Goal: Task Accomplishment & Management: Use online tool/utility

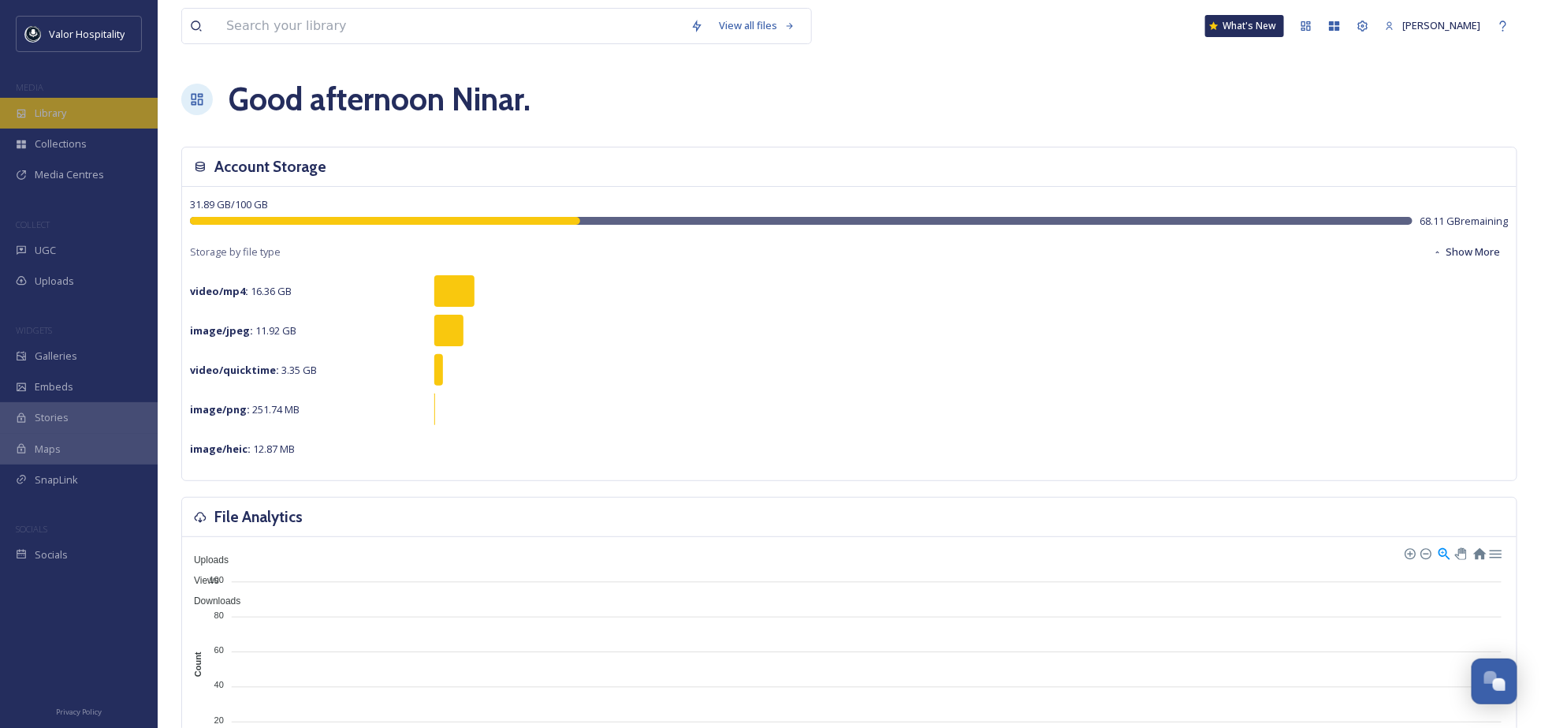
click at [89, 121] on div "Library" at bounding box center [79, 113] width 158 height 31
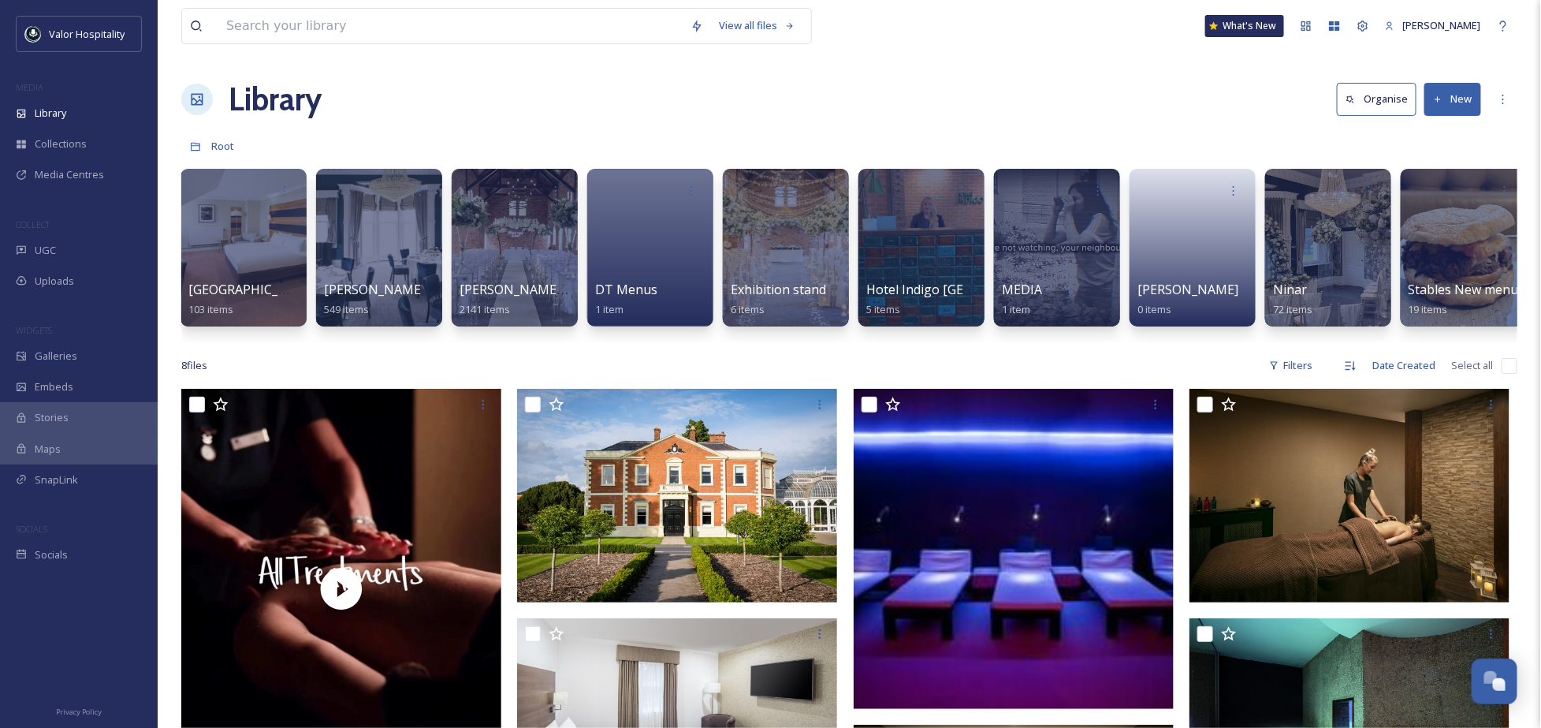
scroll to position [0, 289]
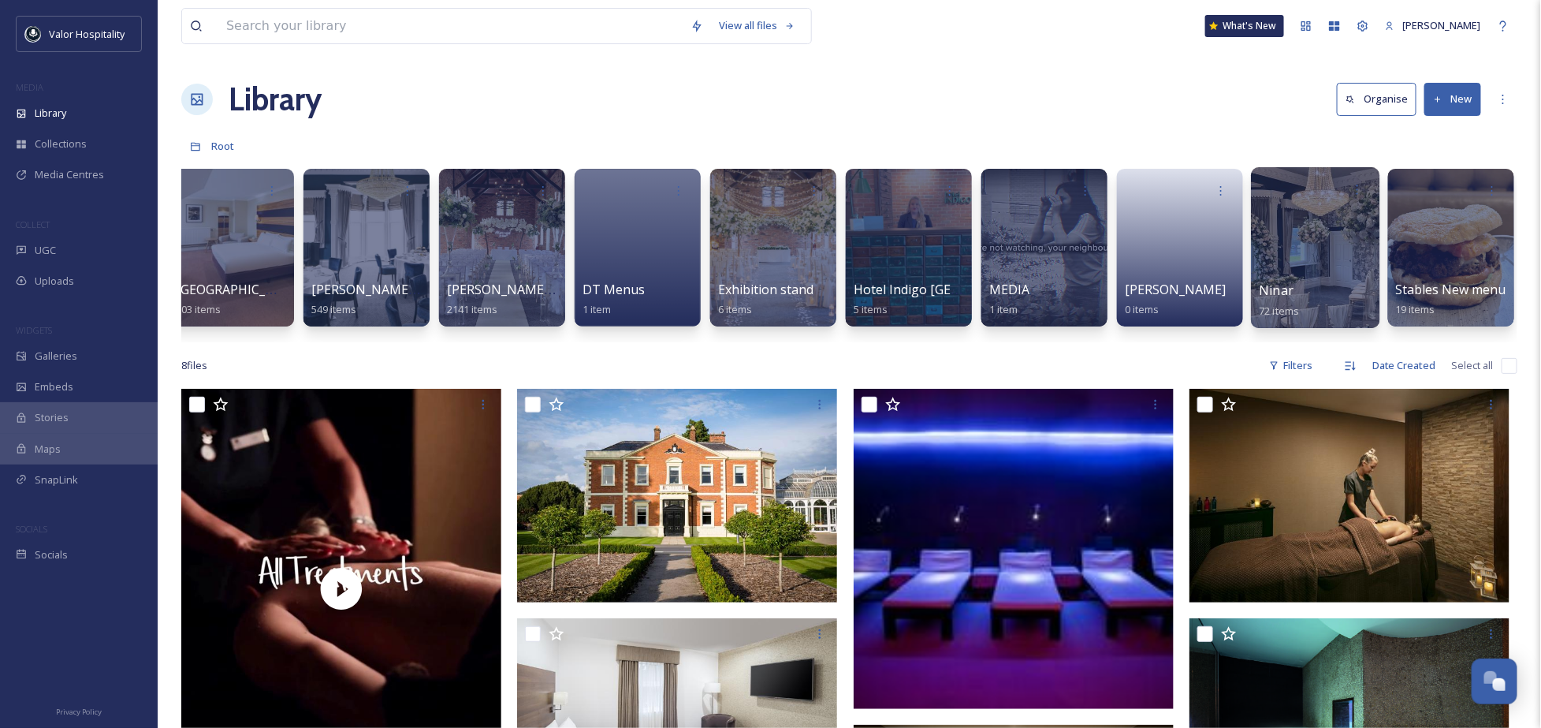
click at [1336, 236] on div at bounding box center [1315, 247] width 128 height 161
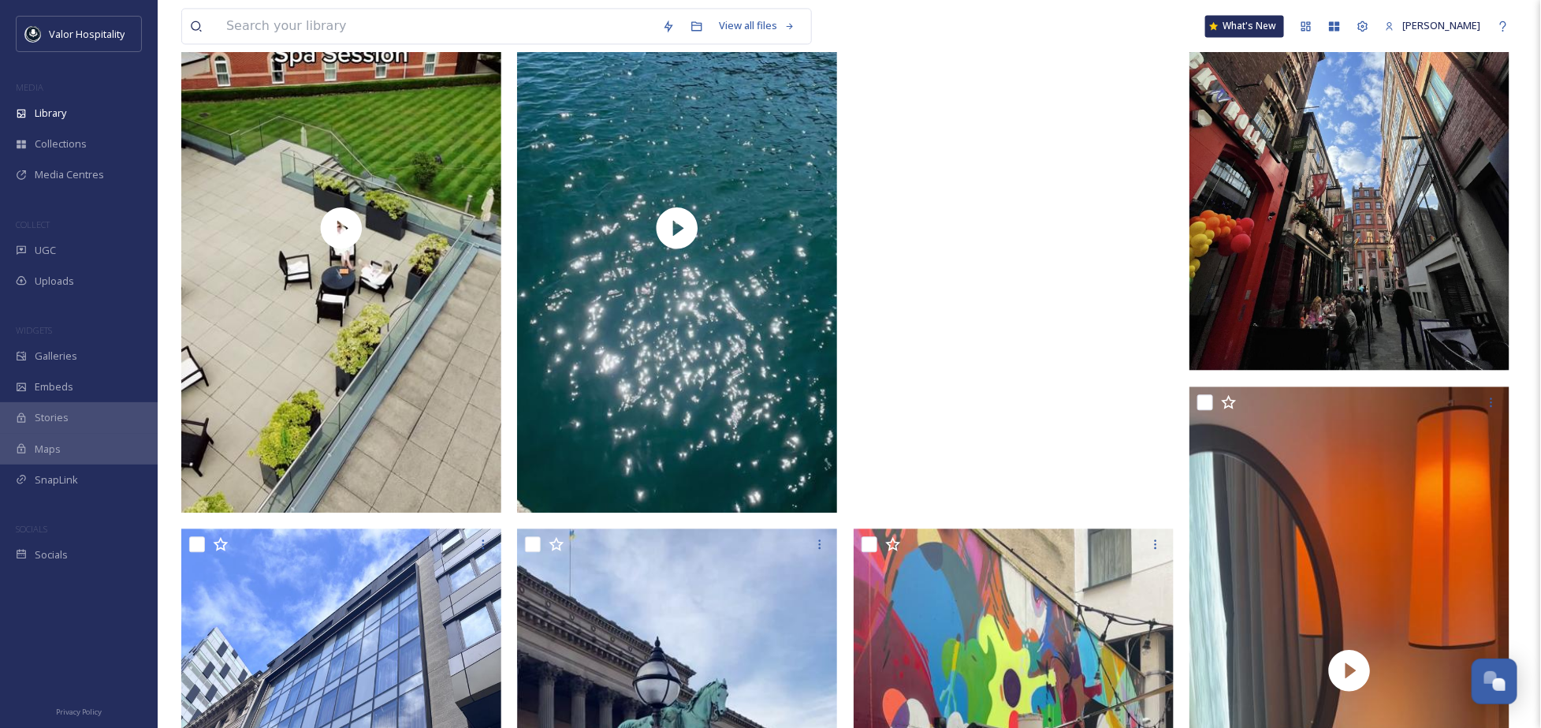
scroll to position [1366, 0]
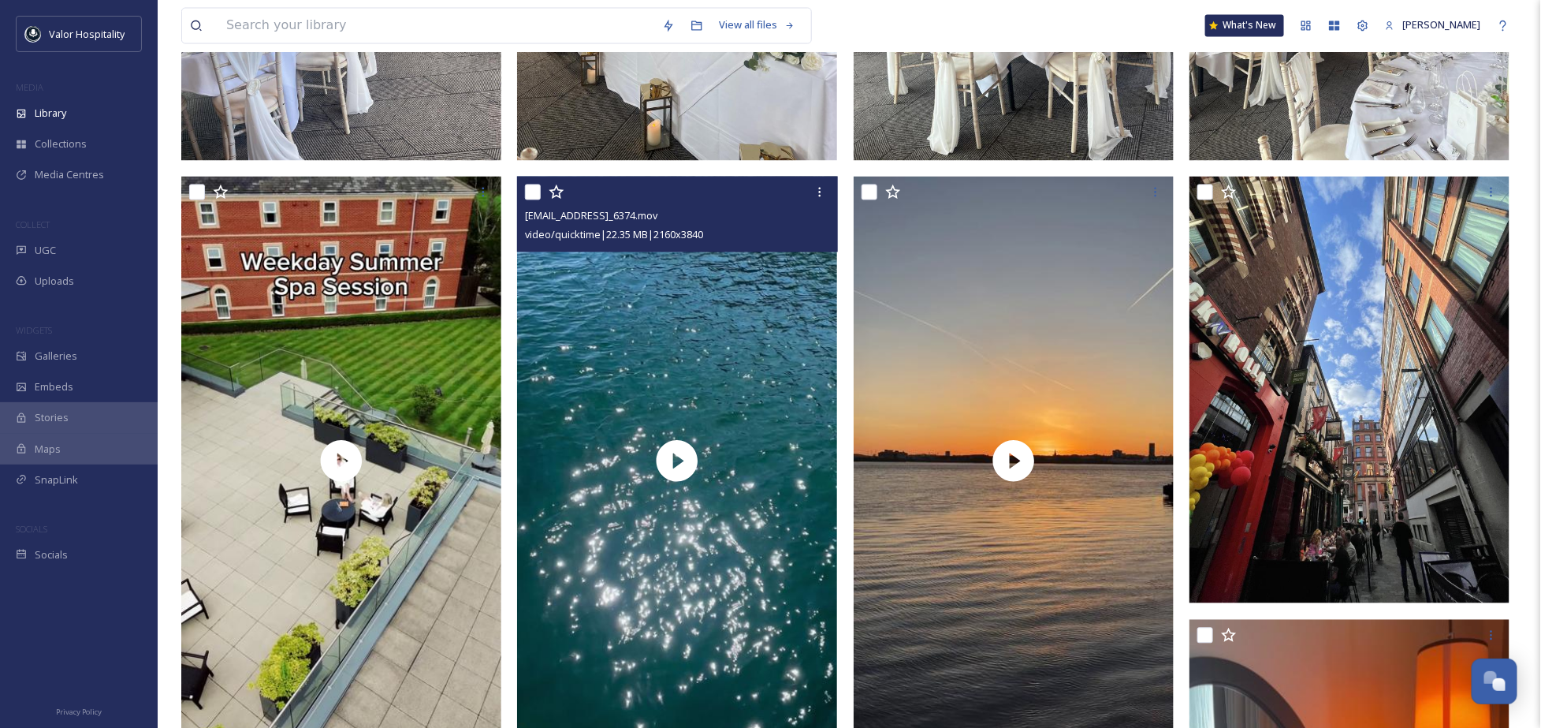
click at [526, 192] on input "checkbox" at bounding box center [533, 192] width 16 height 16
checkbox input "true"
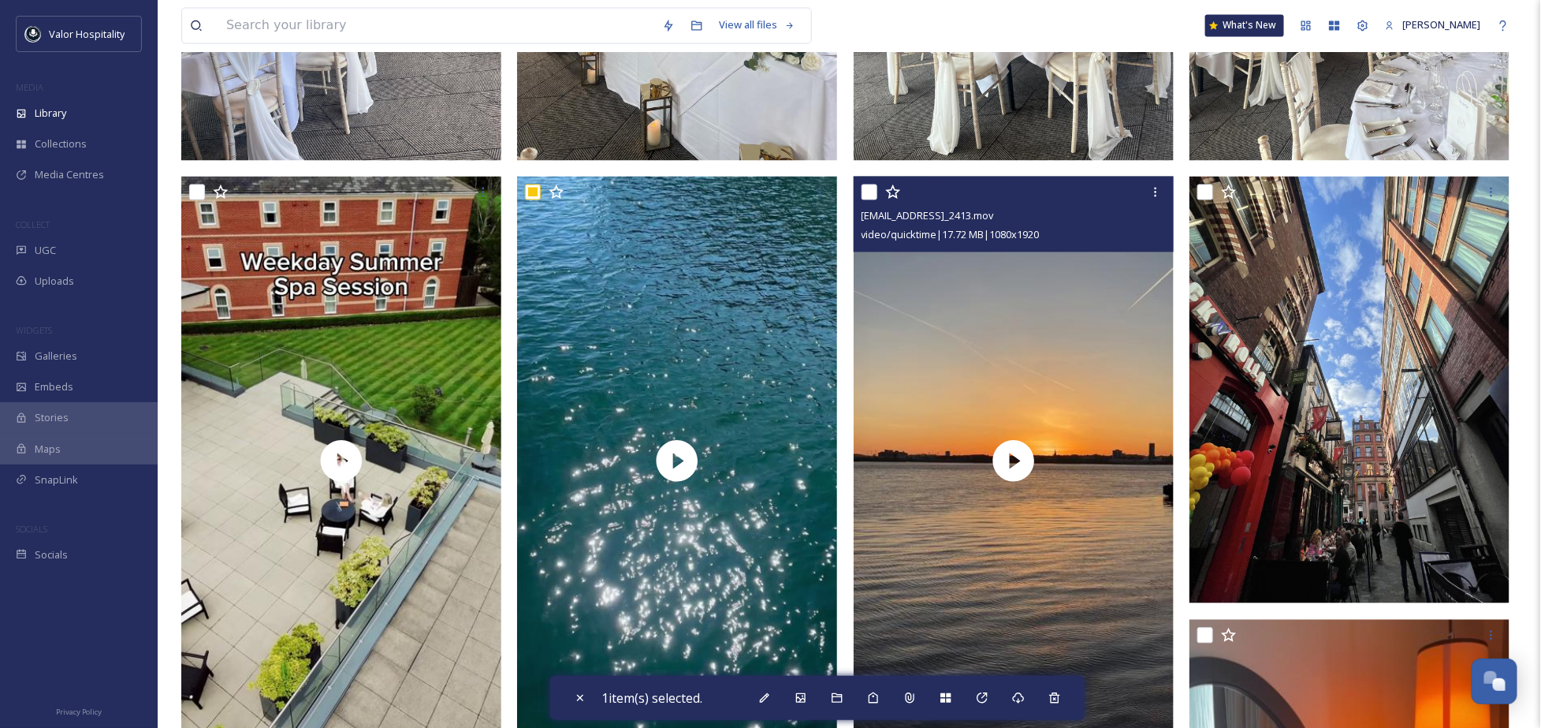
click at [873, 192] on input "checkbox" at bounding box center [870, 192] width 16 height 16
checkbox input "true"
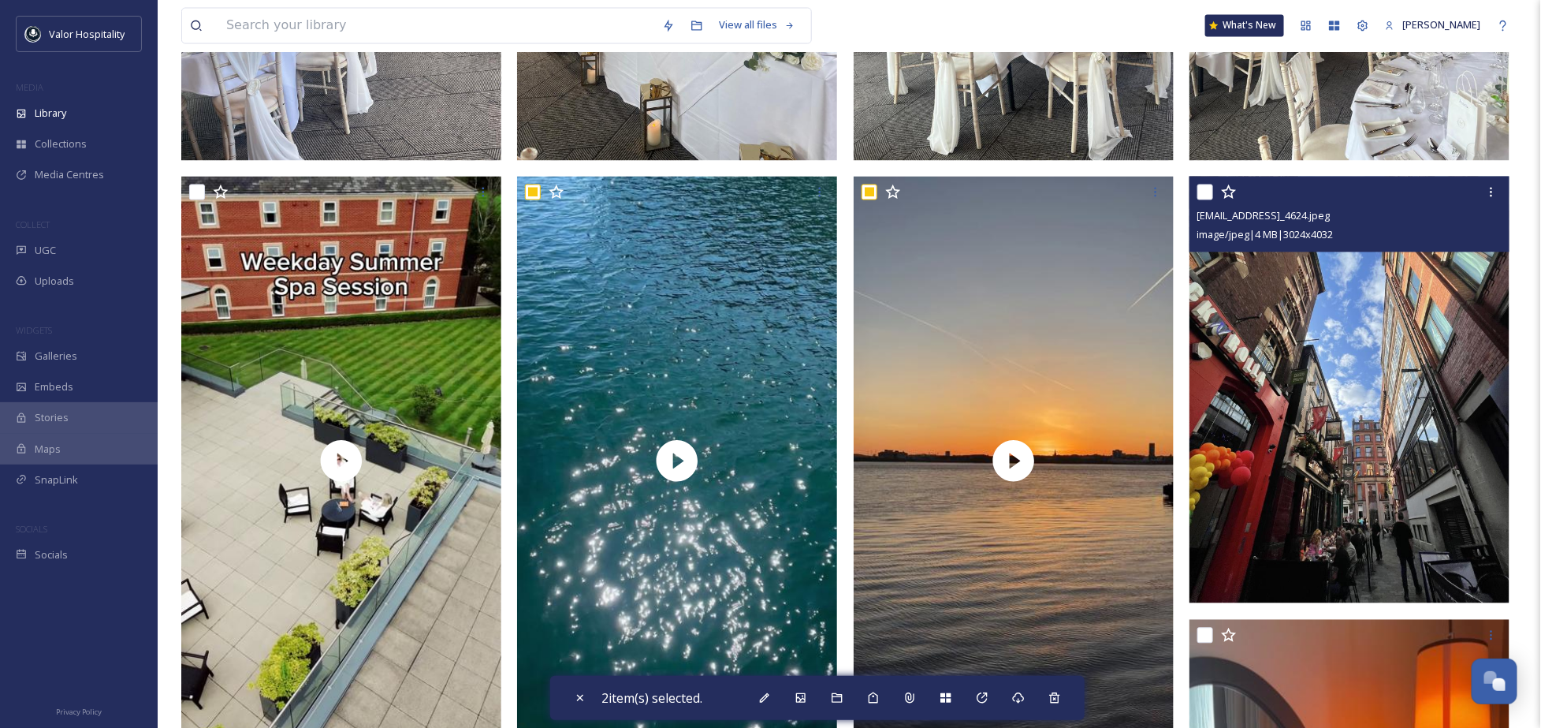
click at [1201, 188] on input "checkbox" at bounding box center [1205, 192] width 16 height 16
checkbox input "false"
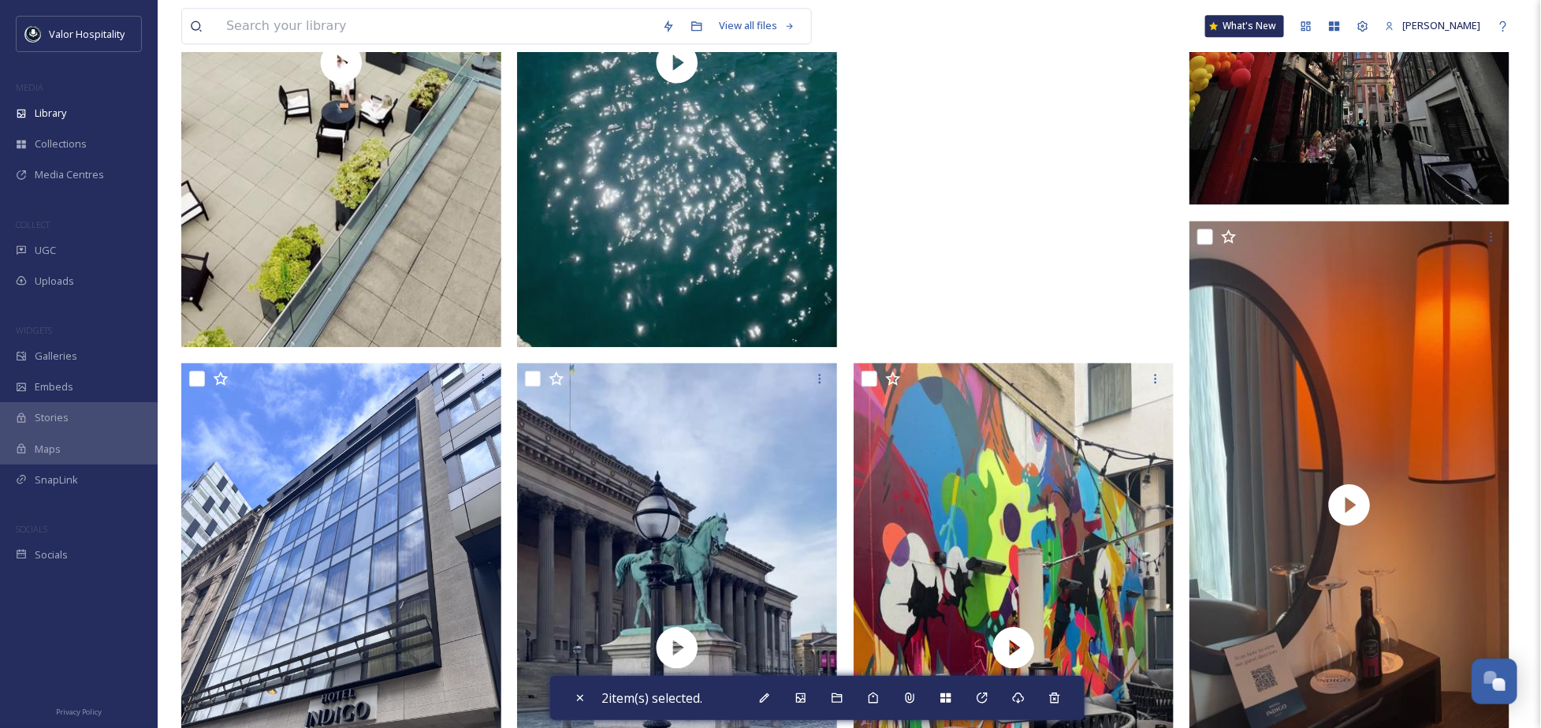
scroll to position [1892, 0]
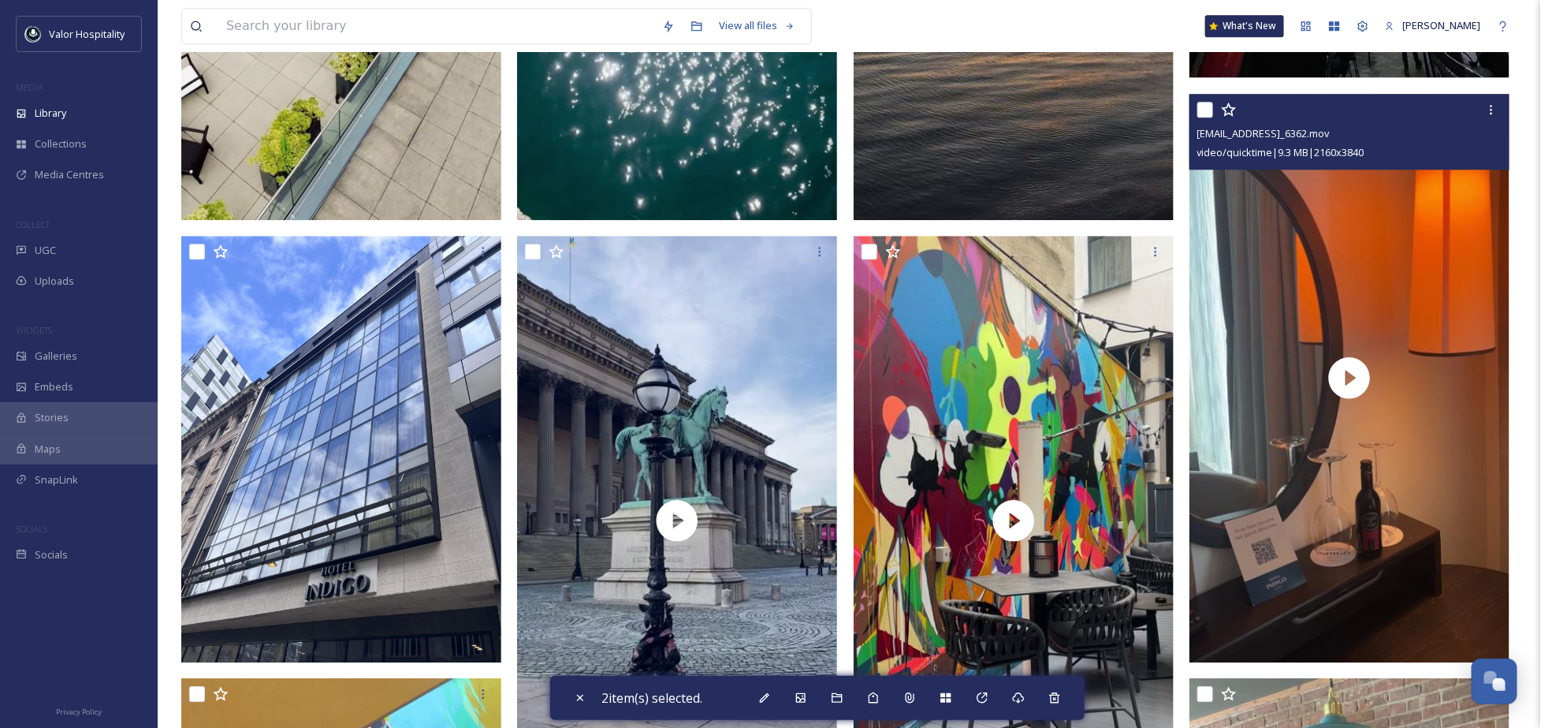
click at [1208, 109] on input "checkbox" at bounding box center [1205, 110] width 16 height 16
checkbox input "true"
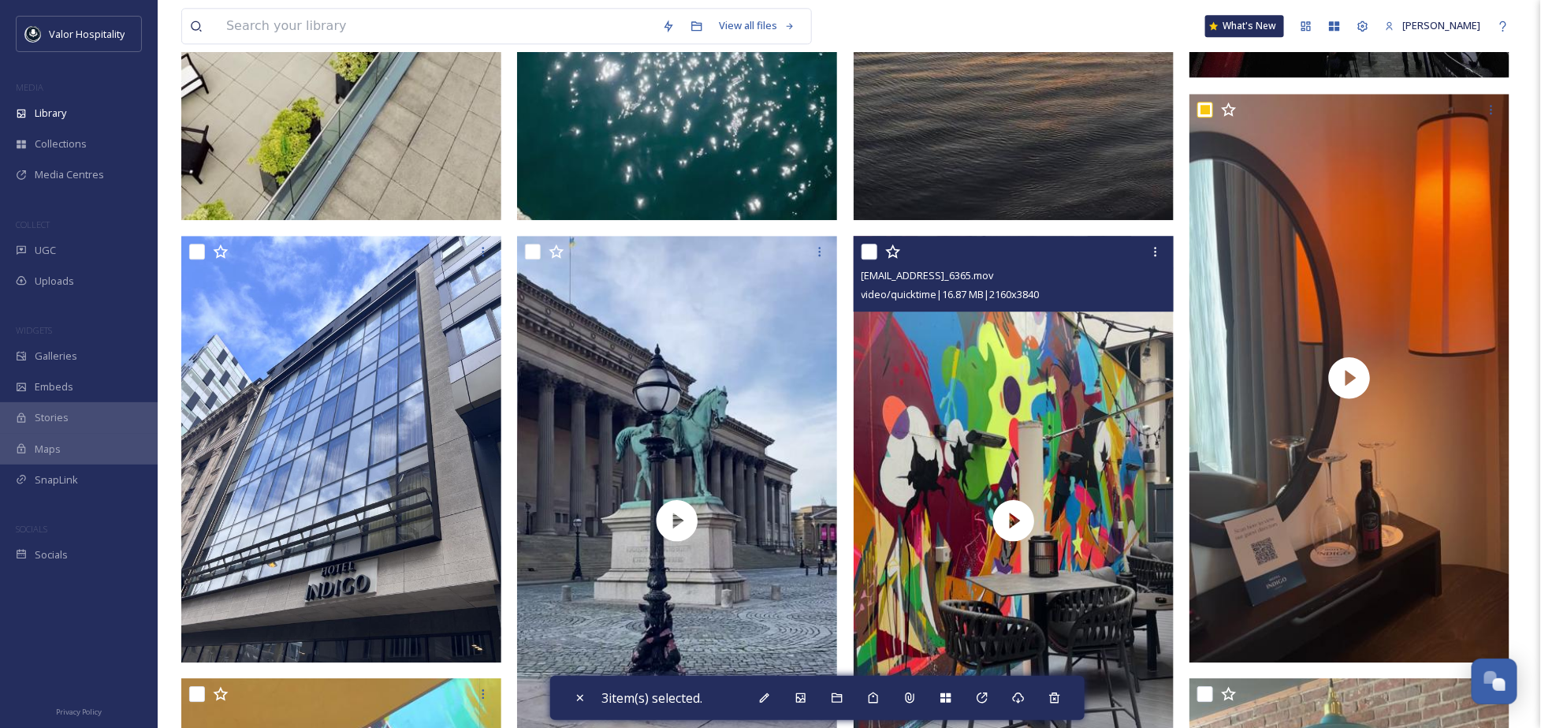
click at [869, 251] on input "checkbox" at bounding box center [870, 252] width 16 height 16
checkbox input "true"
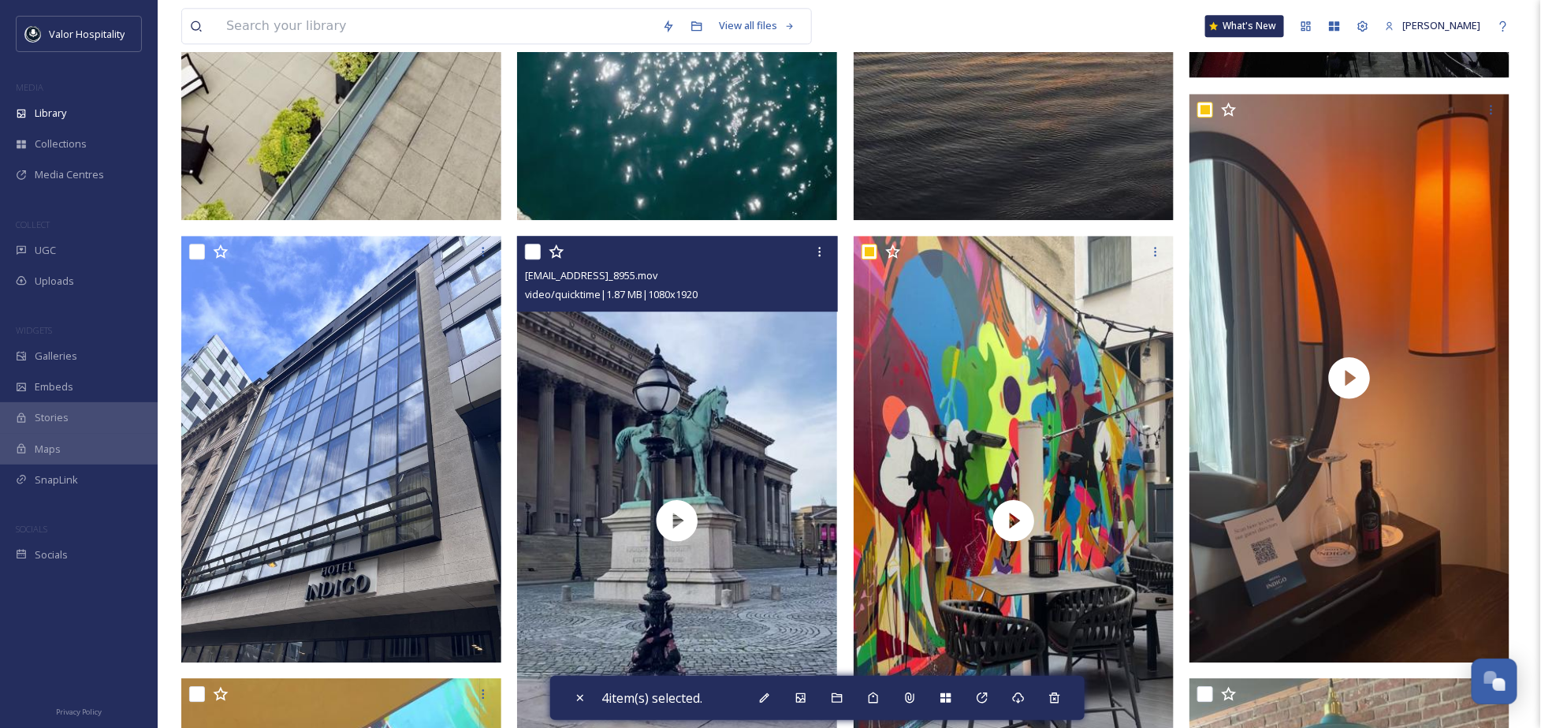
click at [525, 251] on input "checkbox" at bounding box center [533, 252] width 16 height 16
checkbox input "true"
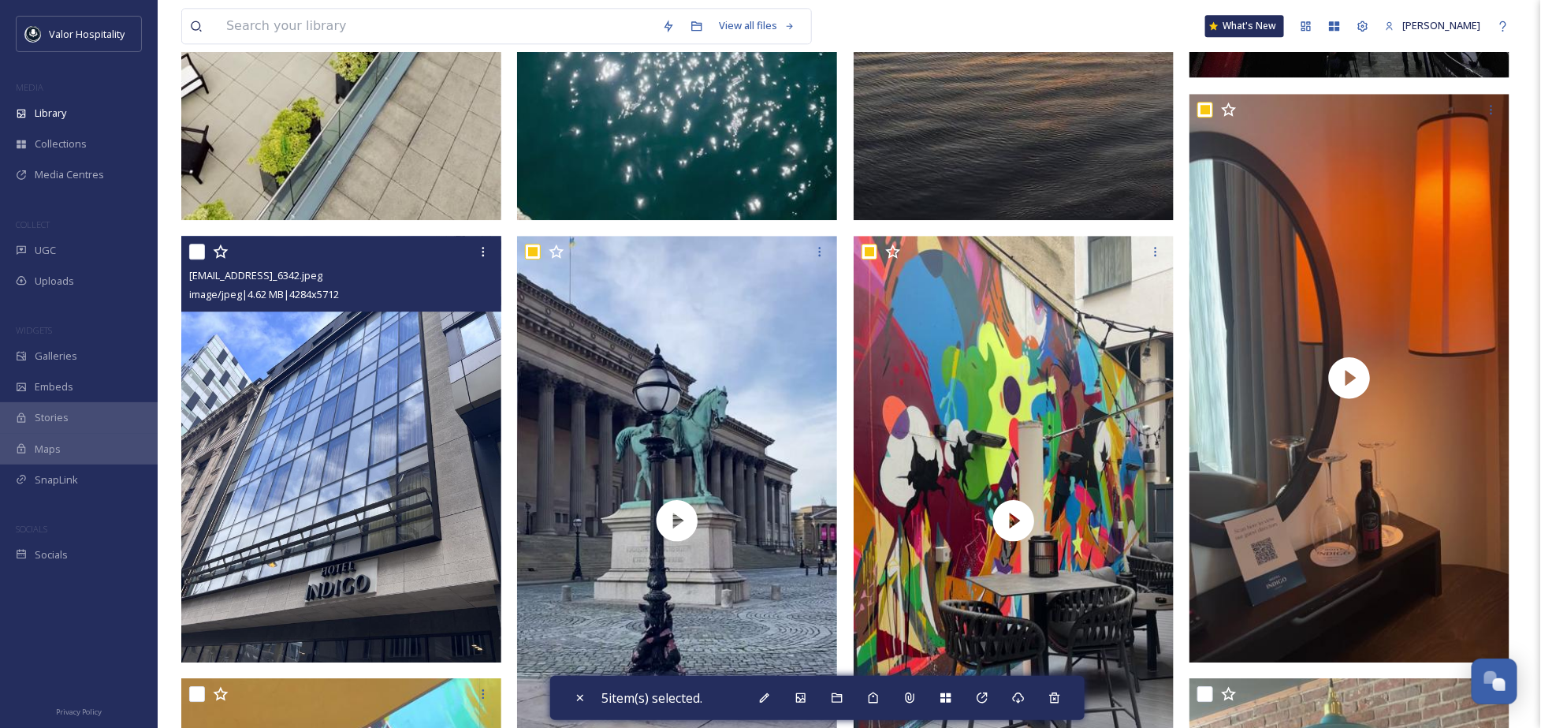
click at [195, 254] on input "checkbox" at bounding box center [197, 252] width 16 height 16
checkbox input "false"
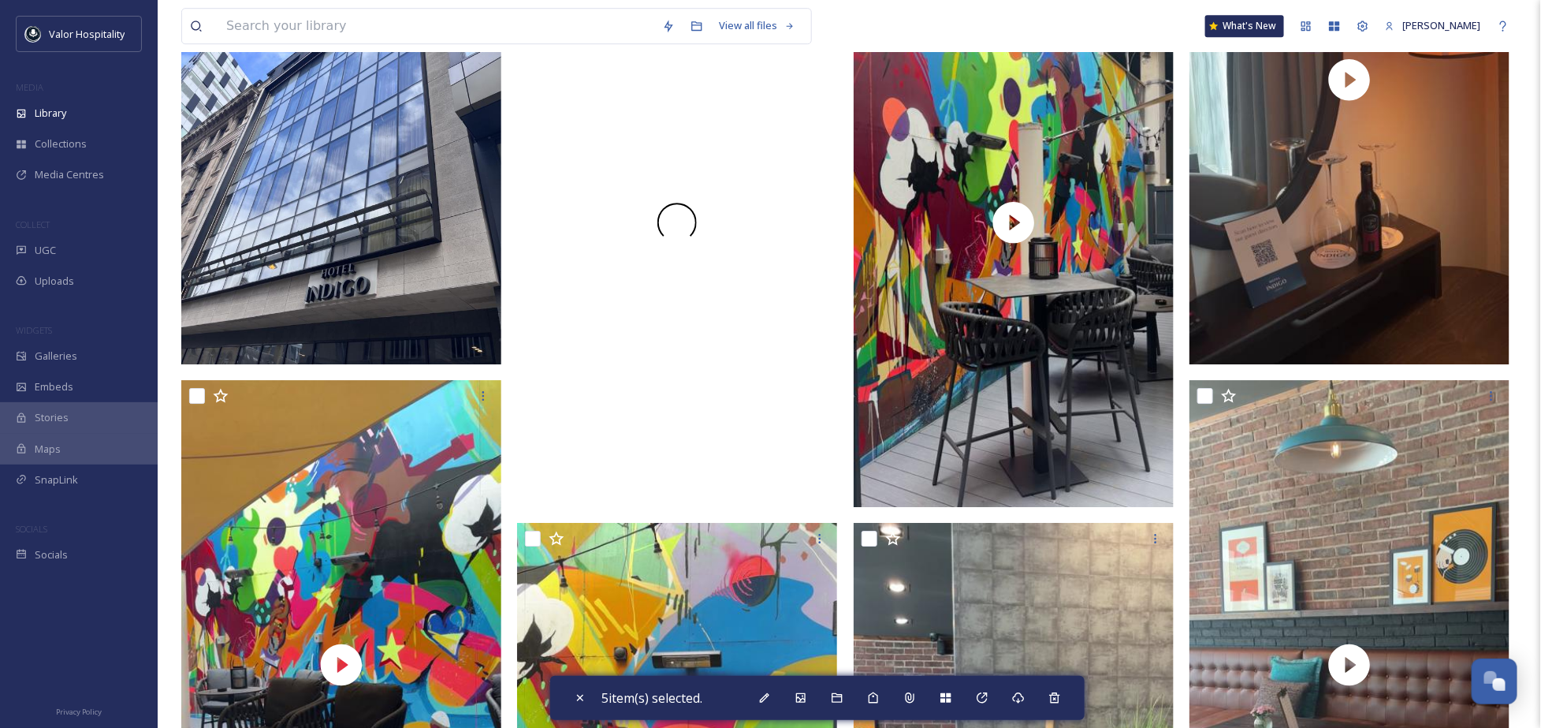
scroll to position [2312, 0]
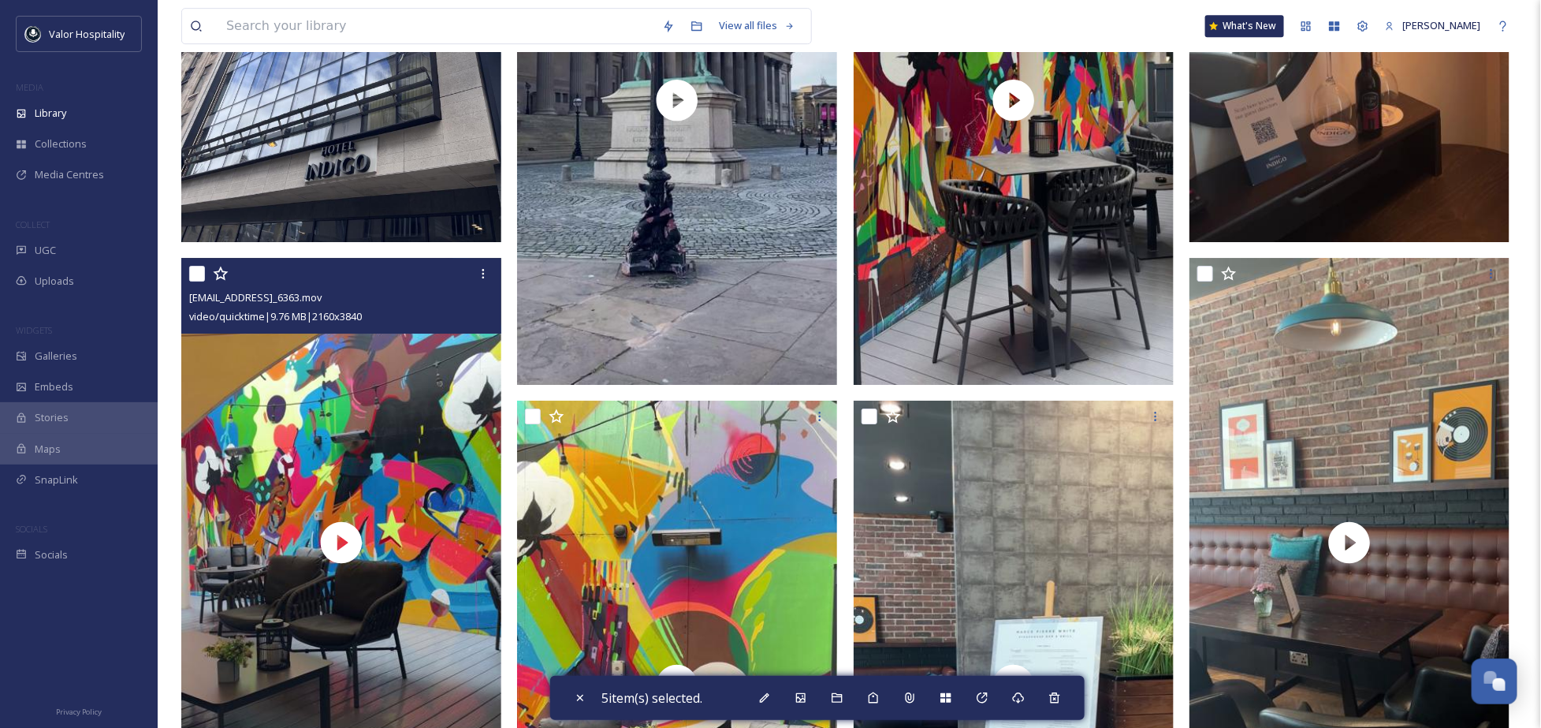
click at [193, 269] on input "checkbox" at bounding box center [197, 274] width 16 height 16
checkbox input "true"
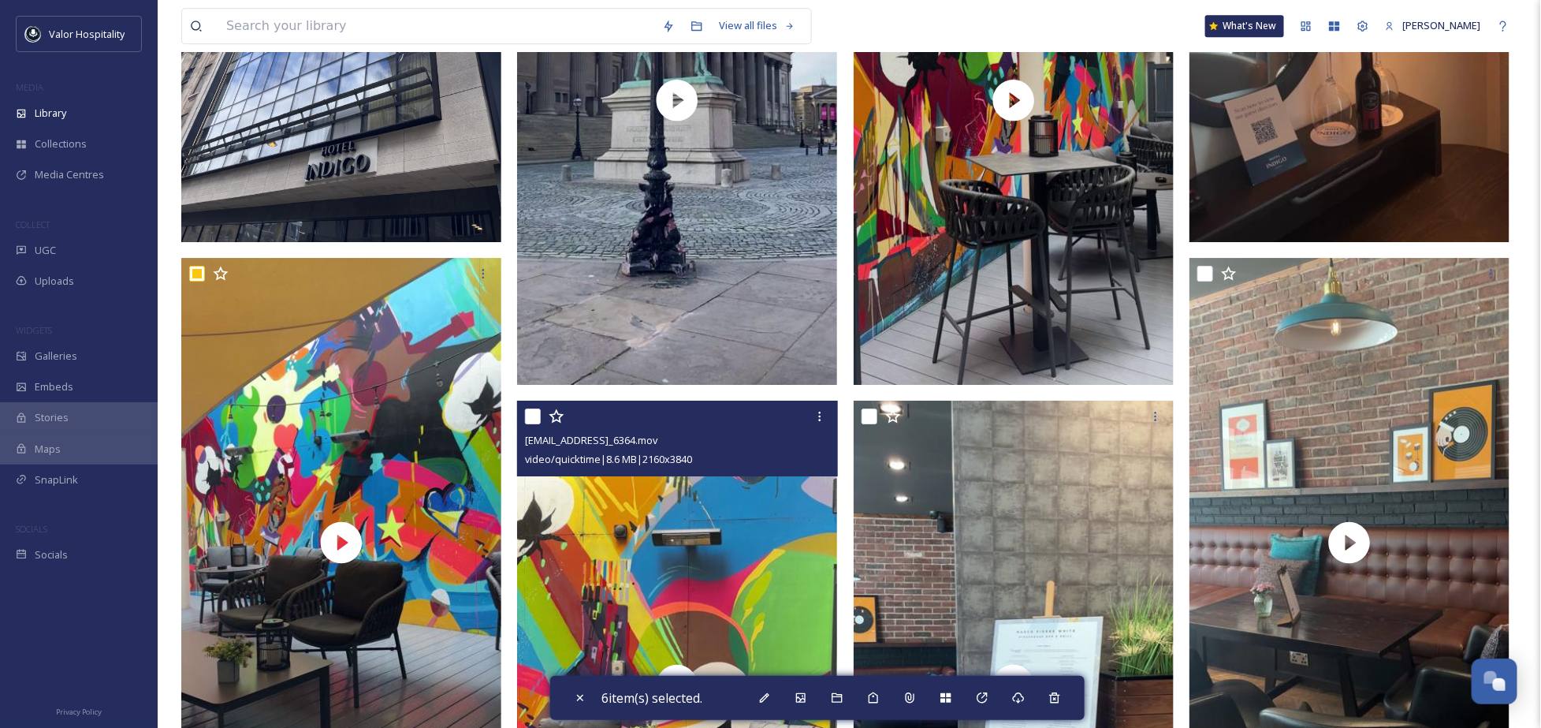
click at [534, 418] on input "checkbox" at bounding box center [533, 416] width 16 height 16
checkbox input "true"
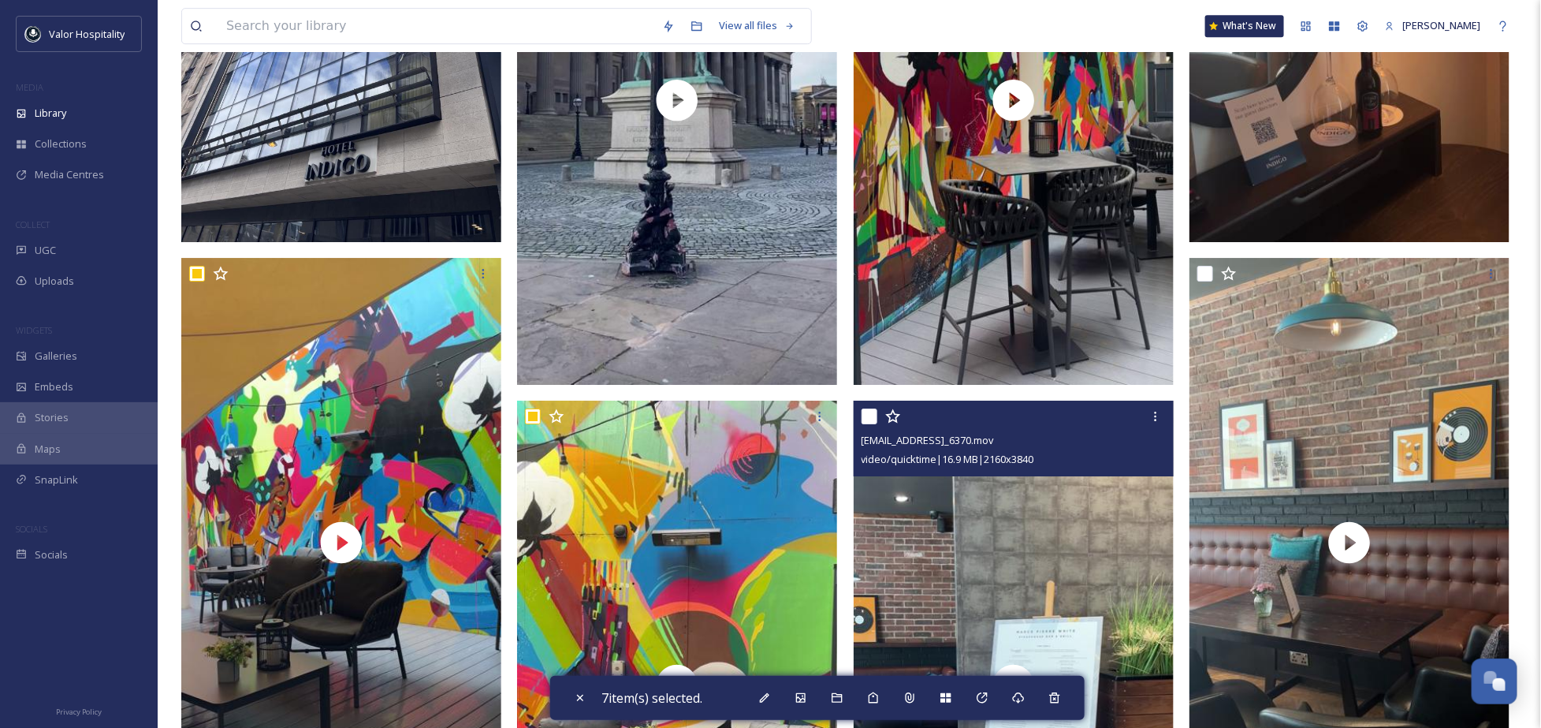
click at [879, 416] on div at bounding box center [1016, 416] width 308 height 28
click at [865, 416] on input "checkbox" at bounding box center [870, 416] width 16 height 16
checkbox input "true"
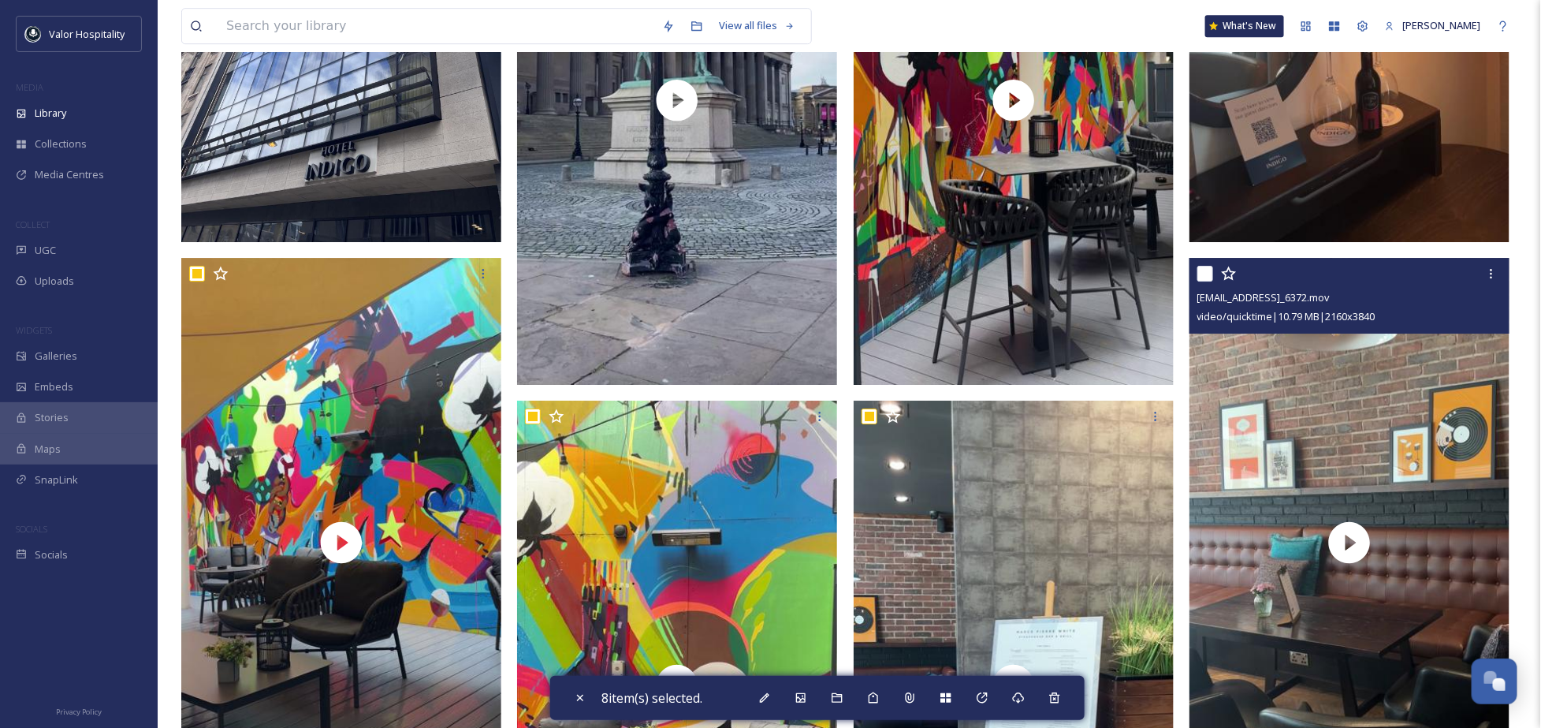
click at [1211, 271] on input "checkbox" at bounding box center [1205, 274] width 16 height 16
checkbox input "true"
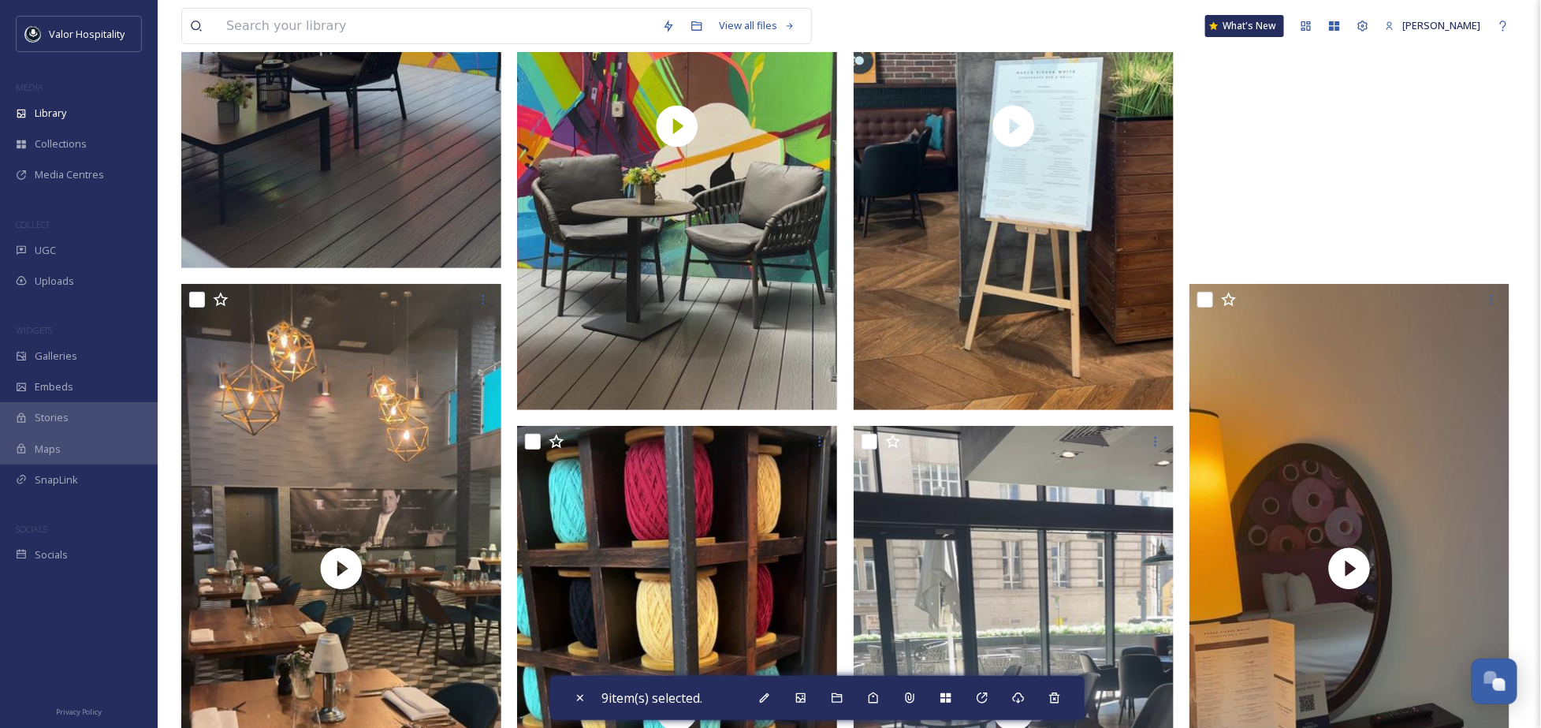
scroll to position [3047, 0]
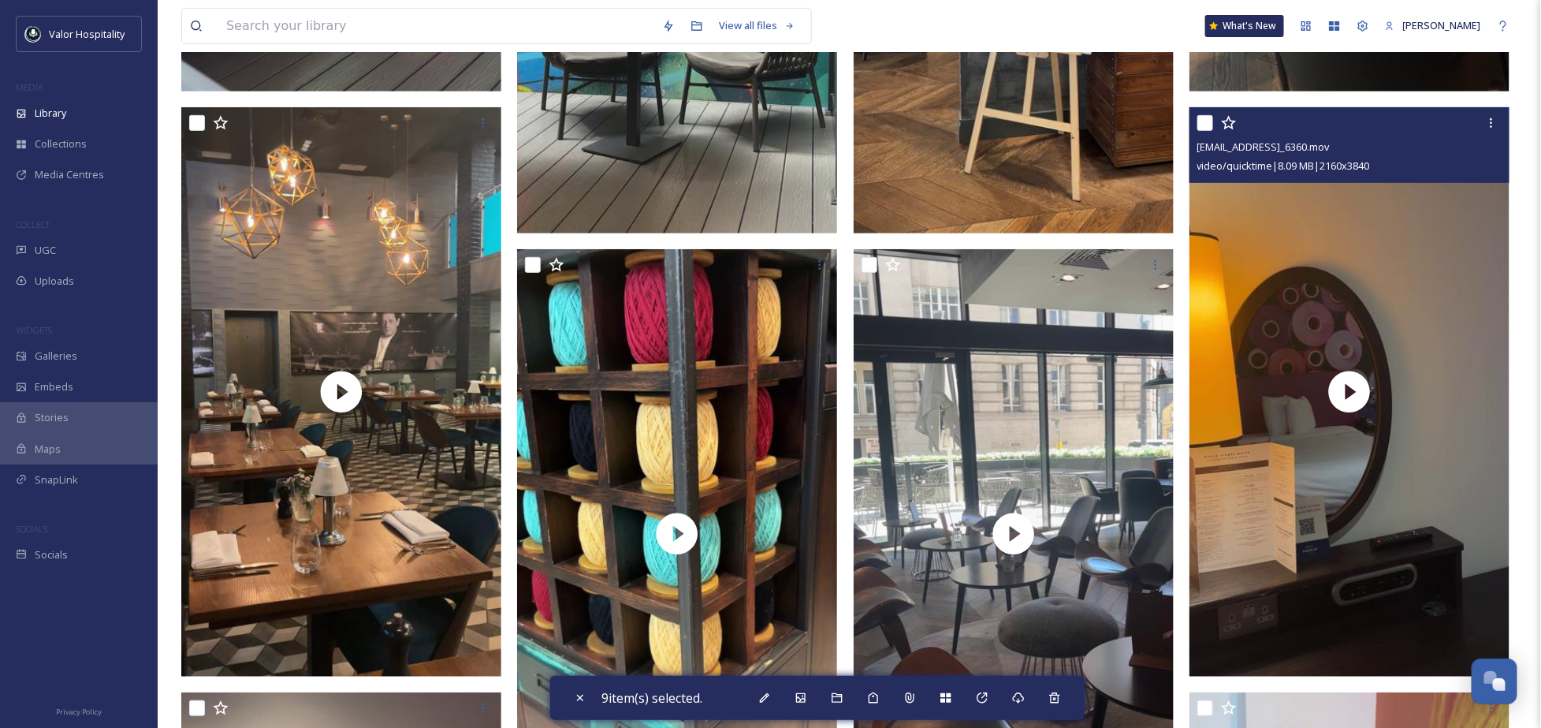
click at [1210, 125] on input "checkbox" at bounding box center [1205, 123] width 16 height 16
checkbox input "true"
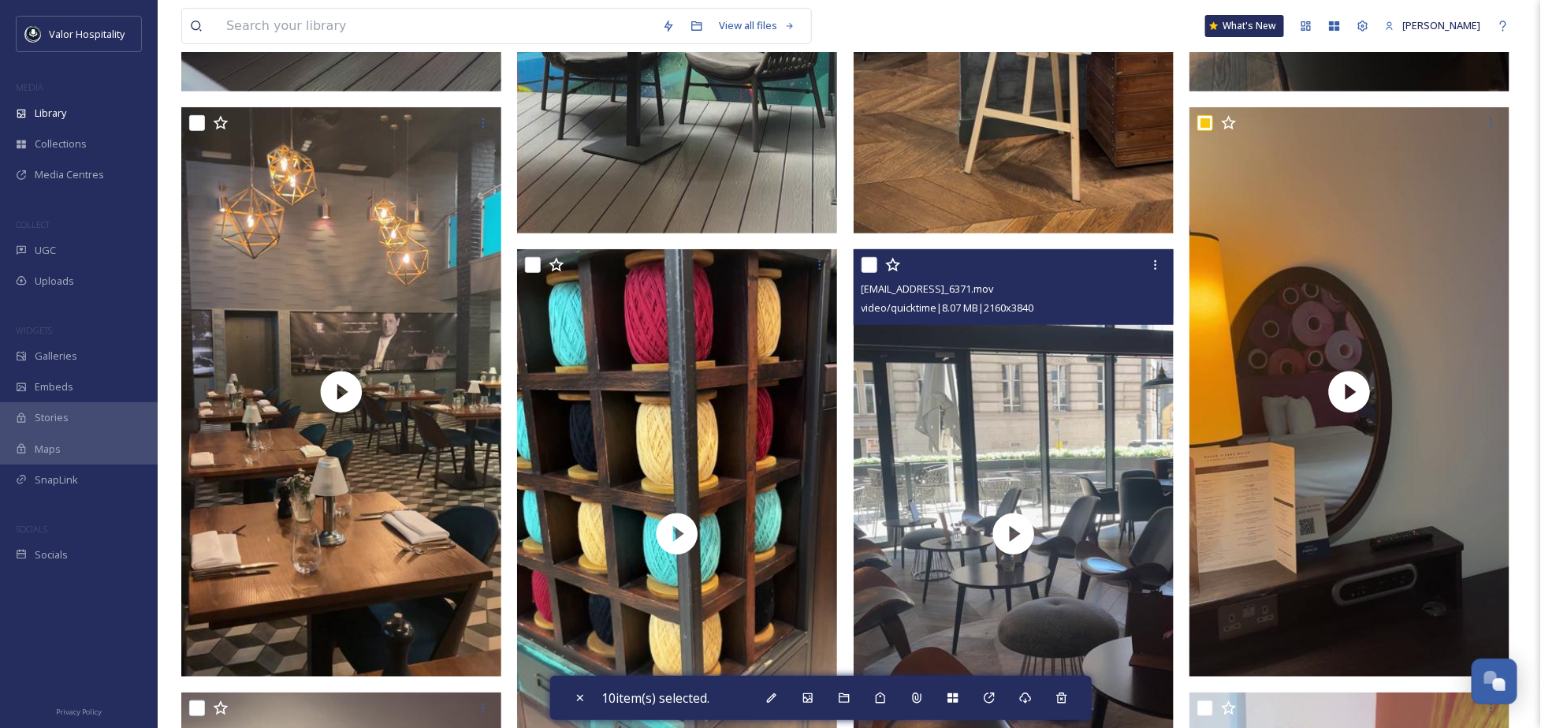
click at [871, 264] on input "checkbox" at bounding box center [870, 265] width 16 height 16
checkbox input "true"
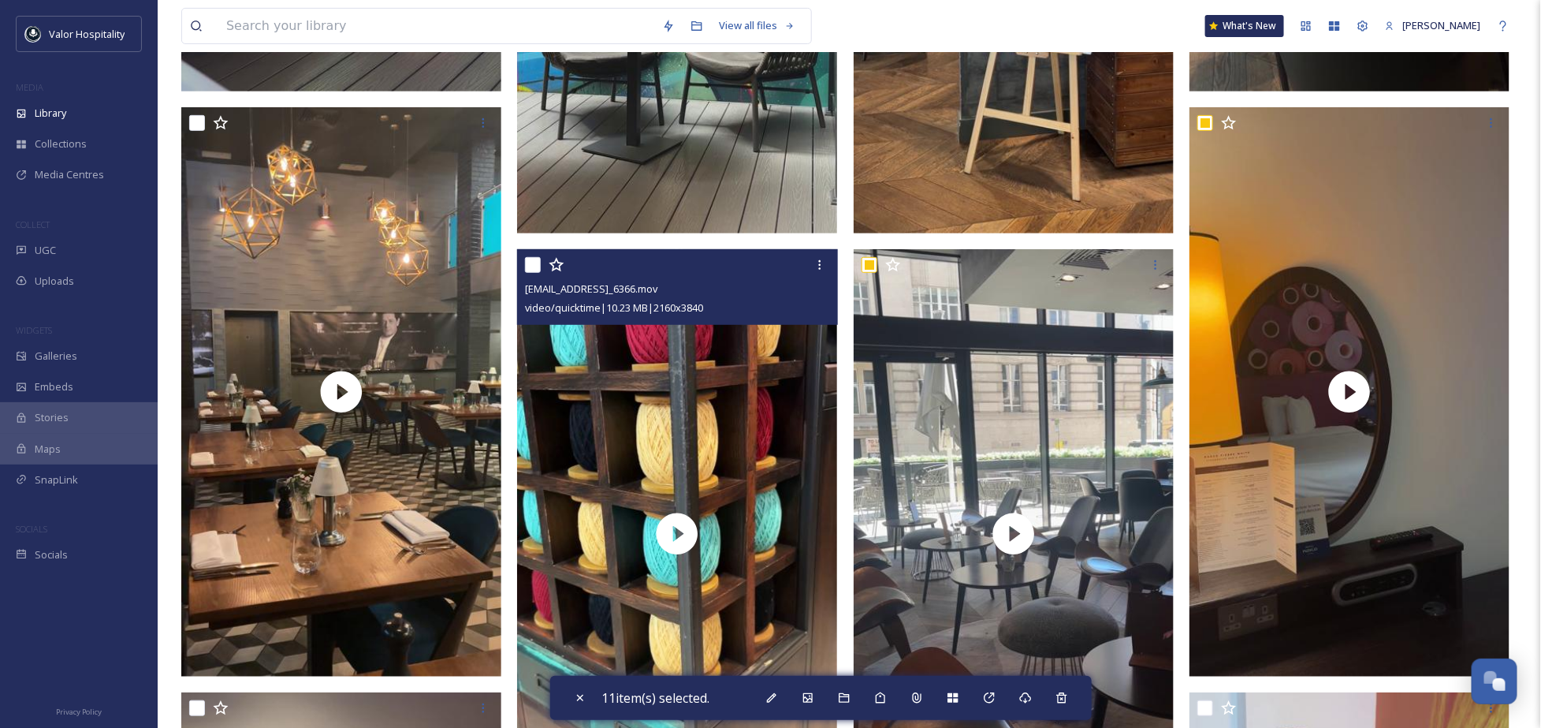
click at [534, 261] on input "checkbox" at bounding box center [533, 265] width 16 height 16
checkbox input "true"
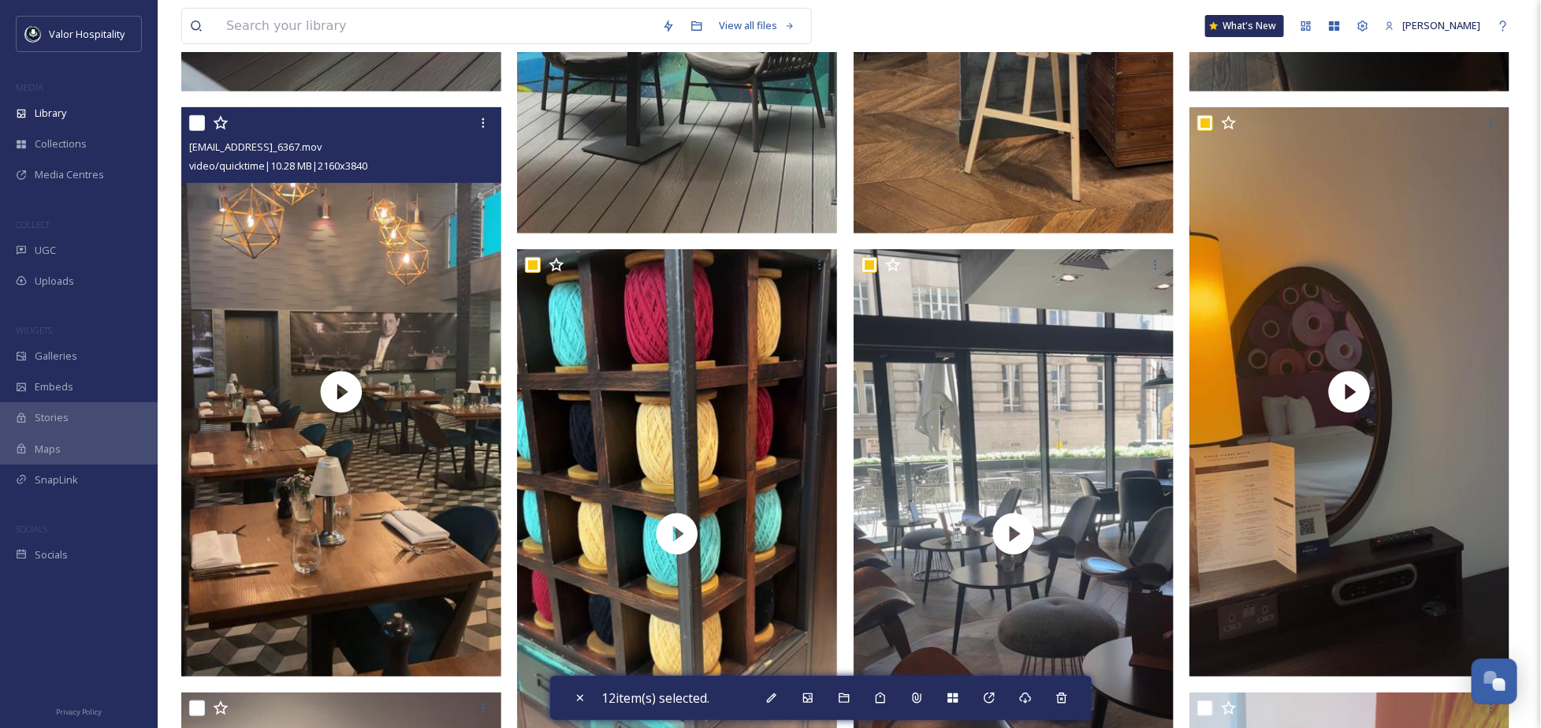
click at [191, 121] on input "checkbox" at bounding box center [197, 123] width 16 height 16
checkbox input "true"
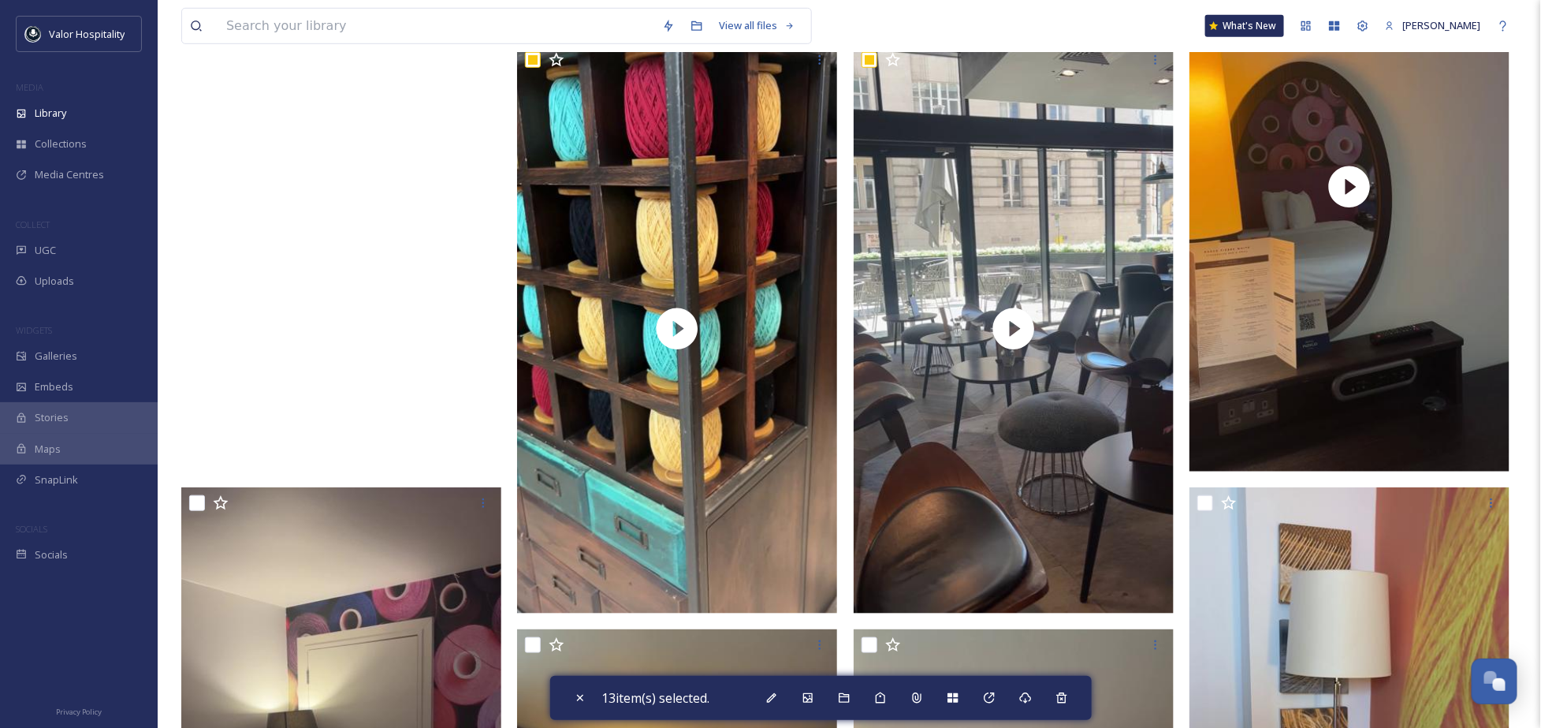
scroll to position [3362, 0]
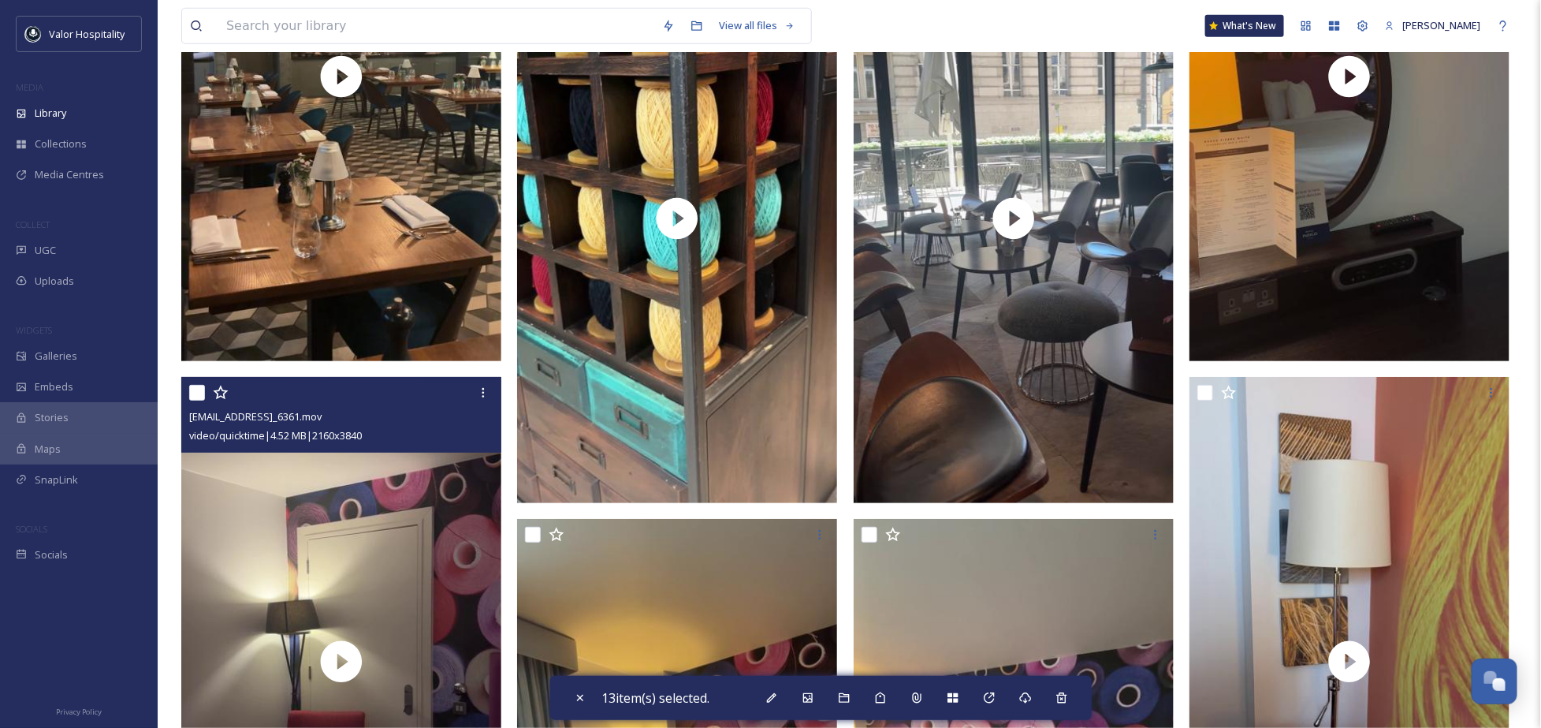
click at [195, 382] on div at bounding box center [343, 392] width 308 height 28
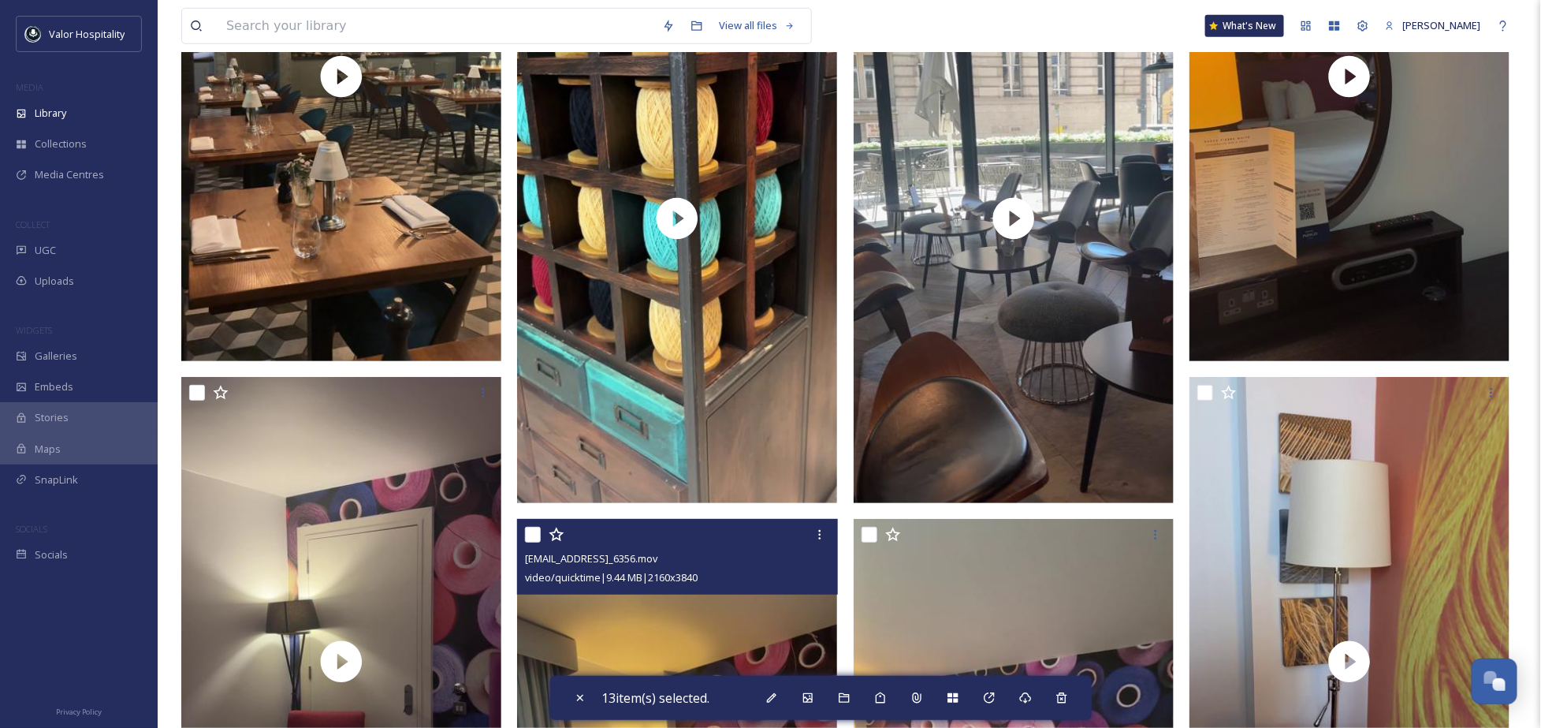
click at [538, 534] on input "checkbox" at bounding box center [533, 535] width 16 height 16
checkbox input "true"
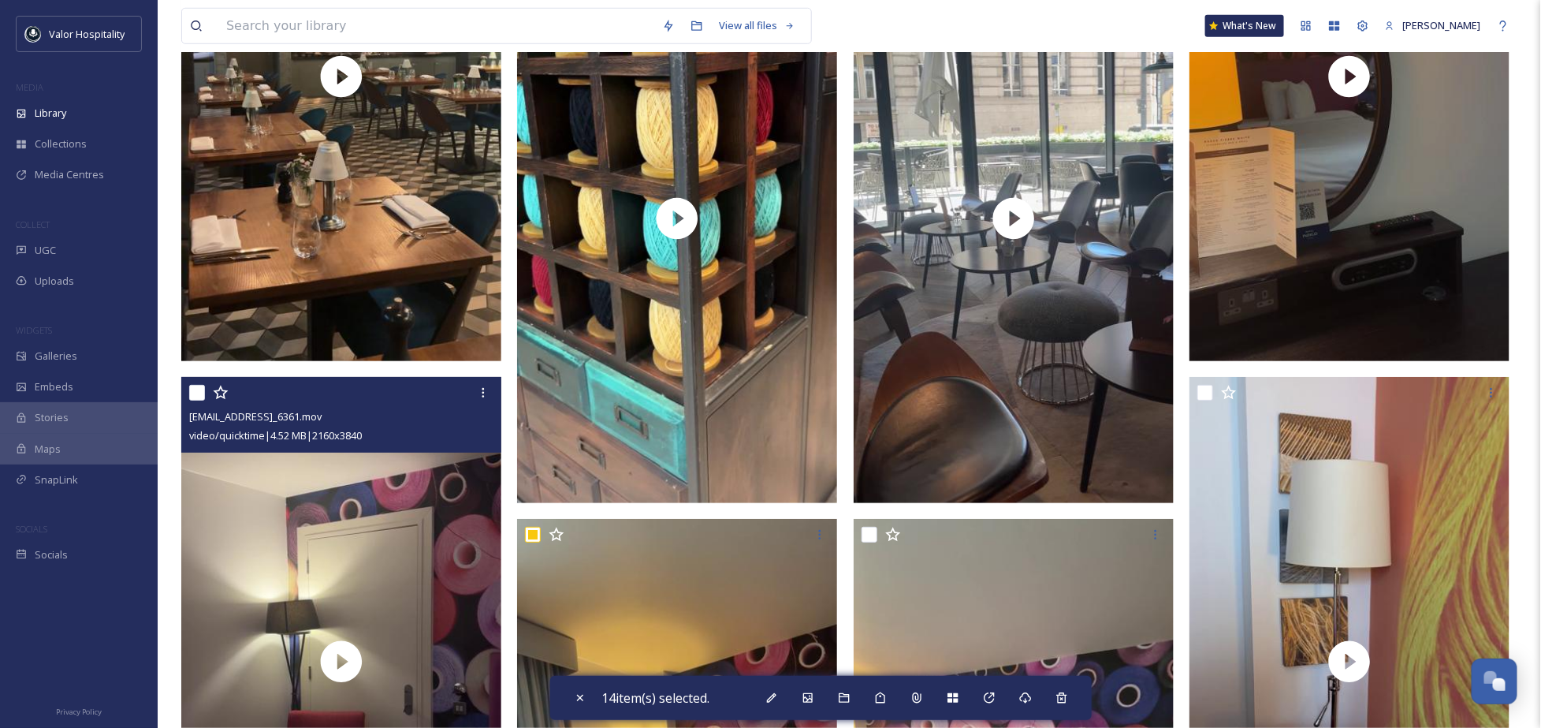
click at [199, 391] on input "checkbox" at bounding box center [197, 393] width 16 height 16
checkbox input "true"
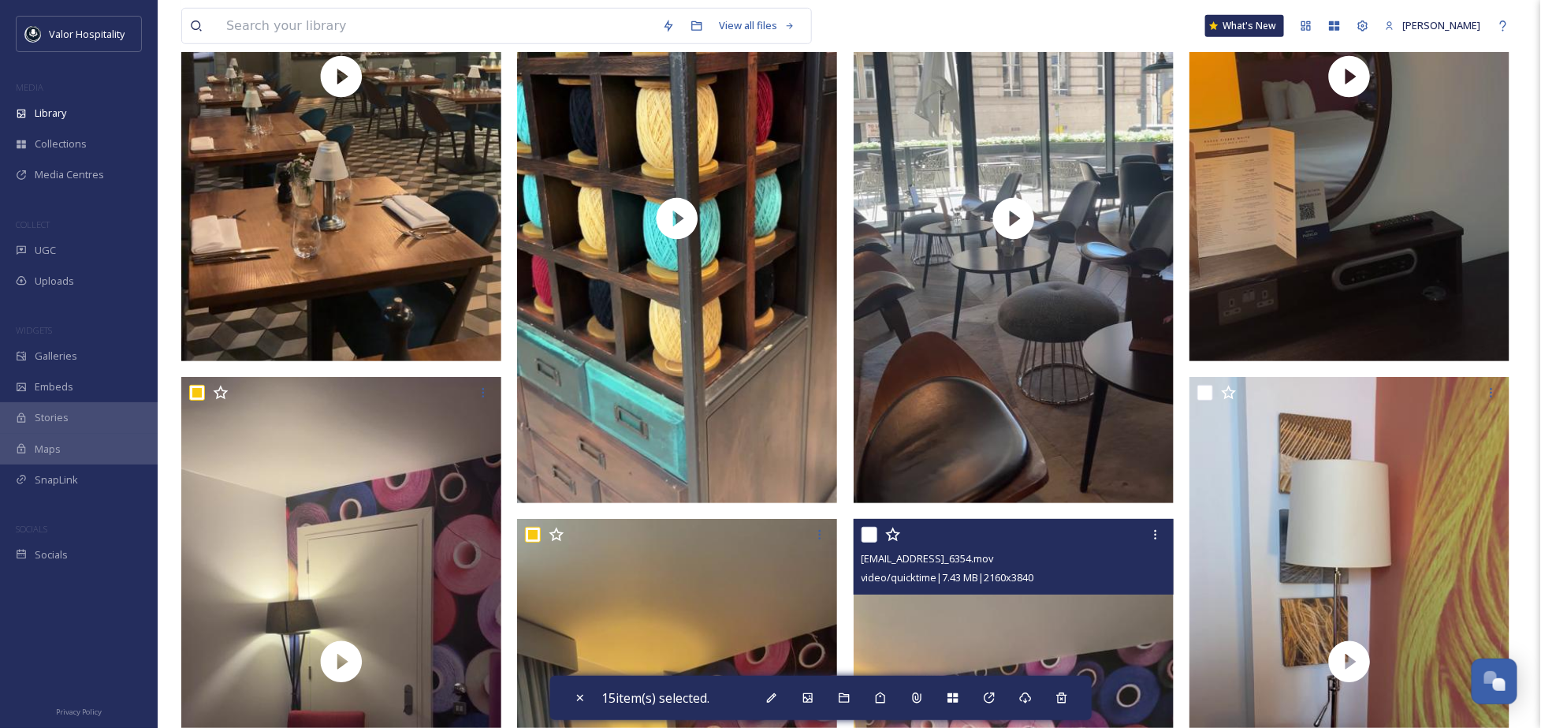
click at [872, 534] on input "checkbox" at bounding box center [870, 535] width 16 height 16
checkbox input "true"
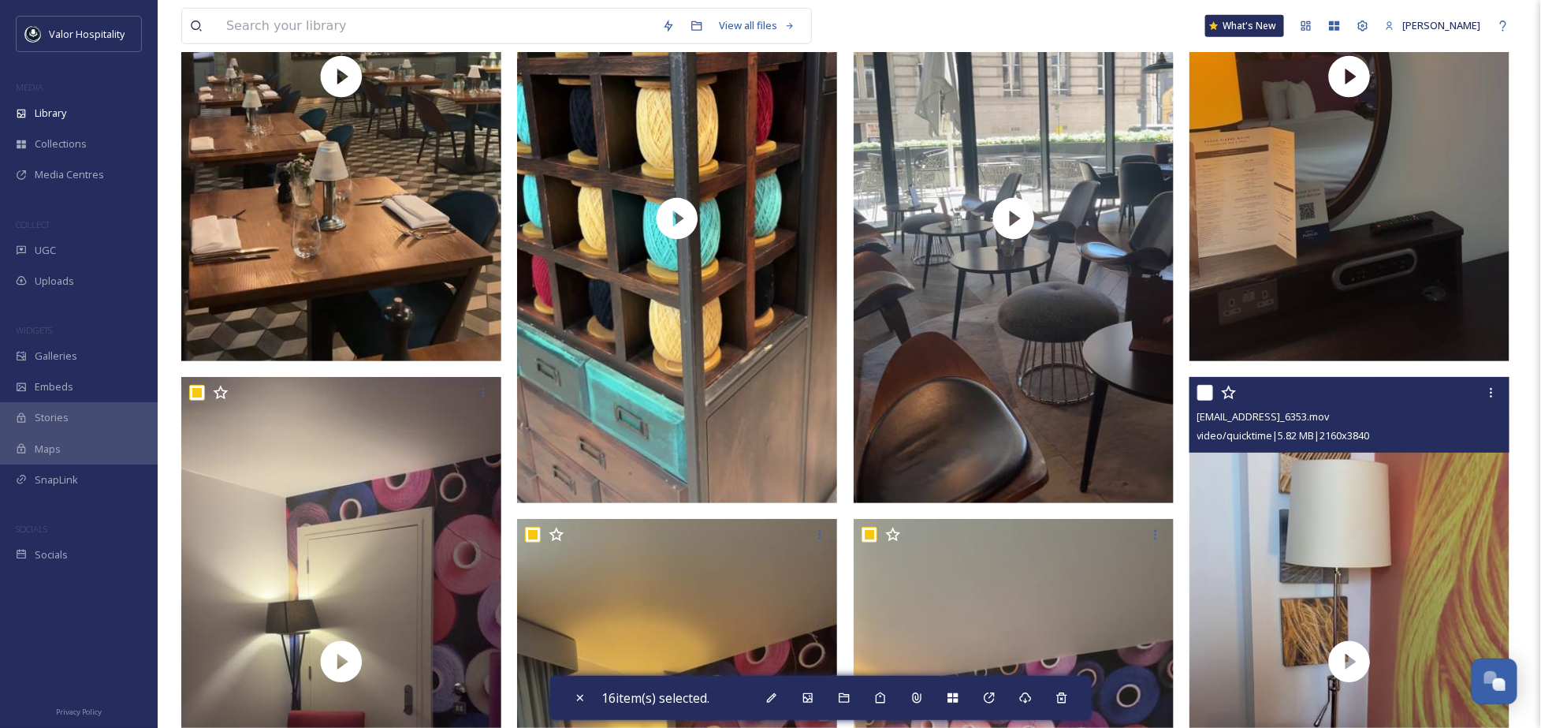
click at [1200, 394] on input "checkbox" at bounding box center [1205, 393] width 16 height 16
checkbox input "true"
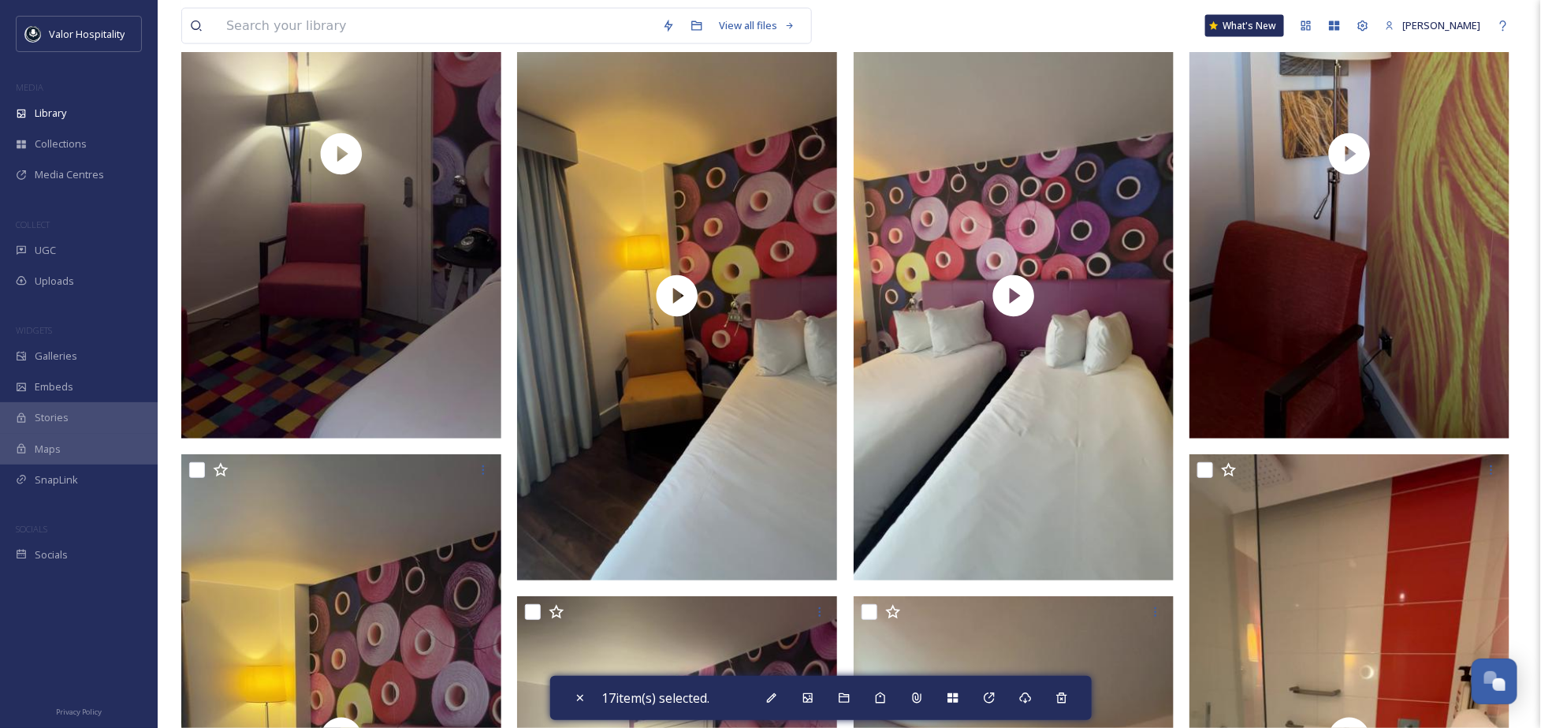
scroll to position [3993, 0]
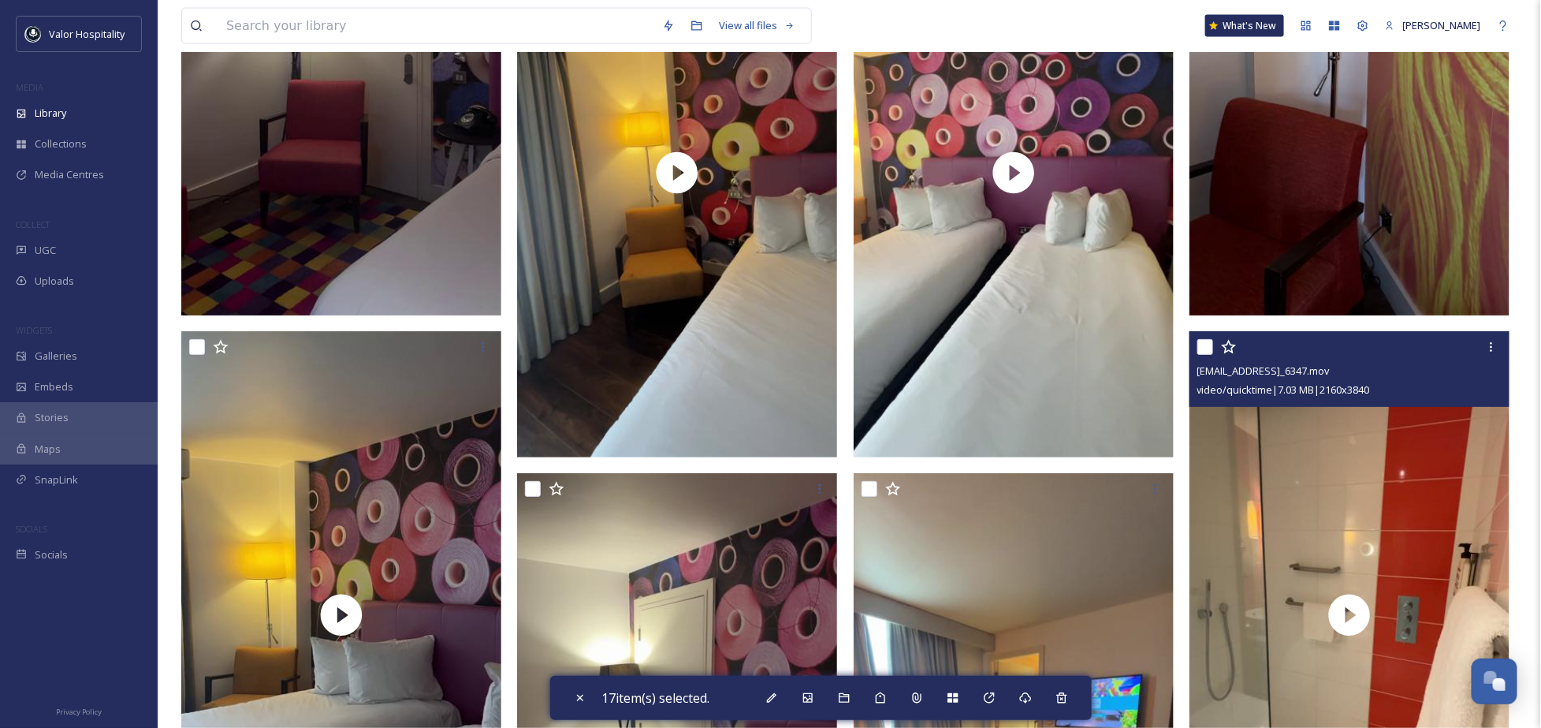
click at [1208, 344] on input "checkbox" at bounding box center [1205, 347] width 16 height 16
checkbox input "true"
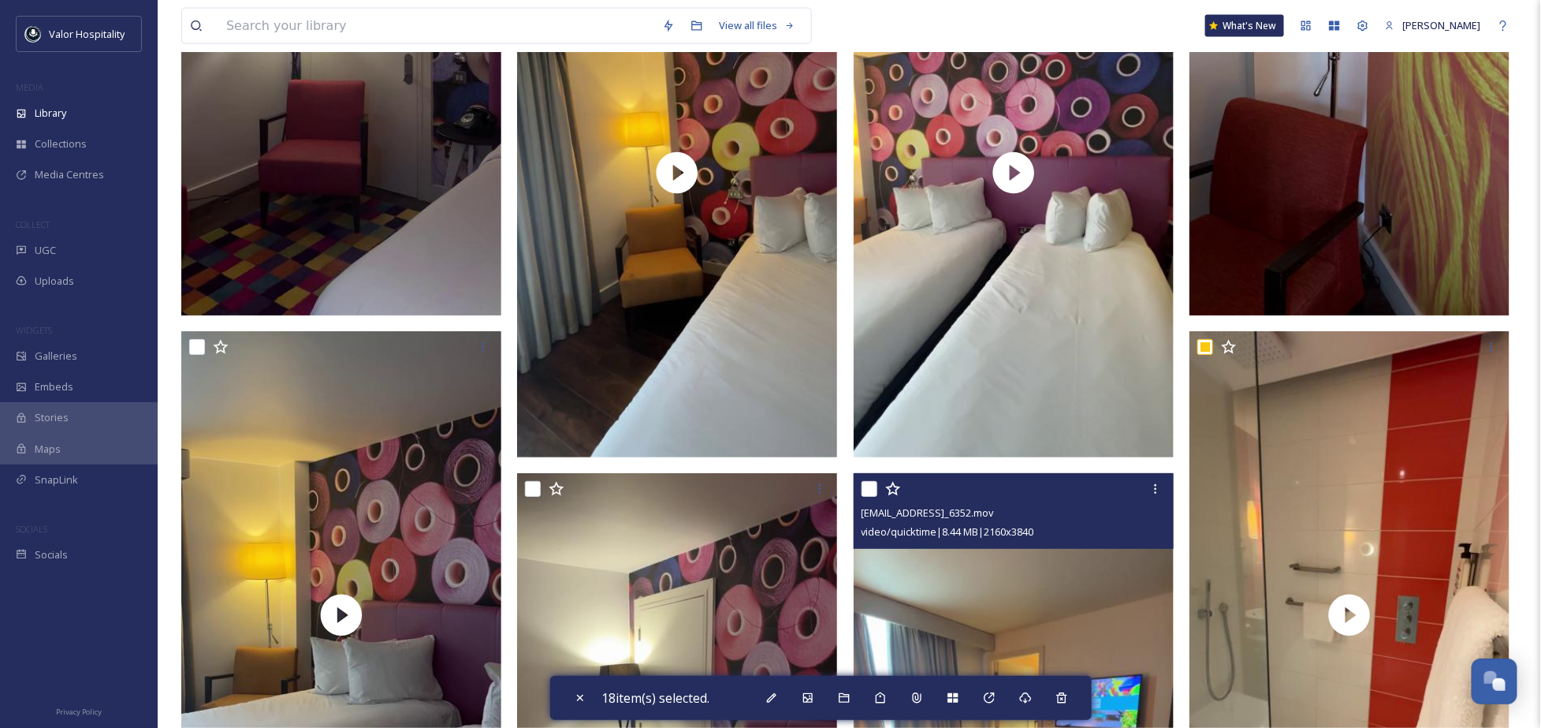
click at [876, 489] on input "checkbox" at bounding box center [870, 489] width 16 height 16
checkbox input "true"
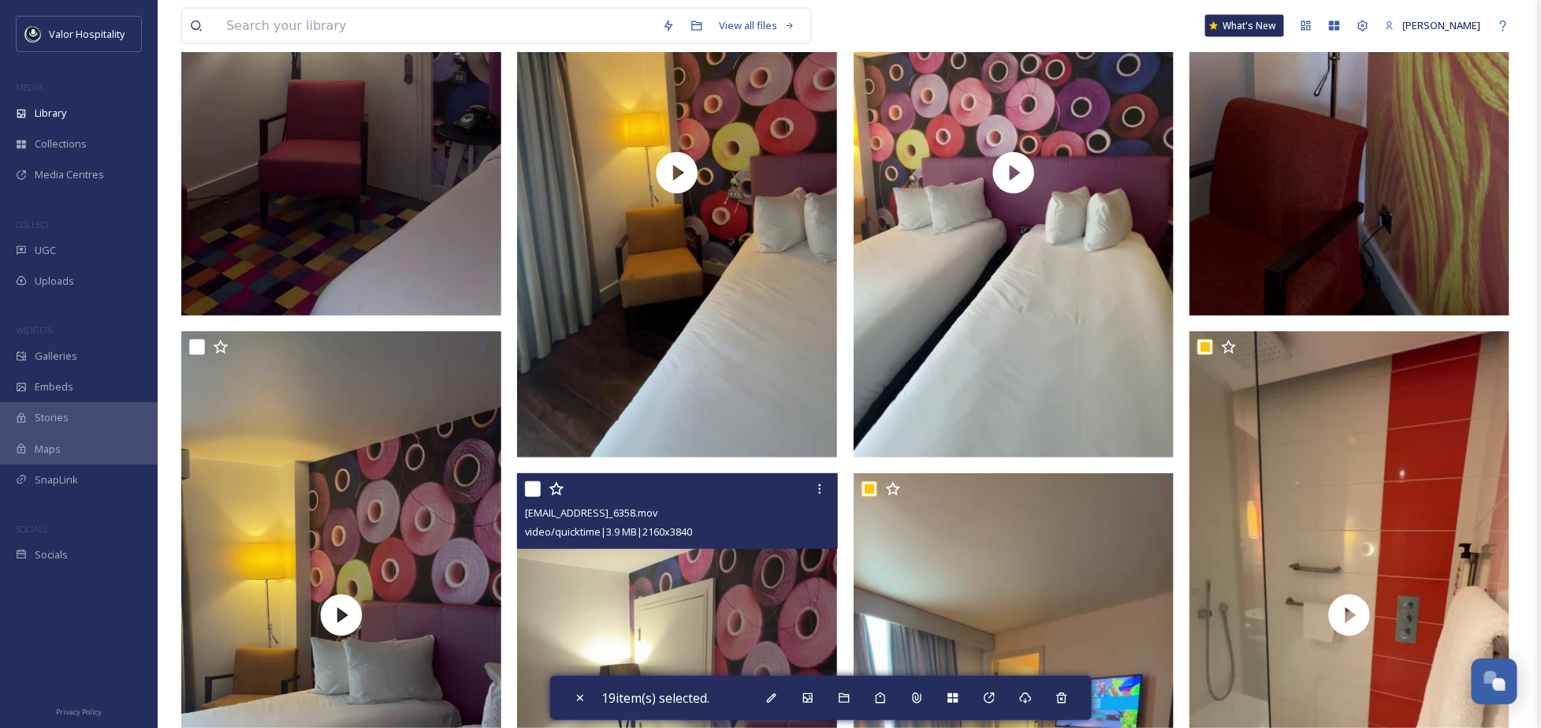
click at [529, 484] on input "checkbox" at bounding box center [533, 489] width 16 height 16
checkbox input "true"
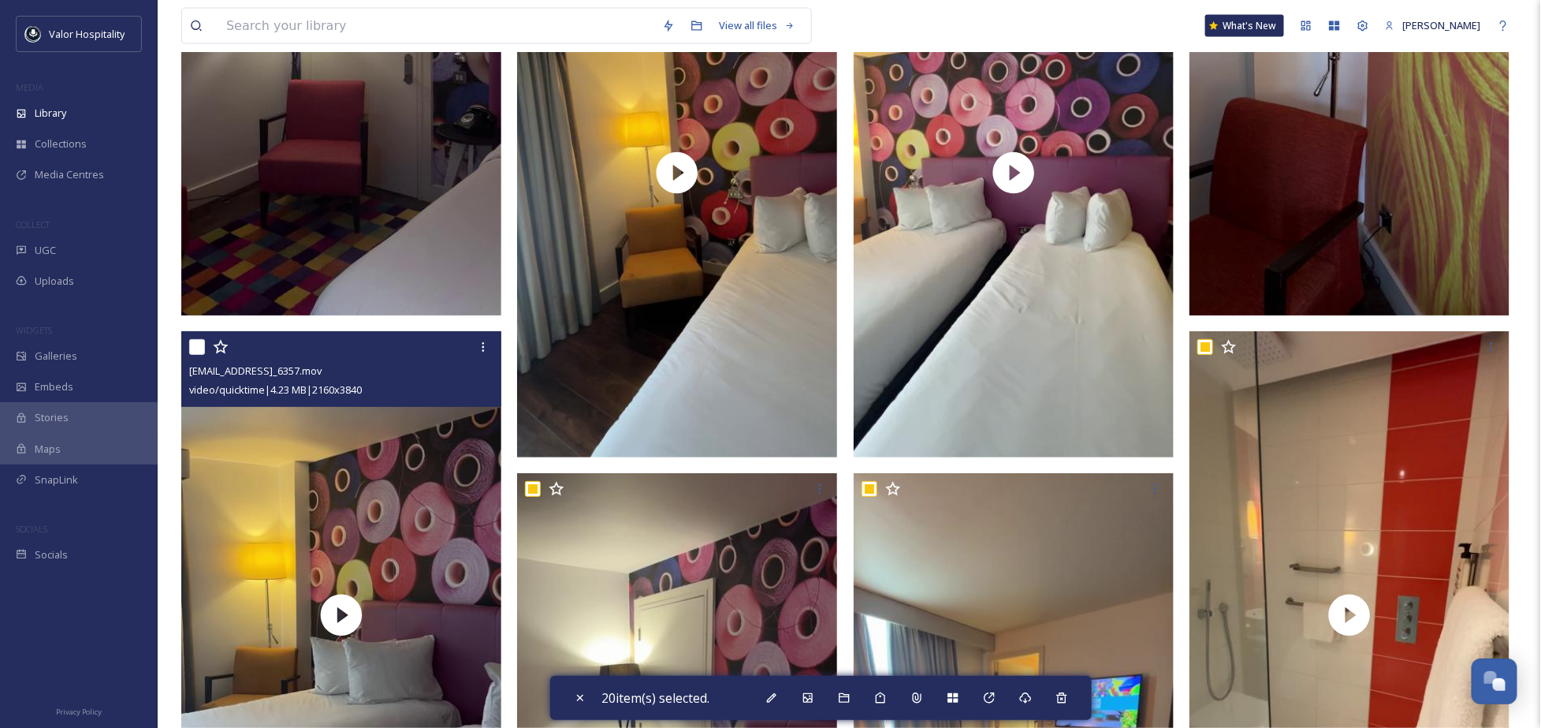
click at [195, 349] on input "checkbox" at bounding box center [197, 347] width 16 height 16
checkbox input "true"
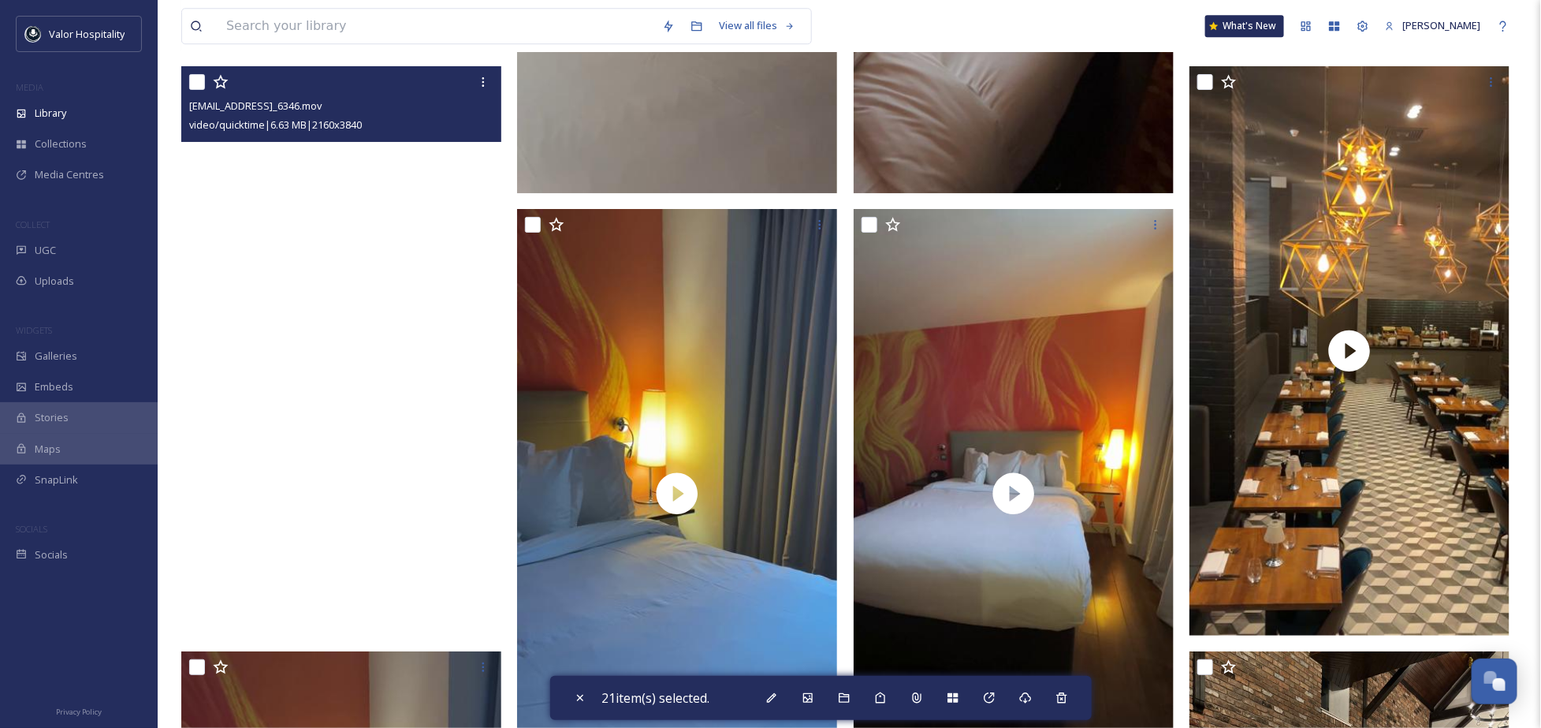
scroll to position [4729, 0]
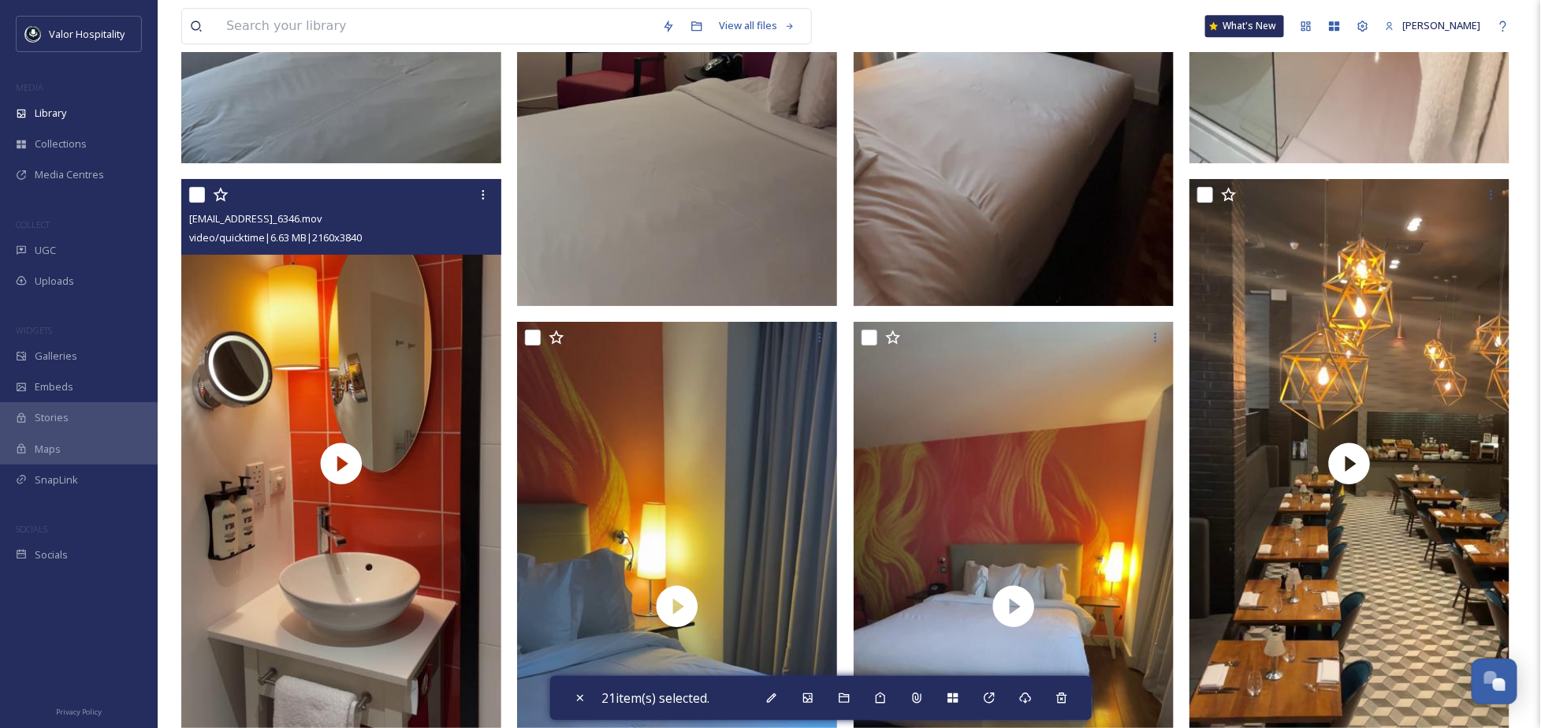
click at [199, 190] on input "checkbox" at bounding box center [197, 195] width 16 height 16
checkbox input "true"
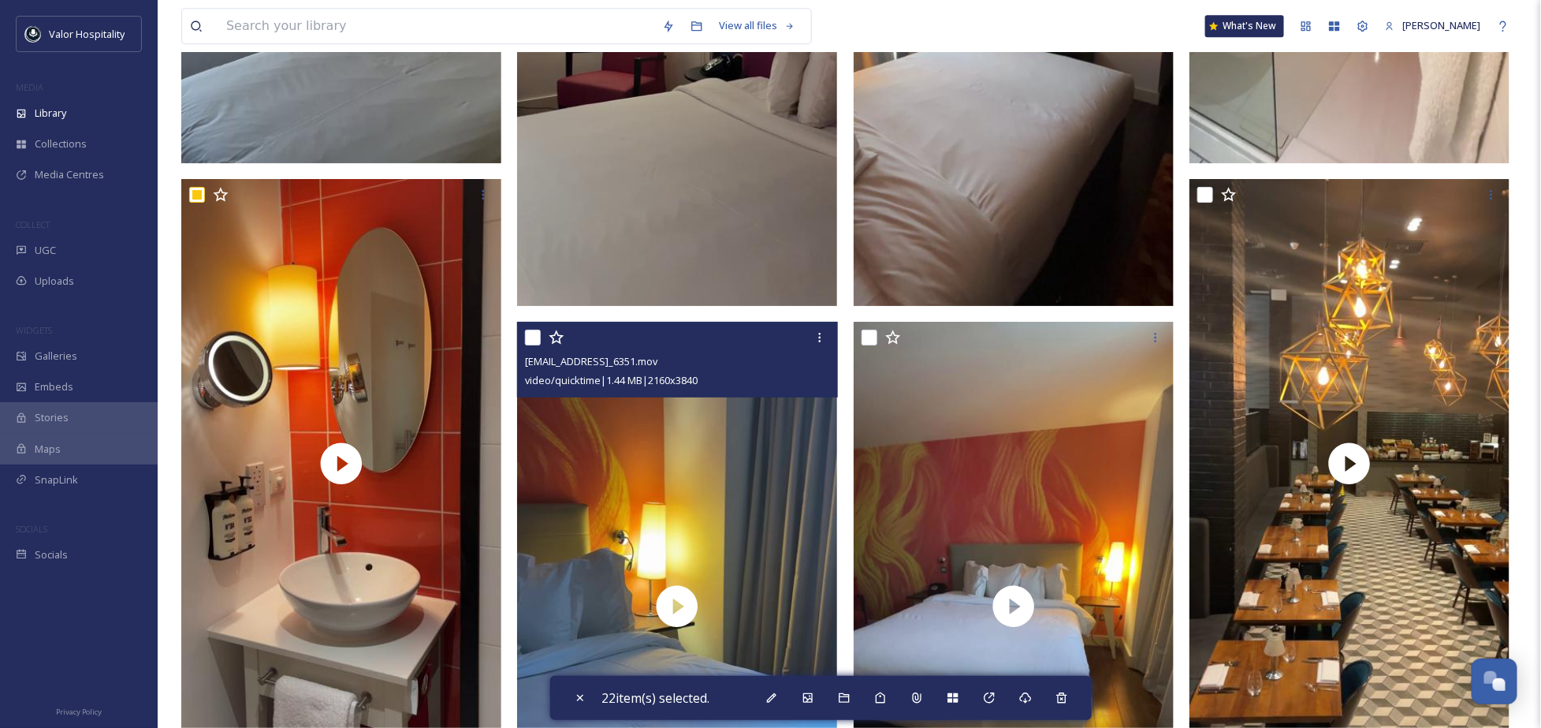
click at [530, 333] on input "checkbox" at bounding box center [533, 337] width 16 height 16
checkbox input "true"
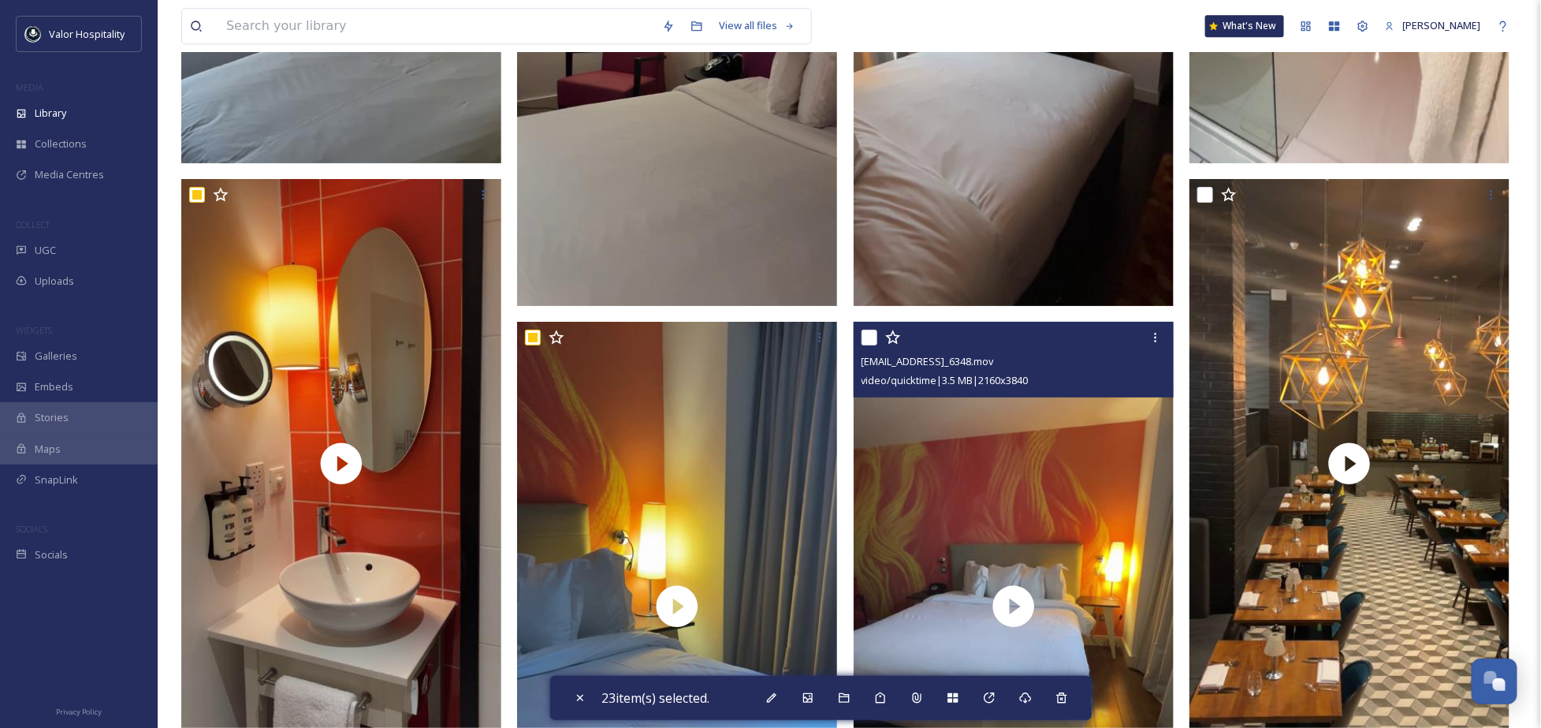
click at [873, 337] on input "checkbox" at bounding box center [870, 337] width 16 height 16
checkbox input "true"
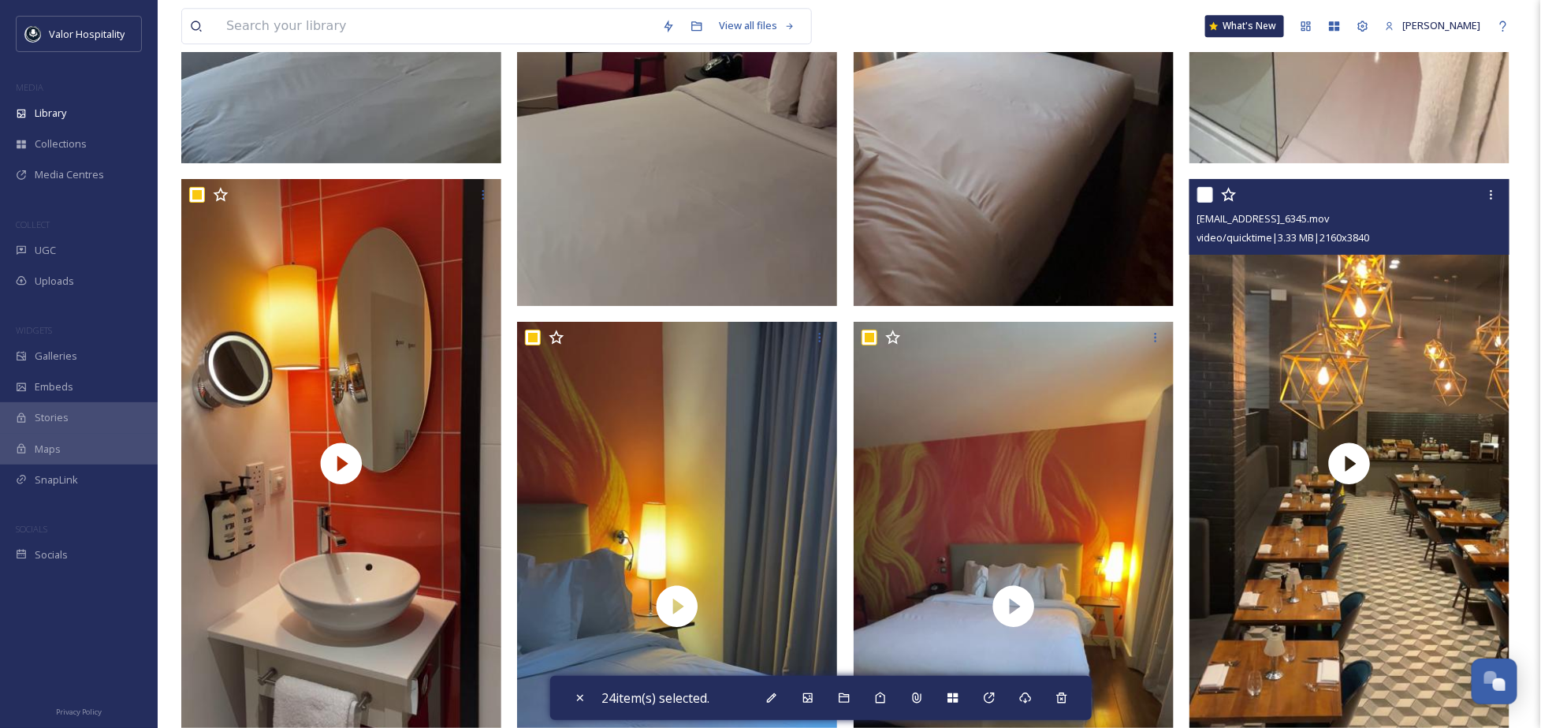
click at [1210, 189] on input "checkbox" at bounding box center [1205, 195] width 16 height 16
checkbox input "true"
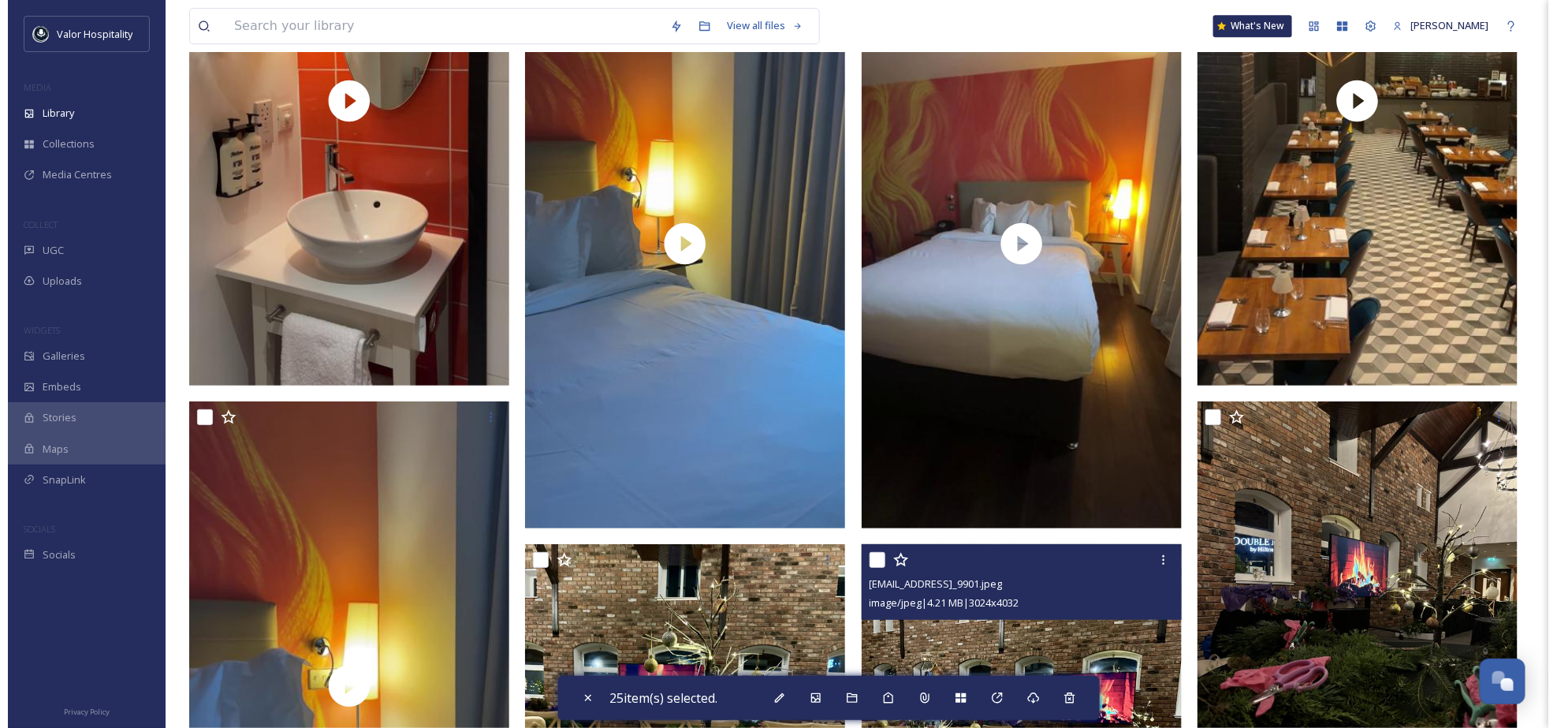
scroll to position [5254, 0]
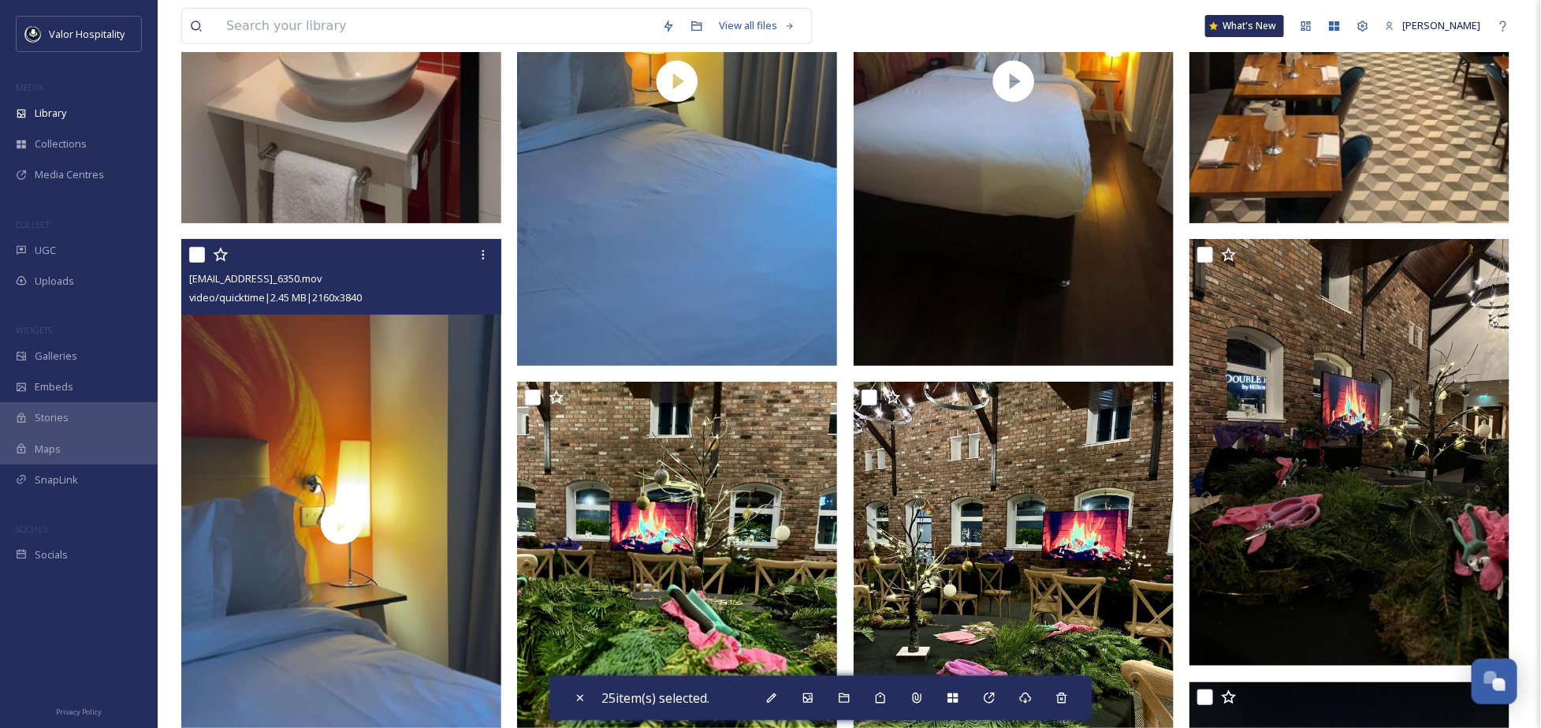
click at [195, 255] on input "checkbox" at bounding box center [197, 255] width 16 height 16
checkbox input "true"
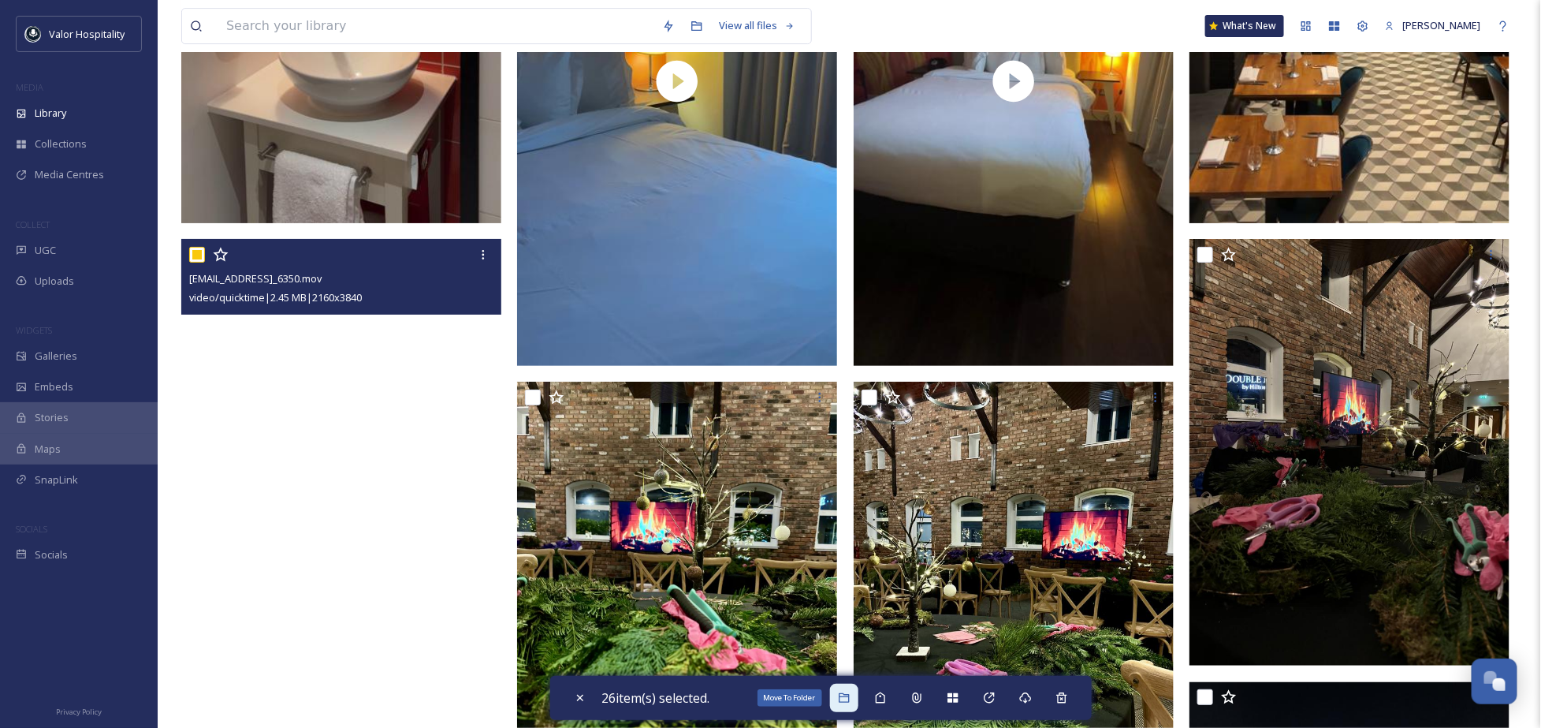
click at [848, 700] on icon at bounding box center [844, 697] width 13 height 13
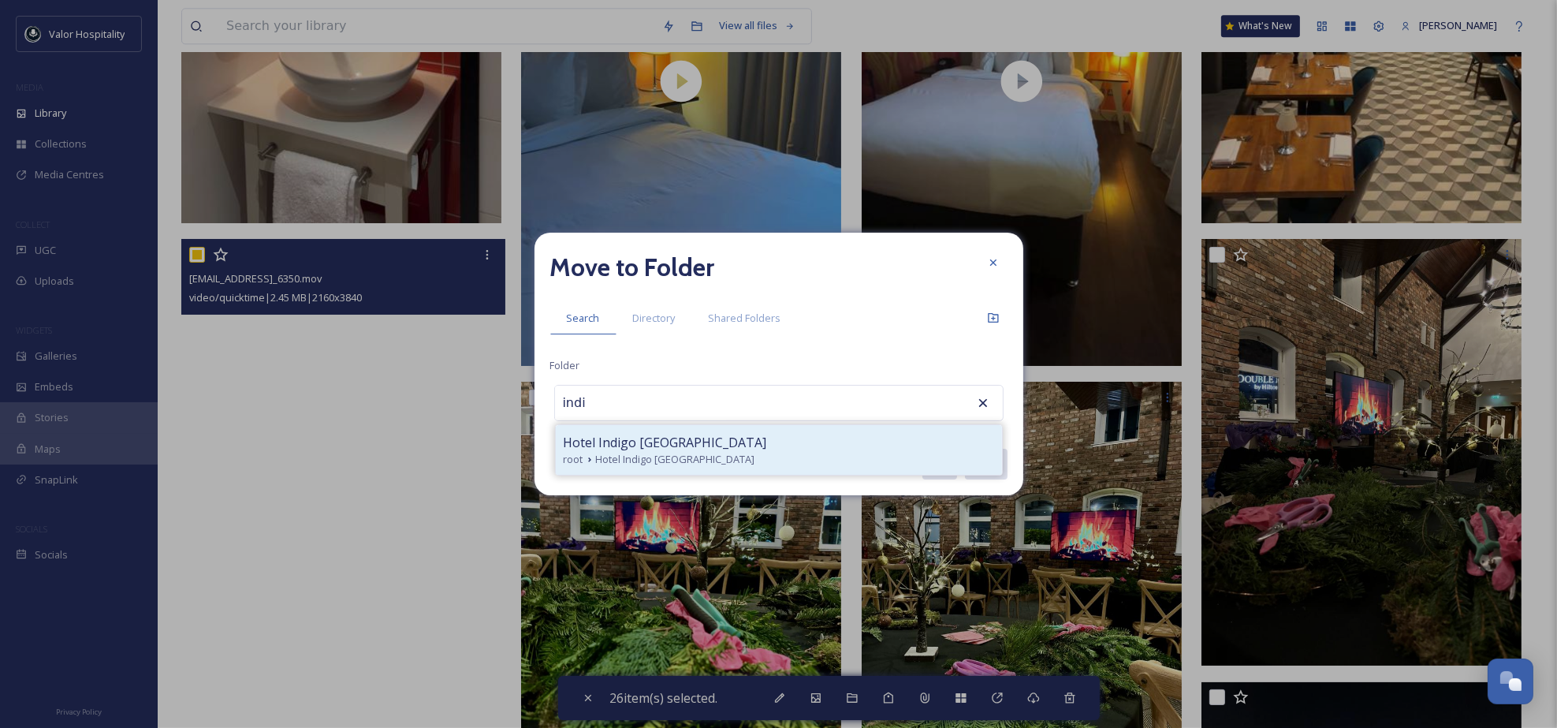
click at [720, 452] on div "root Hotel Indigo [GEOGRAPHIC_DATA]" at bounding box center [779, 459] width 430 height 15
type input "Hotel Indigo [GEOGRAPHIC_DATA]"
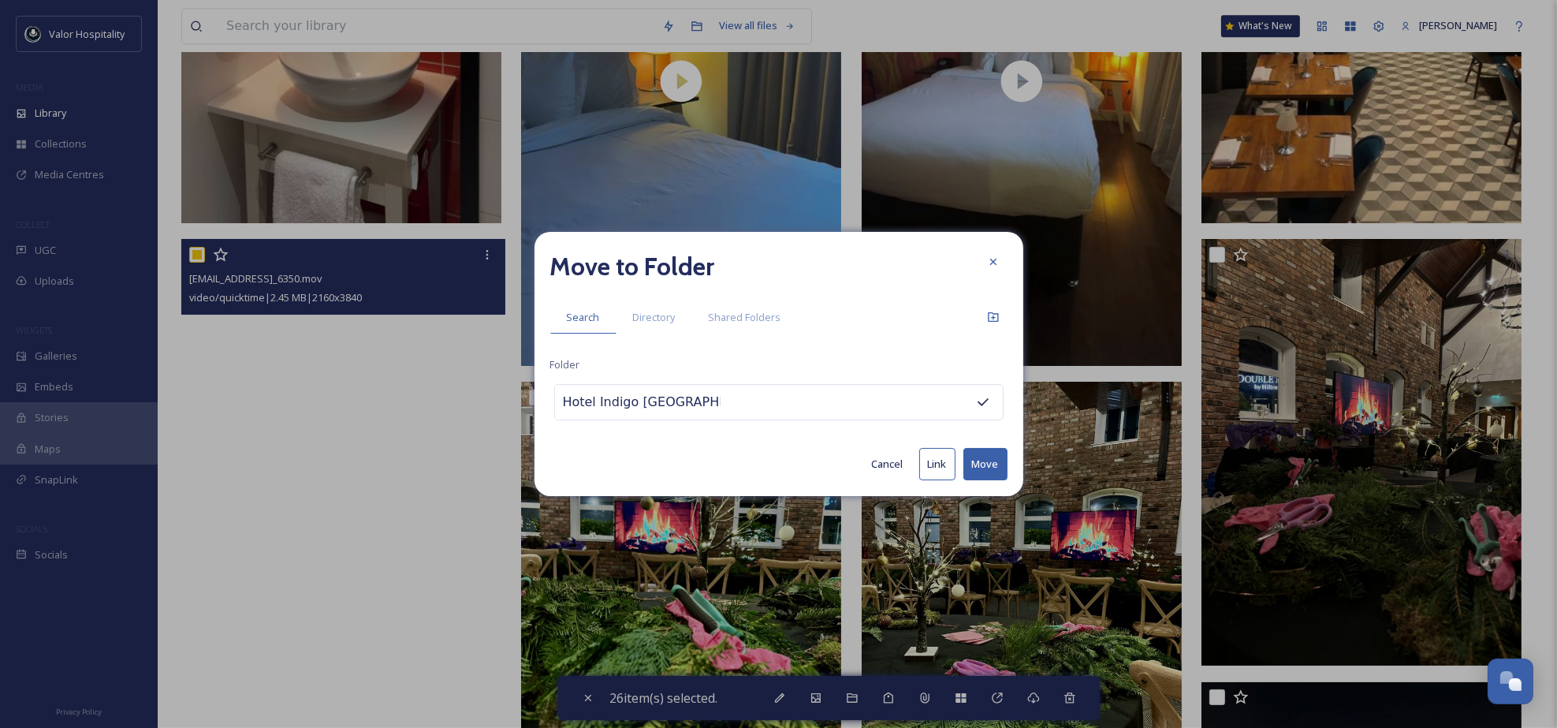
click at [986, 461] on button "Move" at bounding box center [985, 464] width 44 height 32
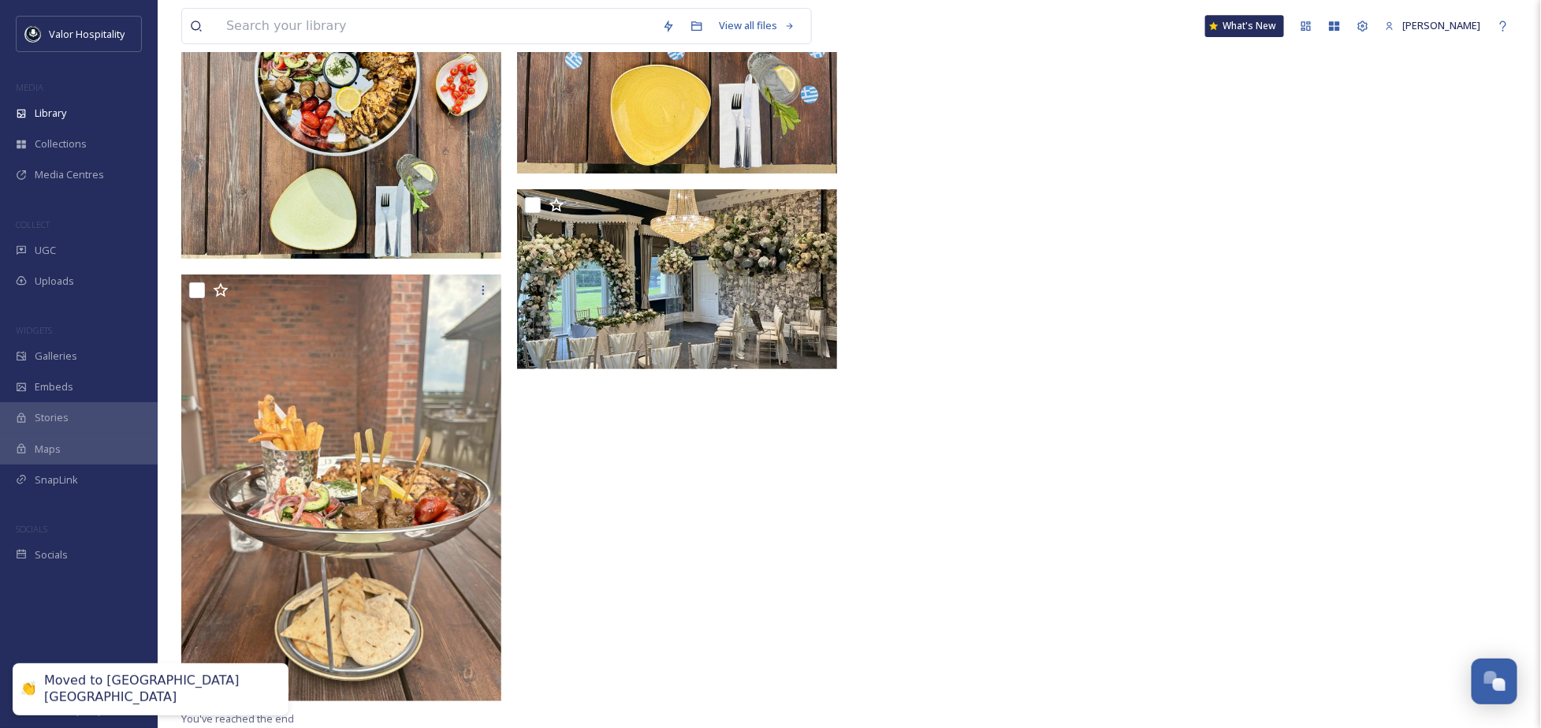
scroll to position [4652, 0]
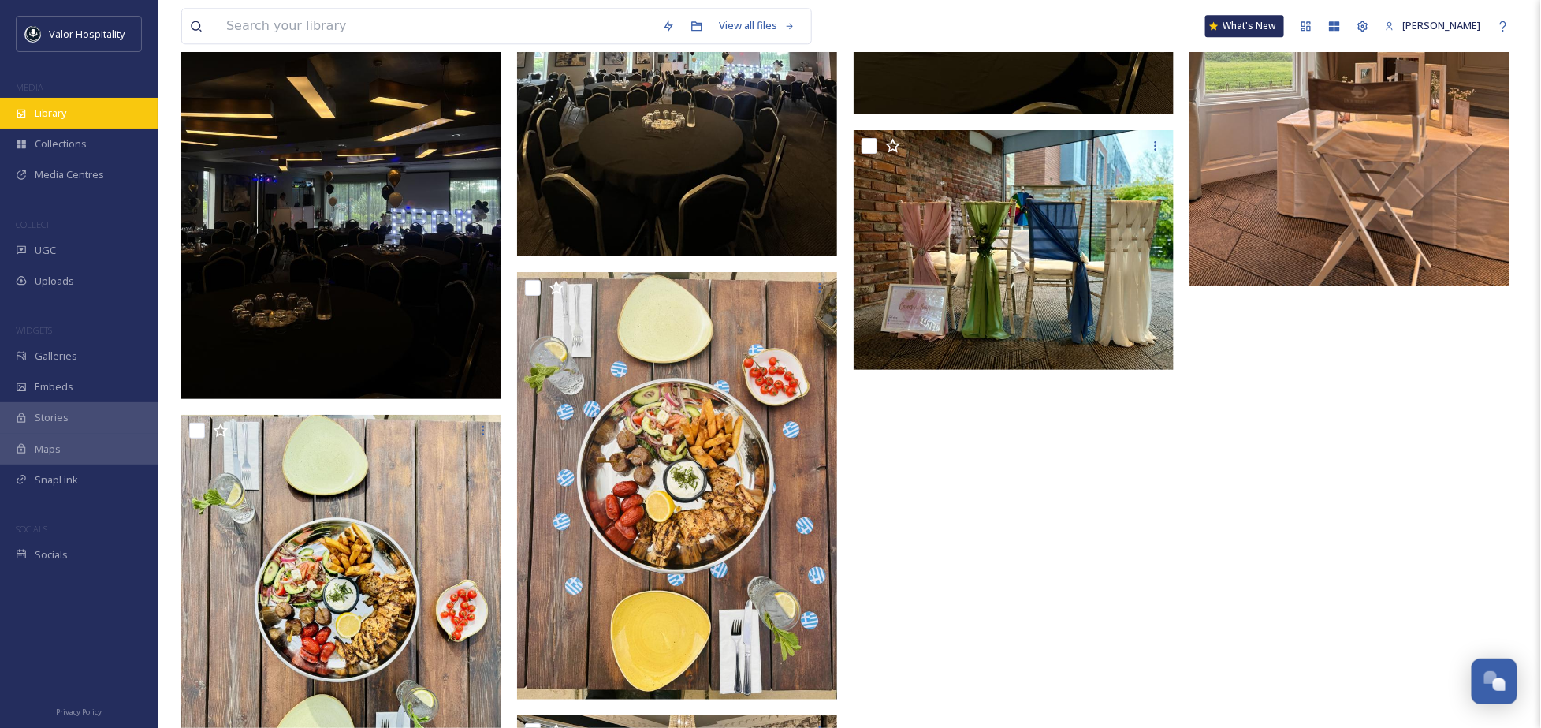
click at [74, 115] on div "Library" at bounding box center [79, 113] width 158 height 31
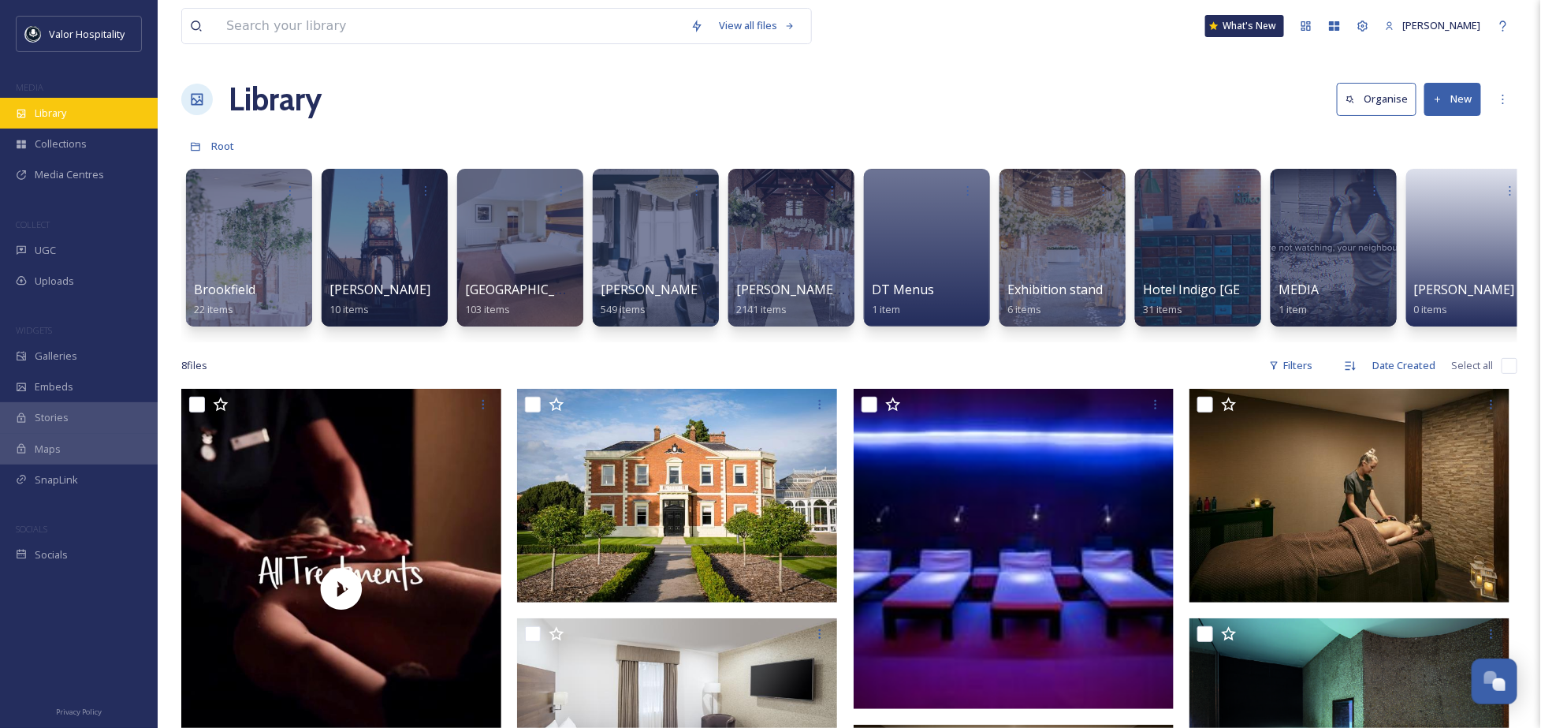
click at [12, 98] on div "Library" at bounding box center [79, 113] width 158 height 31
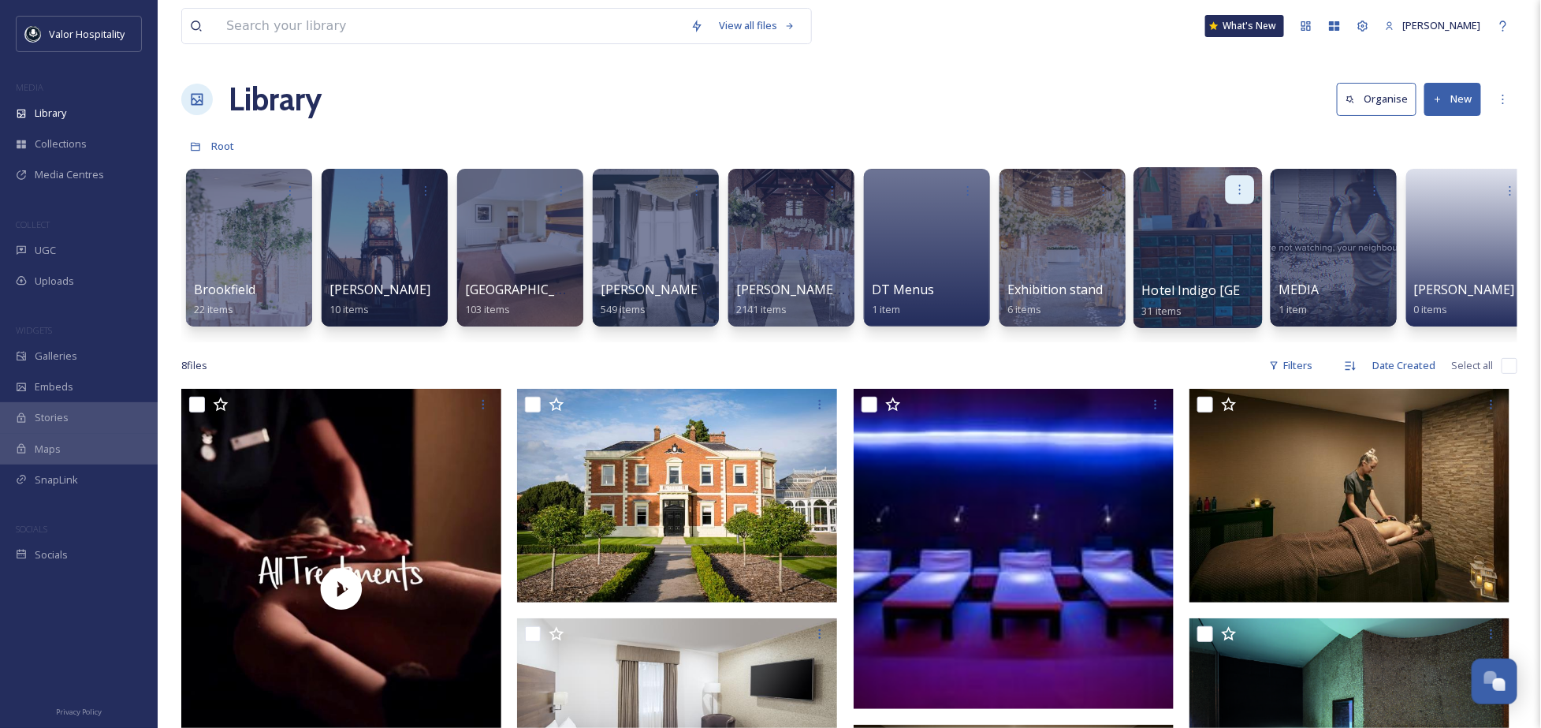
click at [1238, 191] on icon at bounding box center [1240, 189] width 13 height 13
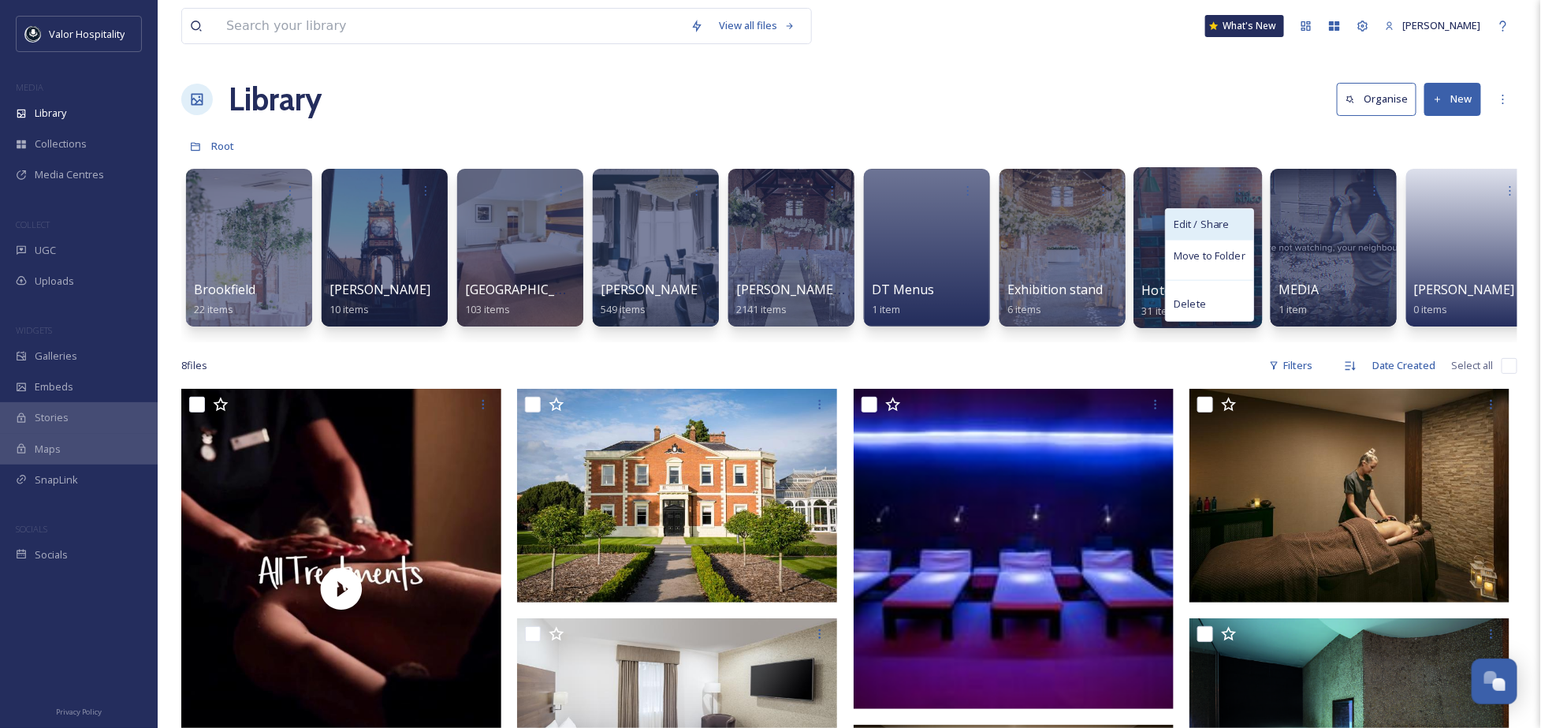
click at [1225, 222] on span "Edit / Share" at bounding box center [1201, 225] width 55 height 16
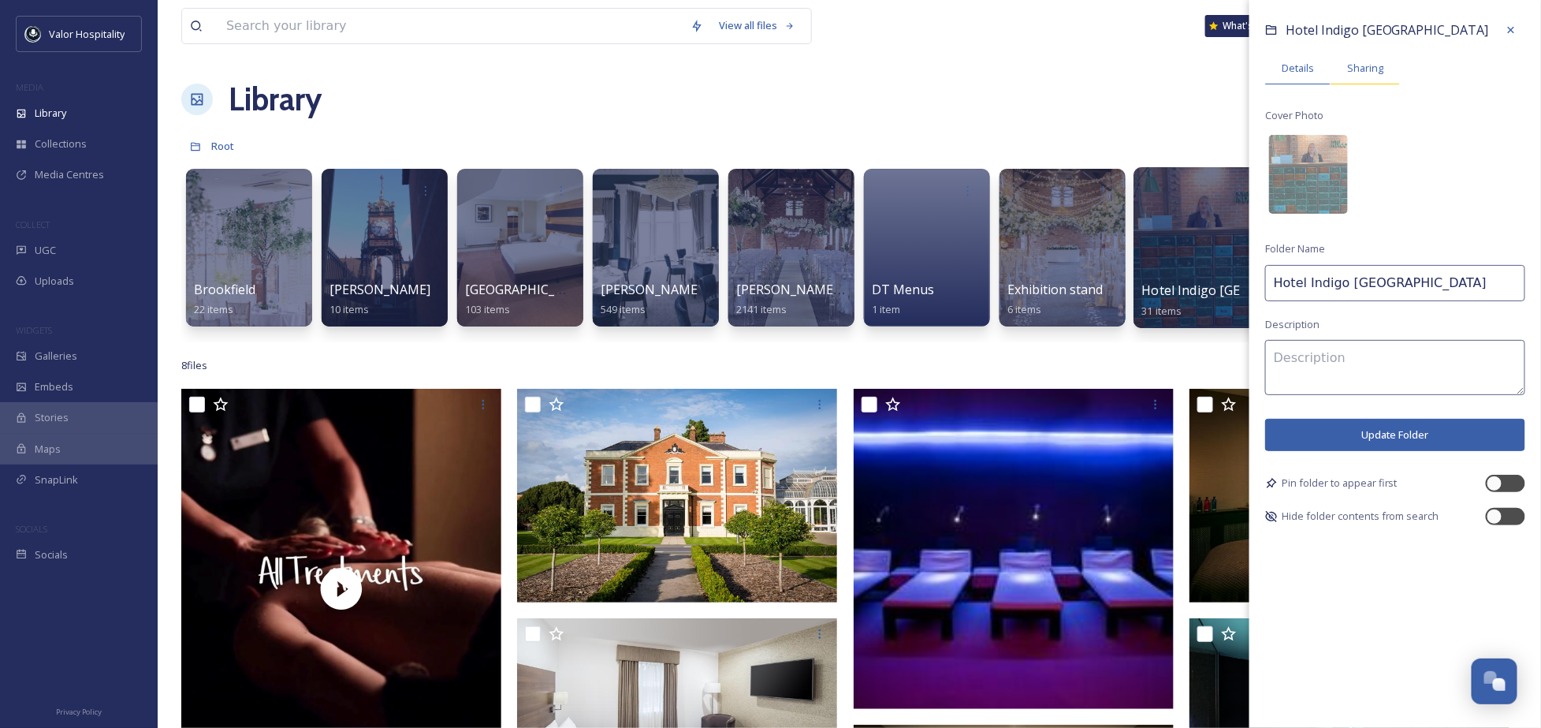
click at [1371, 75] on span "Sharing" at bounding box center [1365, 68] width 36 height 15
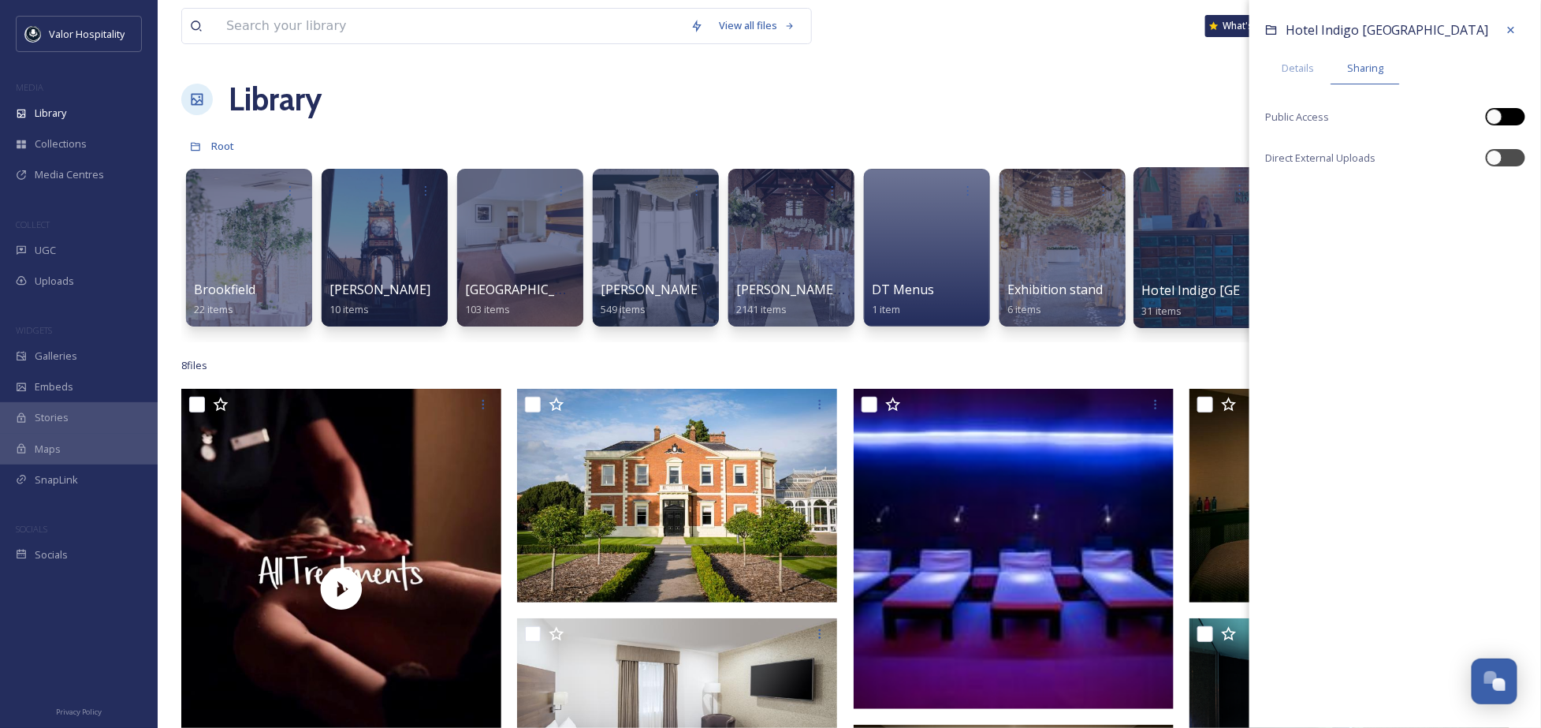
click at [1499, 117] on div at bounding box center [1495, 117] width 16 height 16
checkbox input "true"
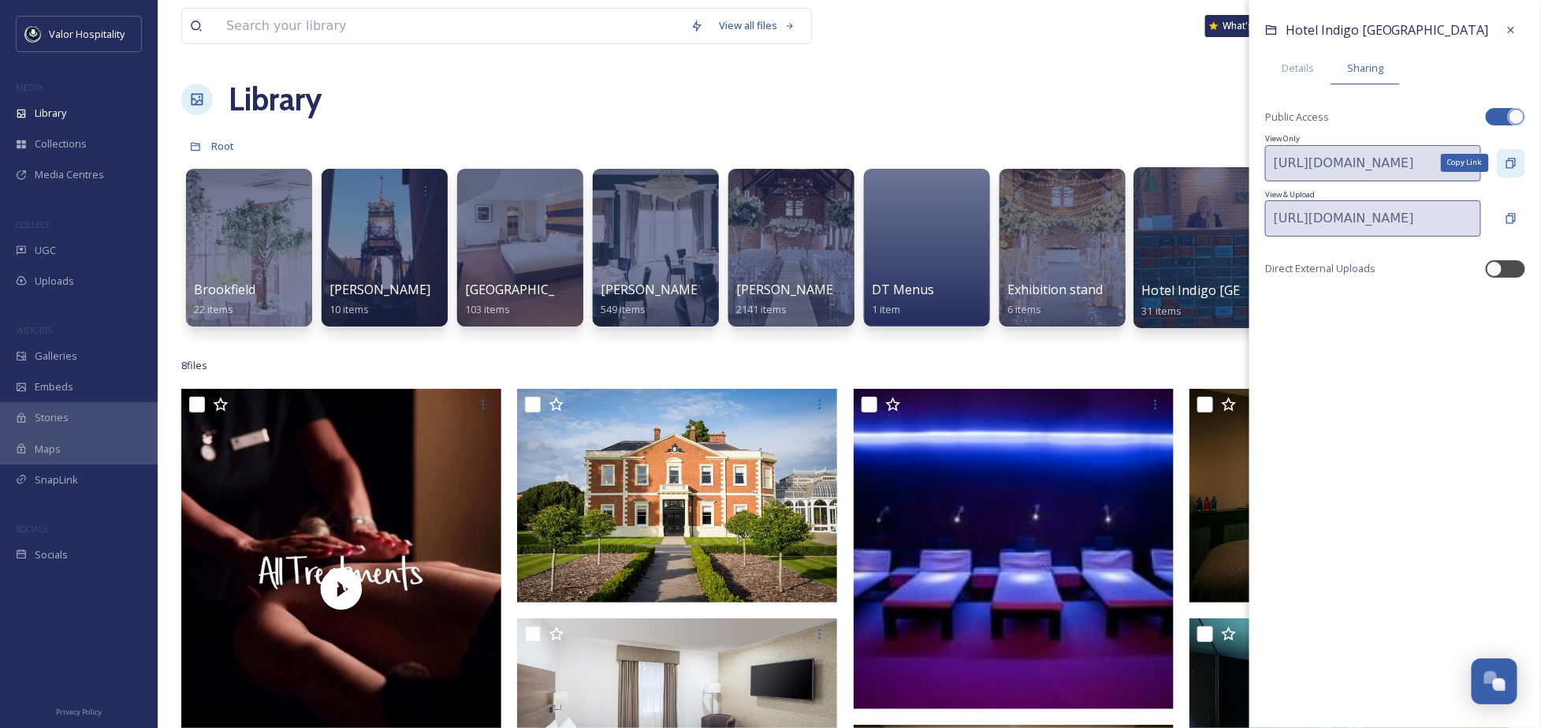
click at [1517, 158] on icon at bounding box center [1511, 163] width 13 height 13
click at [1140, 94] on div "Library Organise New" at bounding box center [849, 99] width 1336 height 47
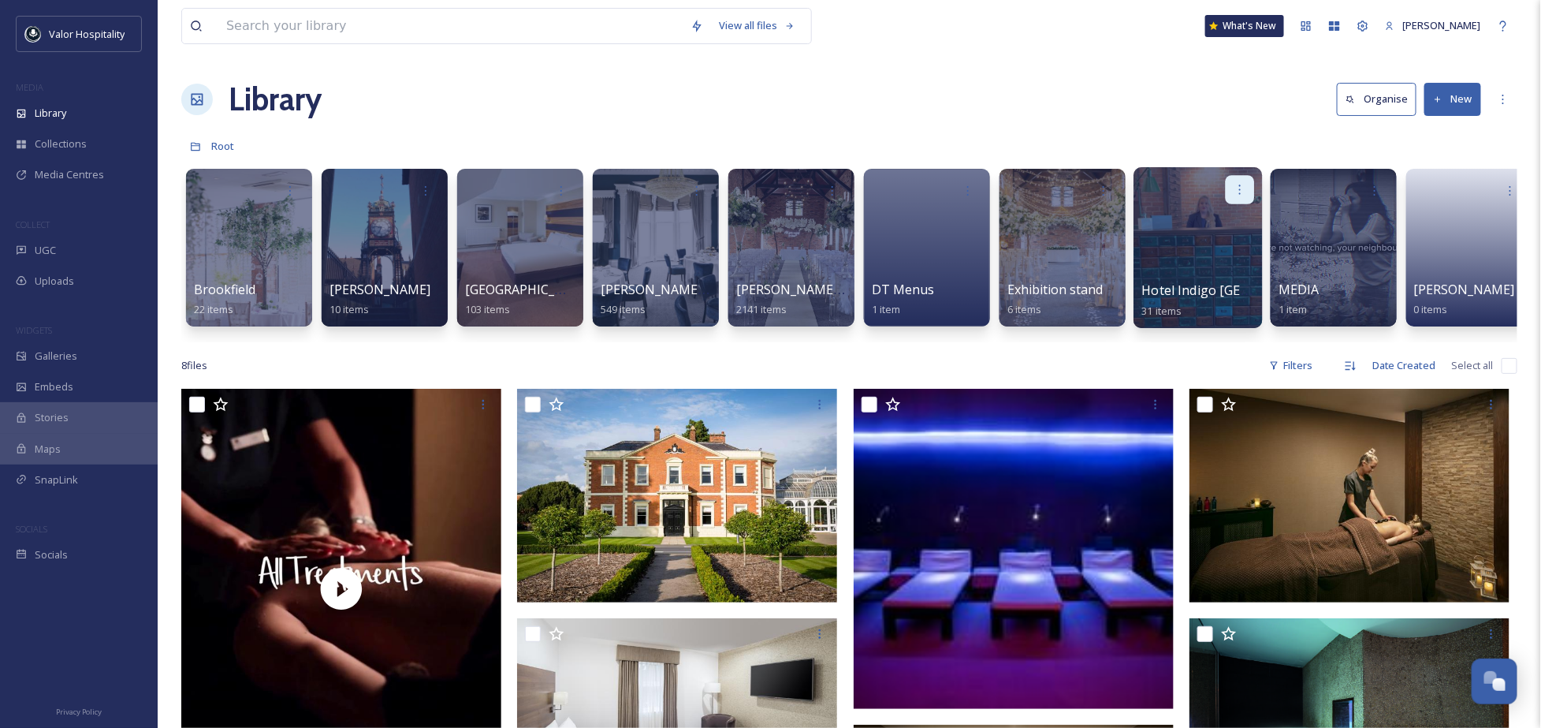
click at [1243, 186] on icon at bounding box center [1240, 189] width 13 height 13
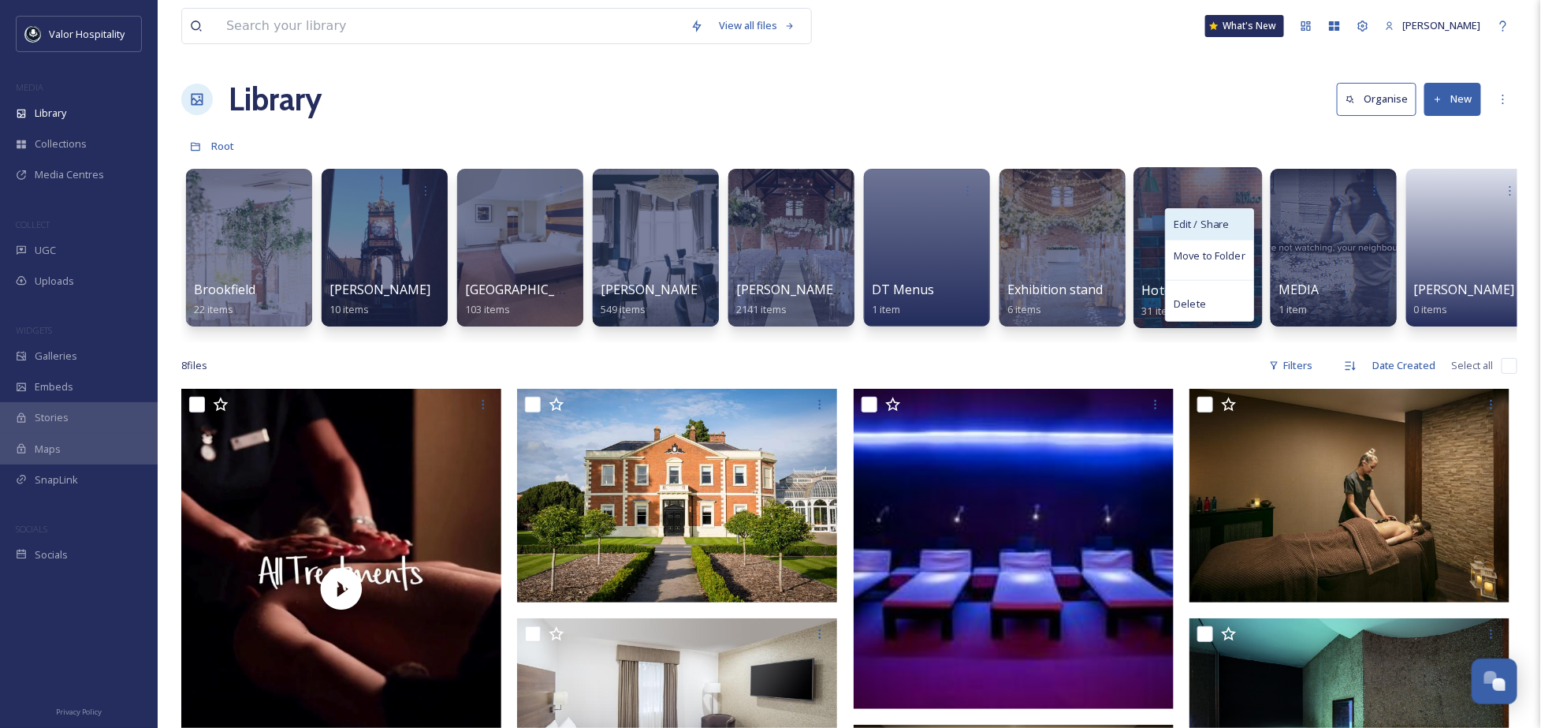
click at [1215, 226] on span "Edit / Share" at bounding box center [1201, 225] width 55 height 16
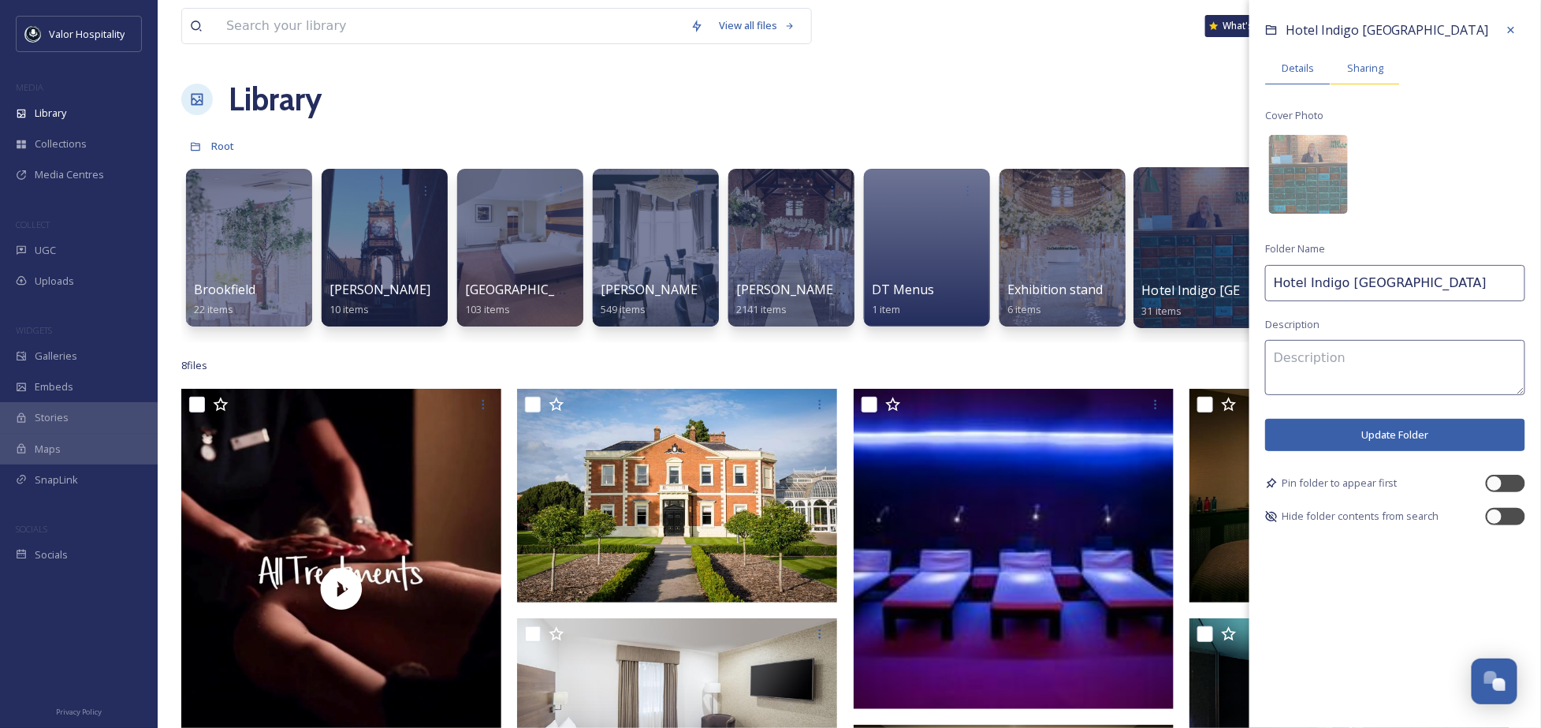
click at [1359, 69] on span "Sharing" at bounding box center [1365, 68] width 36 height 15
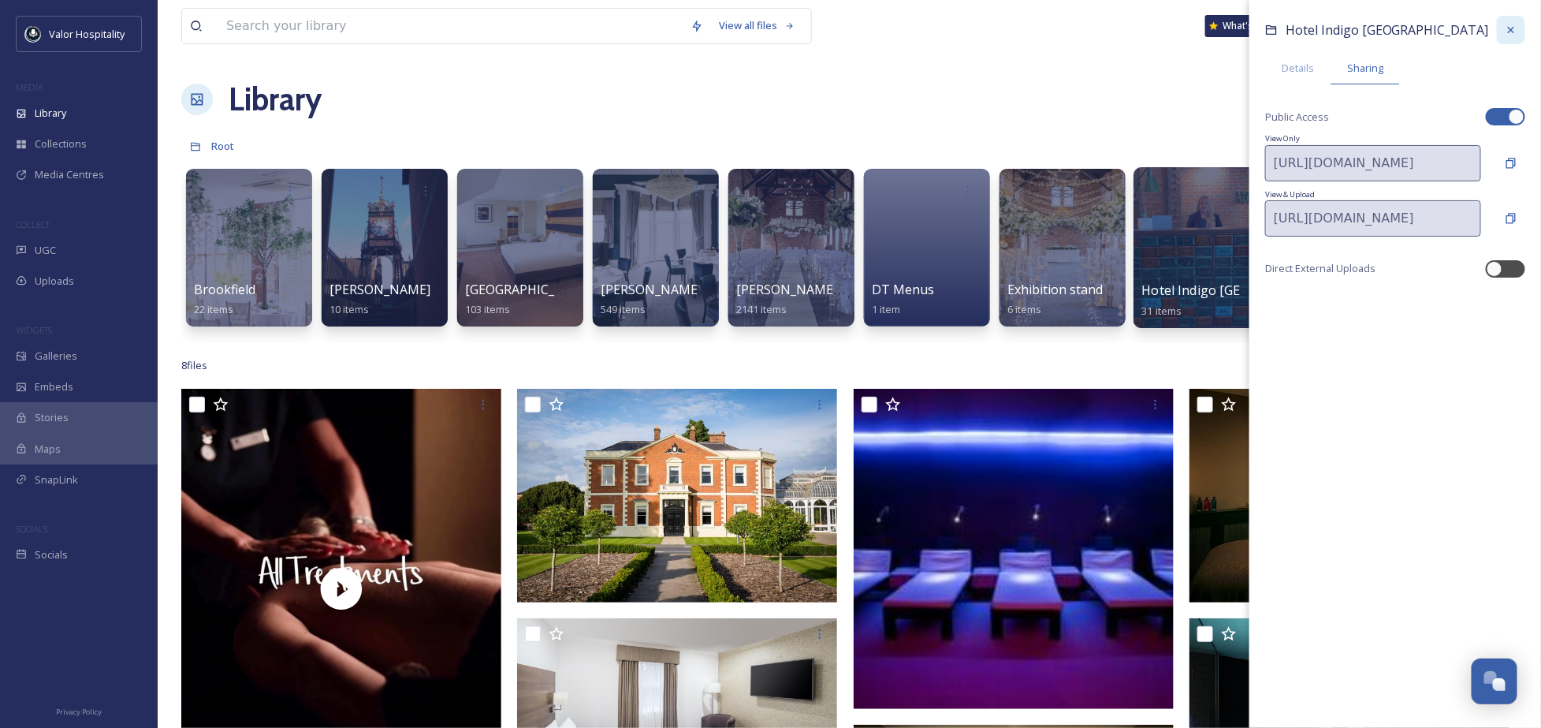
click at [1513, 24] on icon at bounding box center [1511, 30] width 13 height 13
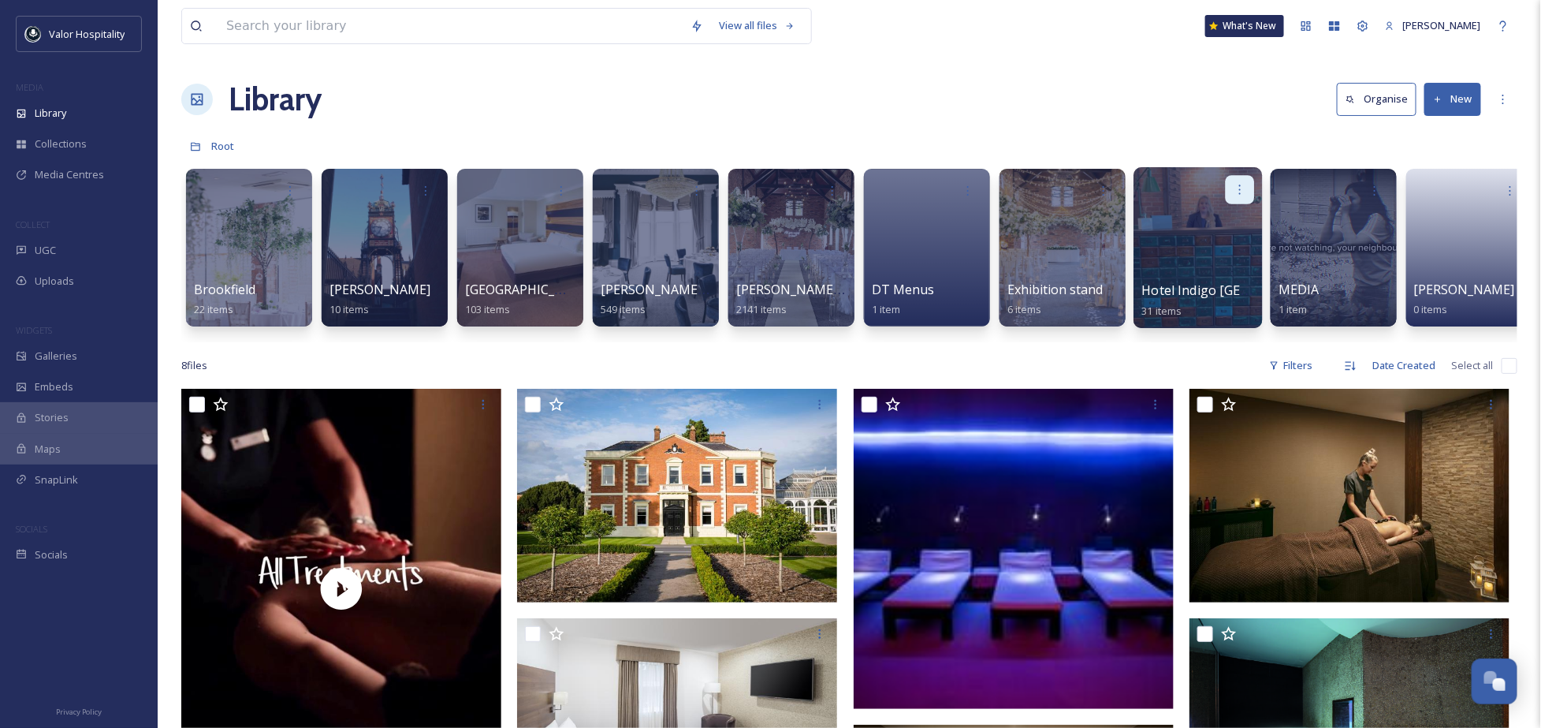
click at [1242, 188] on icon at bounding box center [1240, 189] width 13 height 13
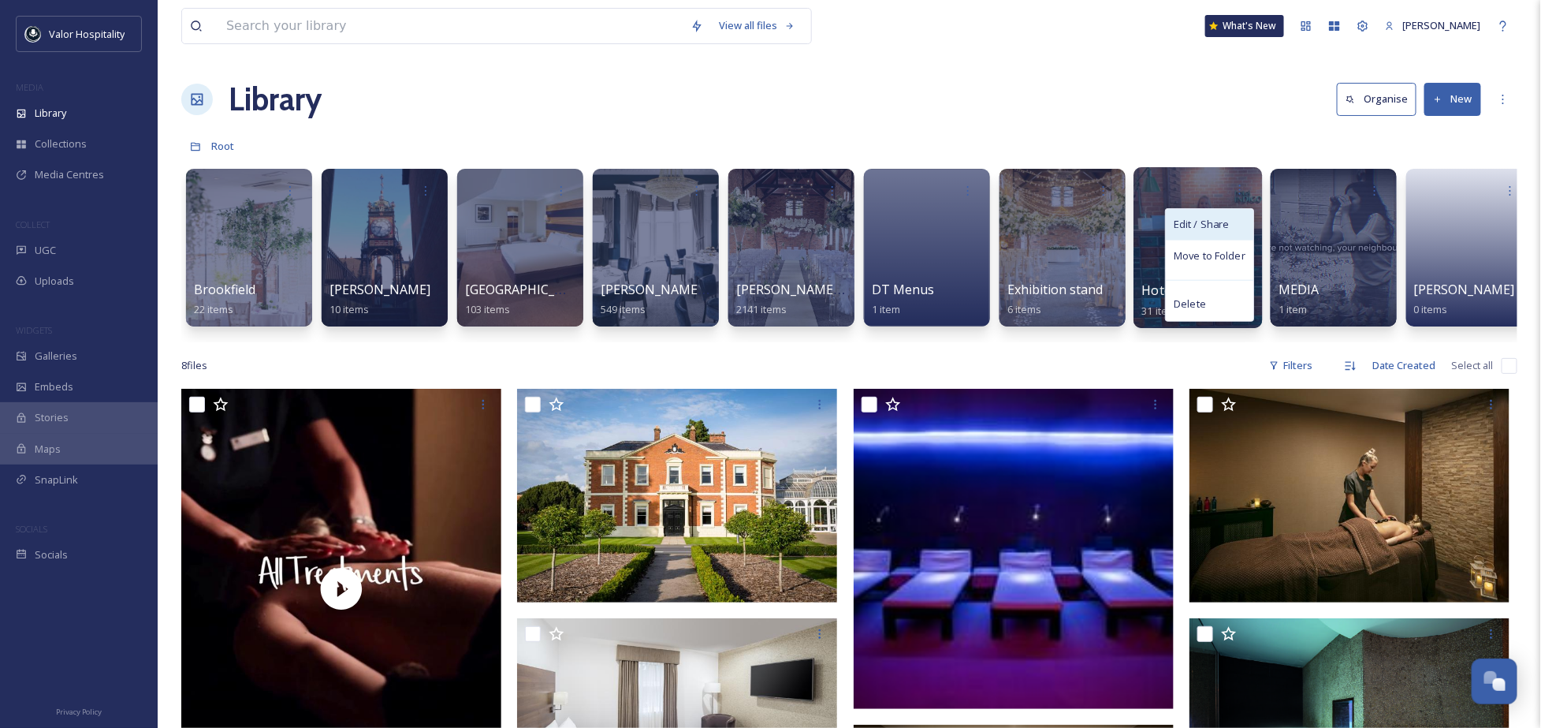
click at [1227, 220] on span "Edit / Share" at bounding box center [1201, 225] width 55 height 16
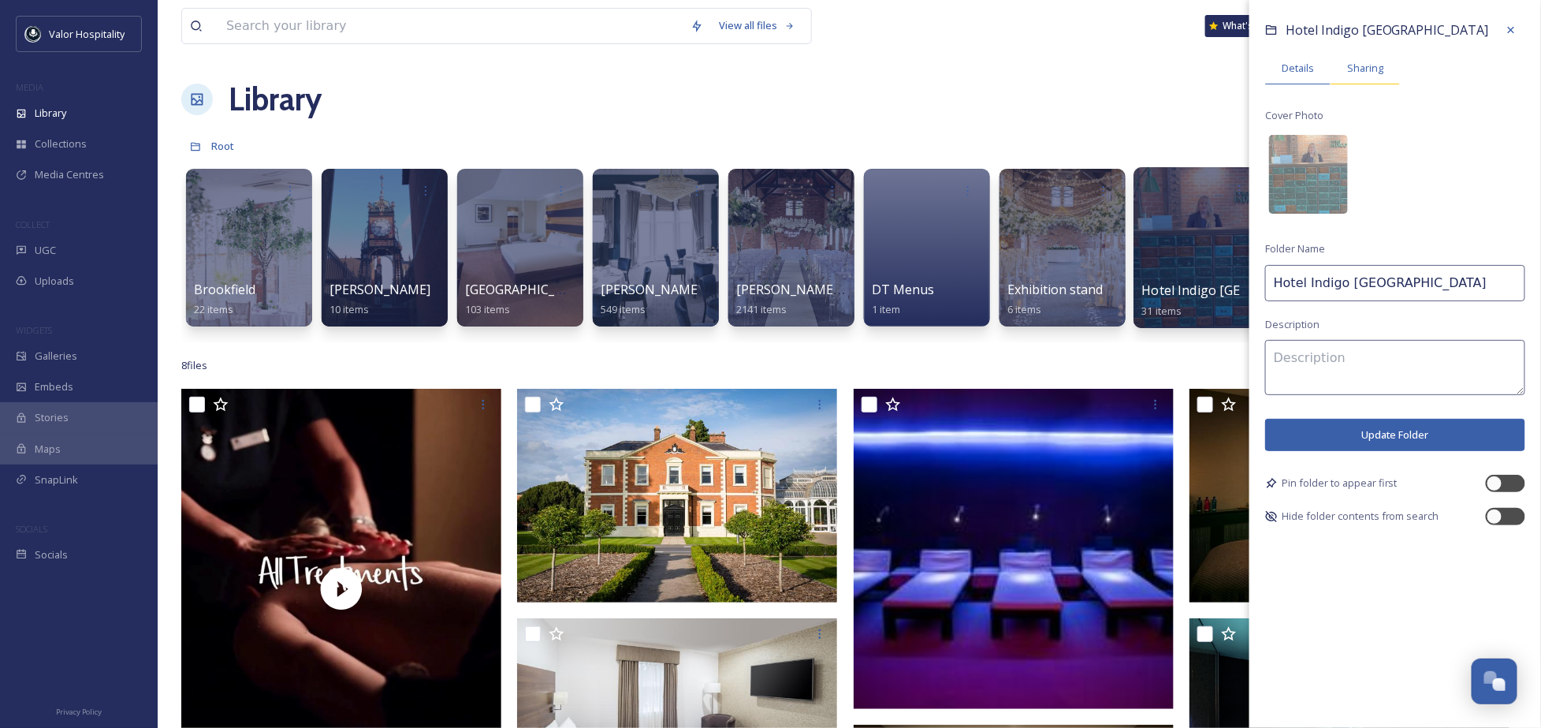
click at [1374, 65] on span "Sharing" at bounding box center [1365, 68] width 36 height 15
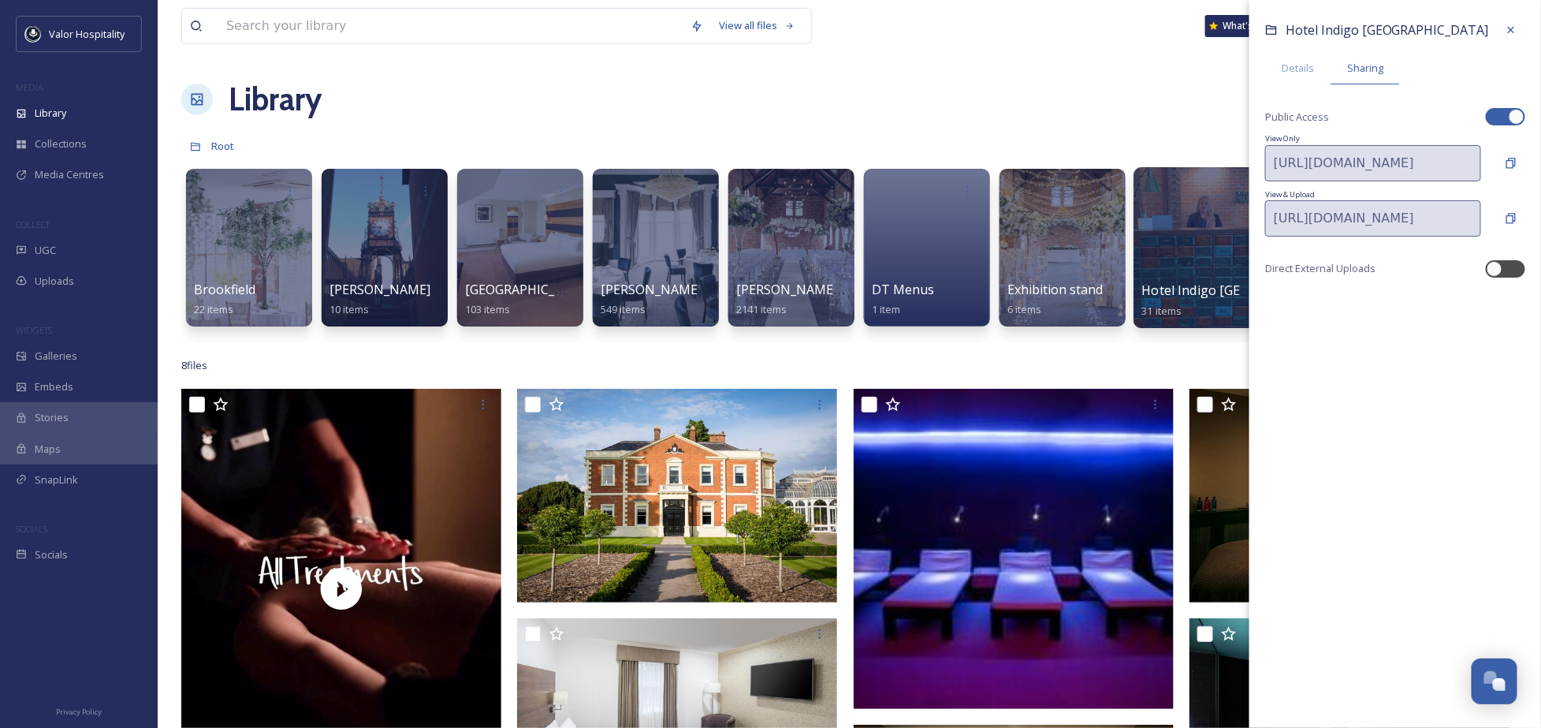
click at [1171, 72] on div "View all files What's New [PERSON_NAME] Library Organise New Root Your Selectio…" at bounding box center [849, 558] width 1383 height 1116
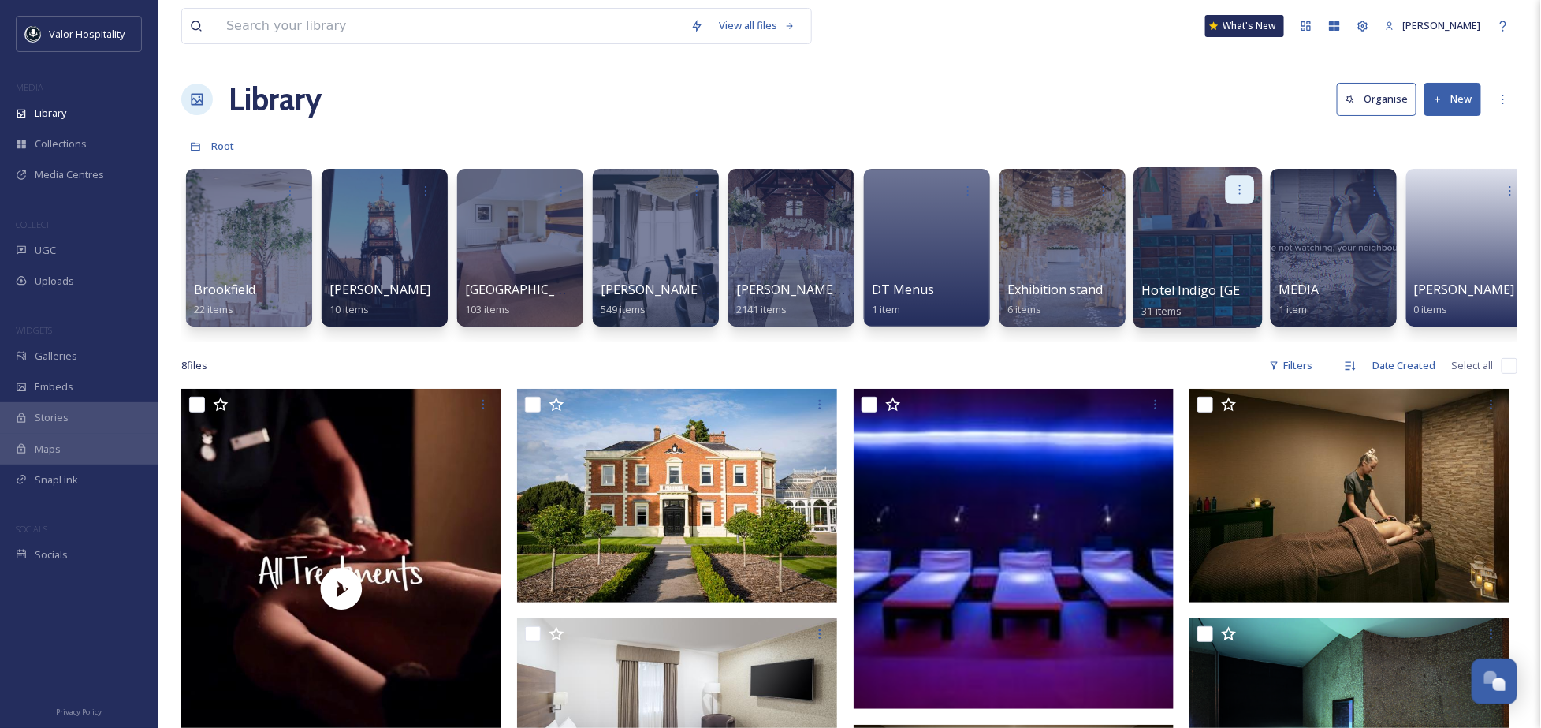
click at [1244, 183] on icon at bounding box center [1240, 189] width 13 height 13
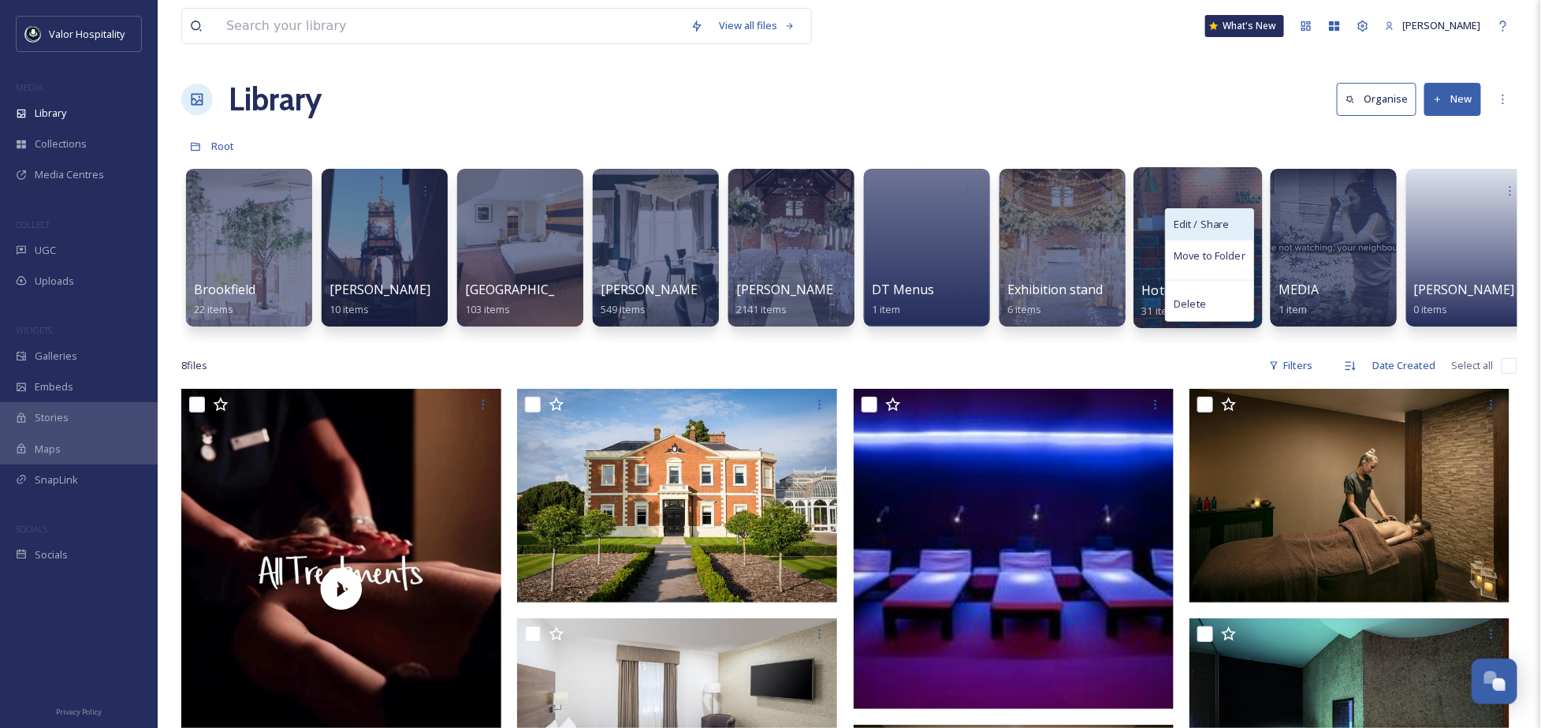
click at [1232, 218] on div "Edit / Share" at bounding box center [1209, 225] width 87 height 32
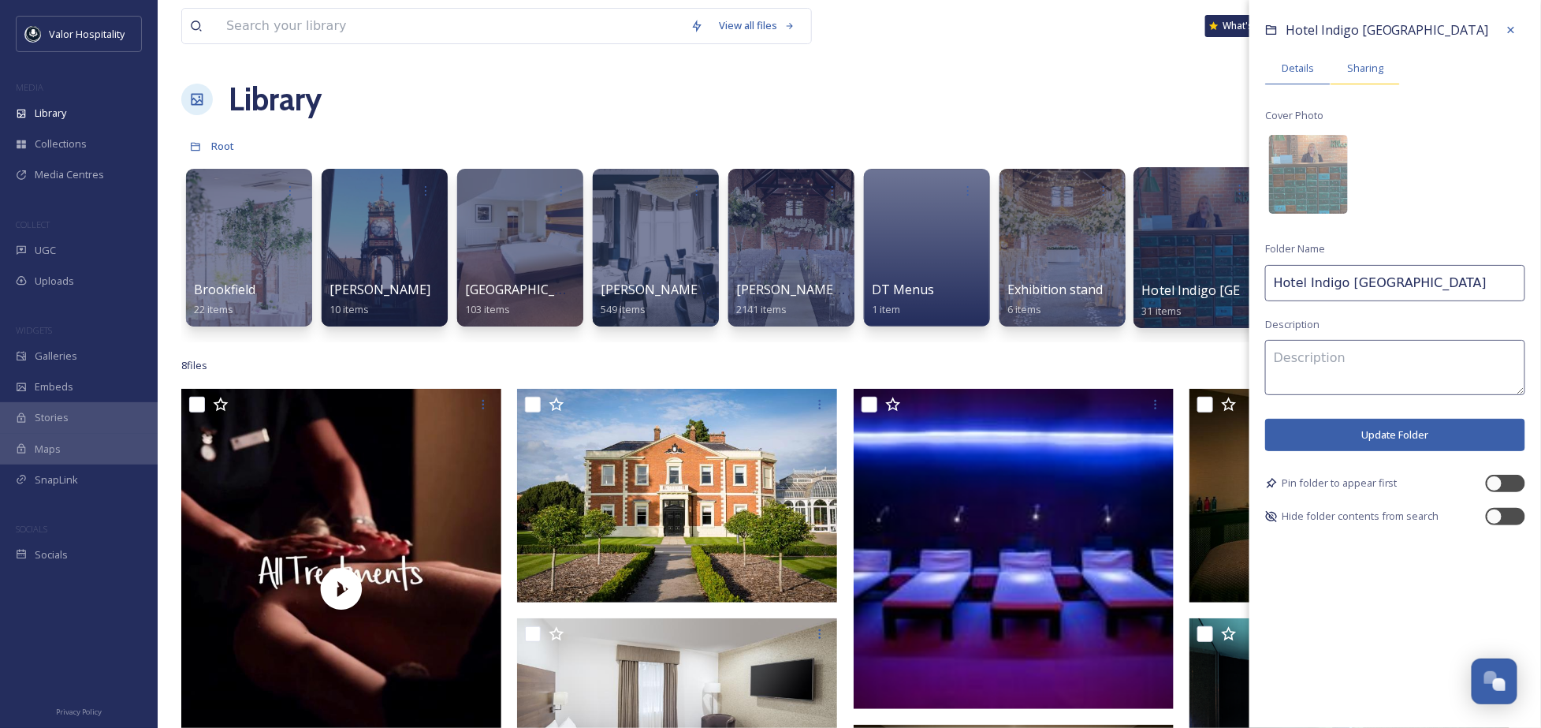
click at [1382, 69] on span "Sharing" at bounding box center [1365, 68] width 36 height 15
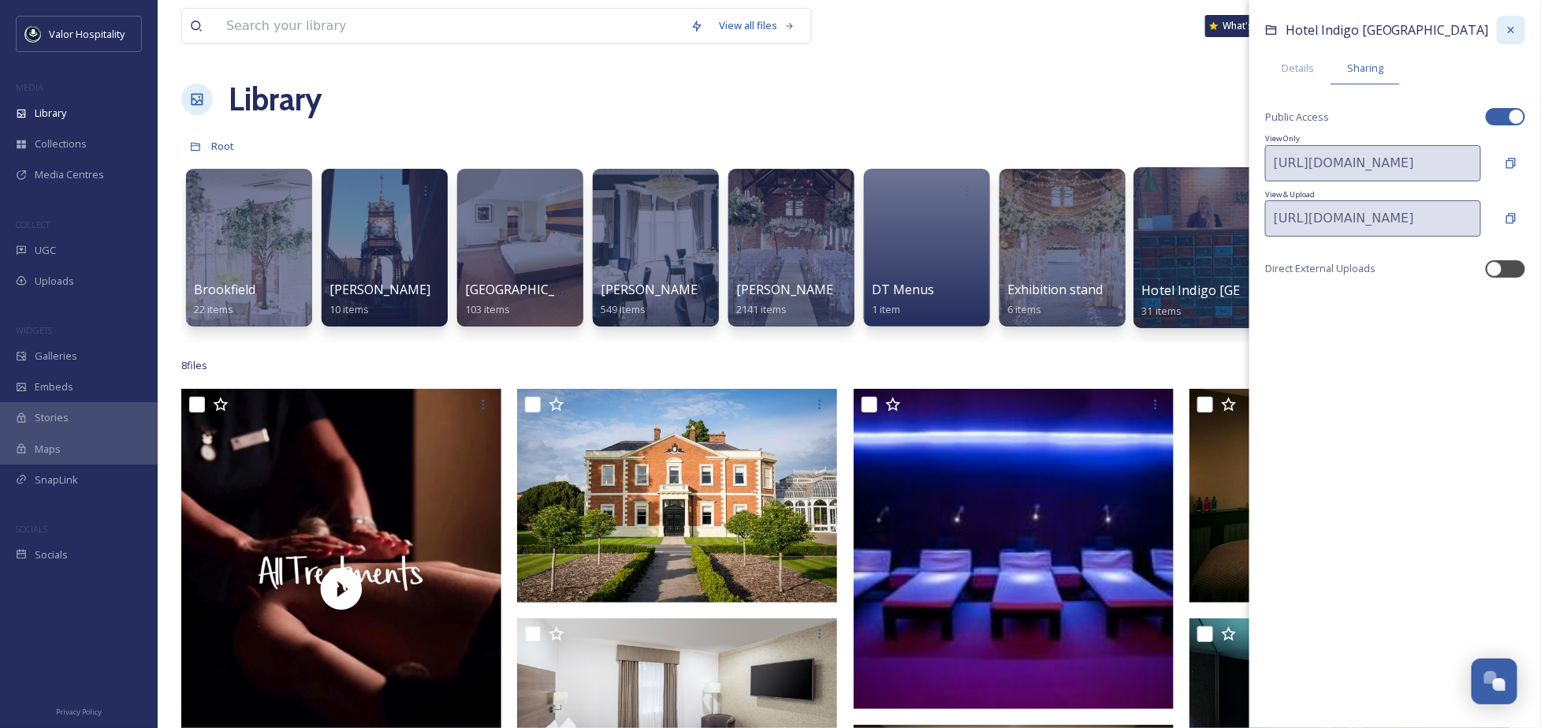
click at [1513, 24] on icon at bounding box center [1511, 30] width 13 height 13
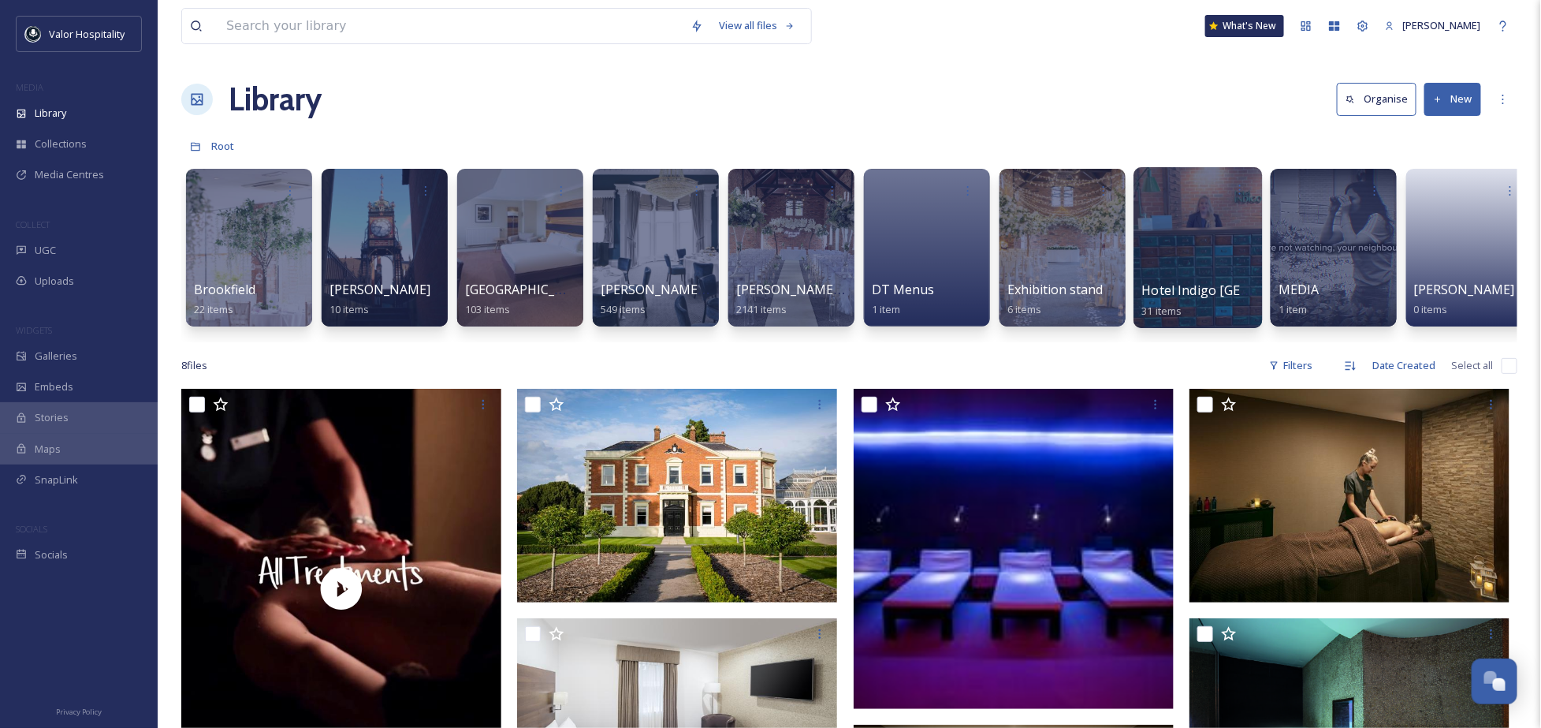
scroll to position [0, 70]
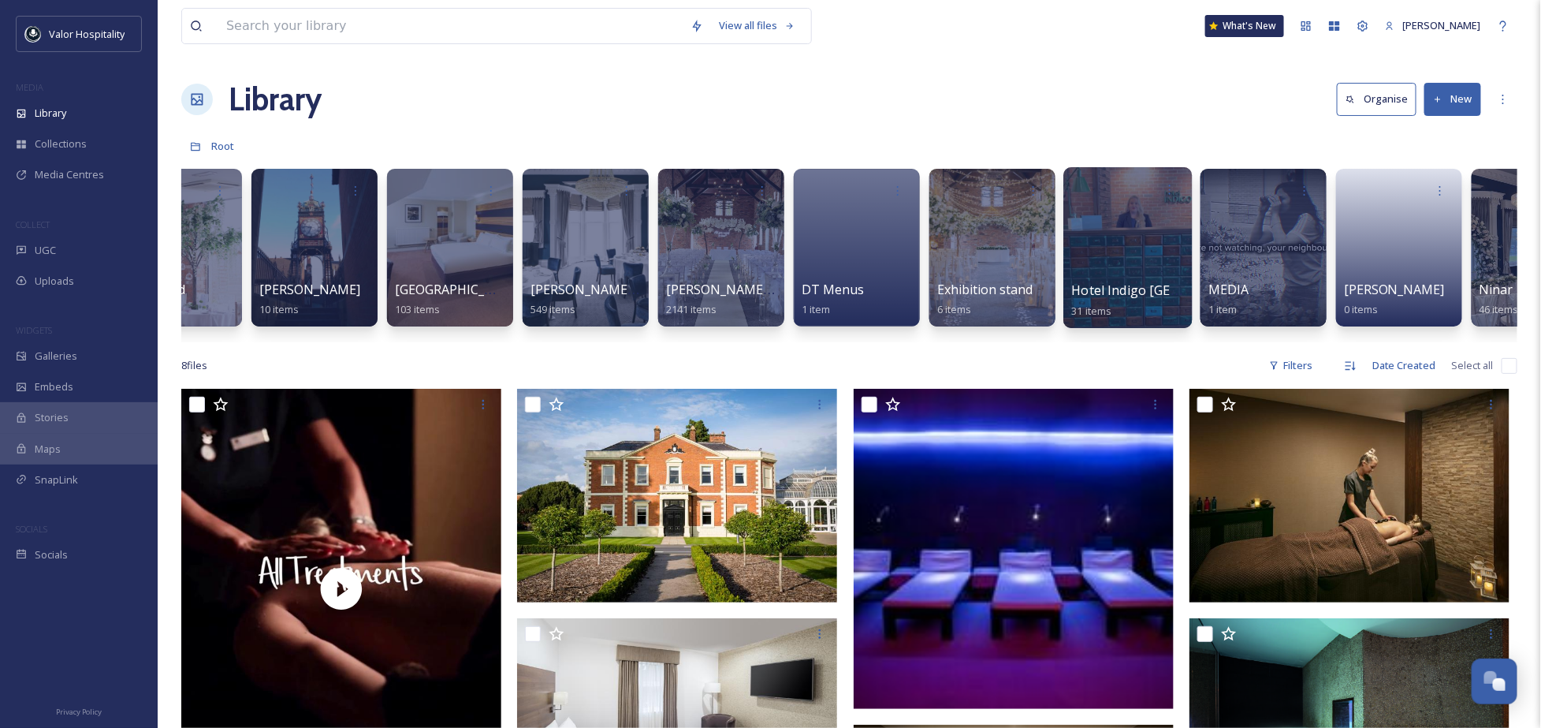
click at [917, 97] on div "Library Organise New" at bounding box center [849, 99] width 1336 height 47
click at [1172, 191] on icon at bounding box center [1169, 189] width 13 height 13
click at [1148, 226] on span "Edit / Share" at bounding box center [1130, 225] width 55 height 16
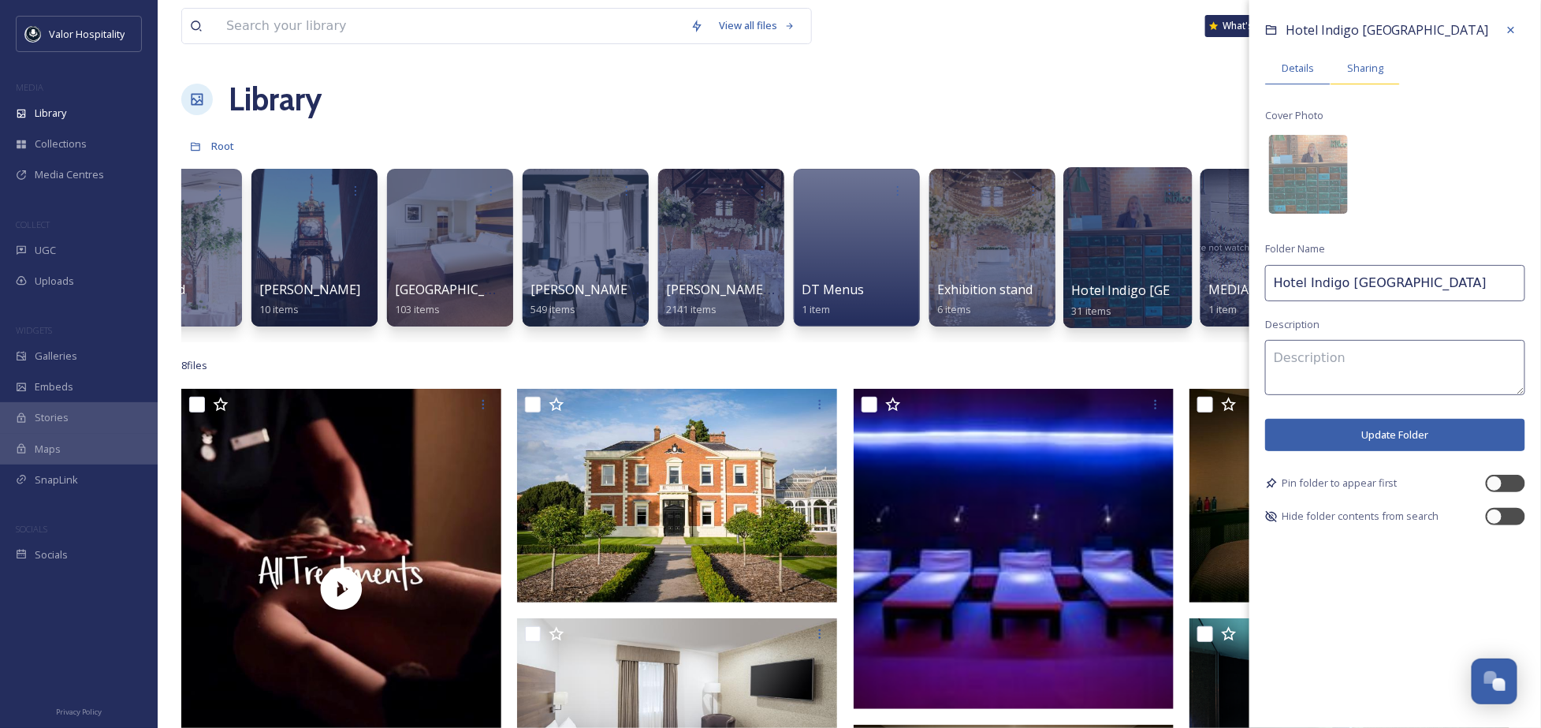
click at [1367, 69] on span "Sharing" at bounding box center [1365, 68] width 36 height 15
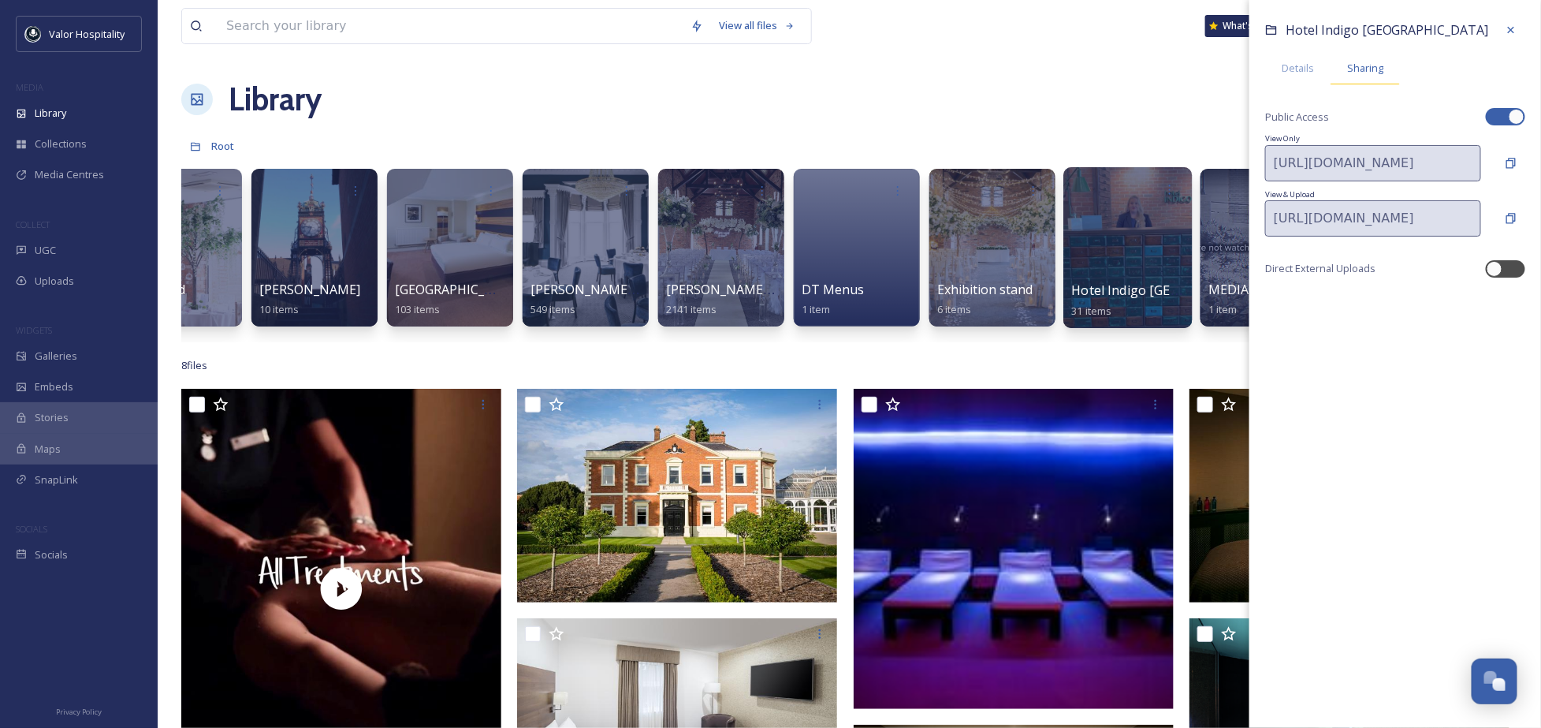
click at [1367, 69] on span "Sharing" at bounding box center [1365, 68] width 36 height 15
click at [1516, 163] on icon at bounding box center [1510, 163] width 9 height 10
click at [876, 102] on div "Library Organise New" at bounding box center [849, 99] width 1336 height 47
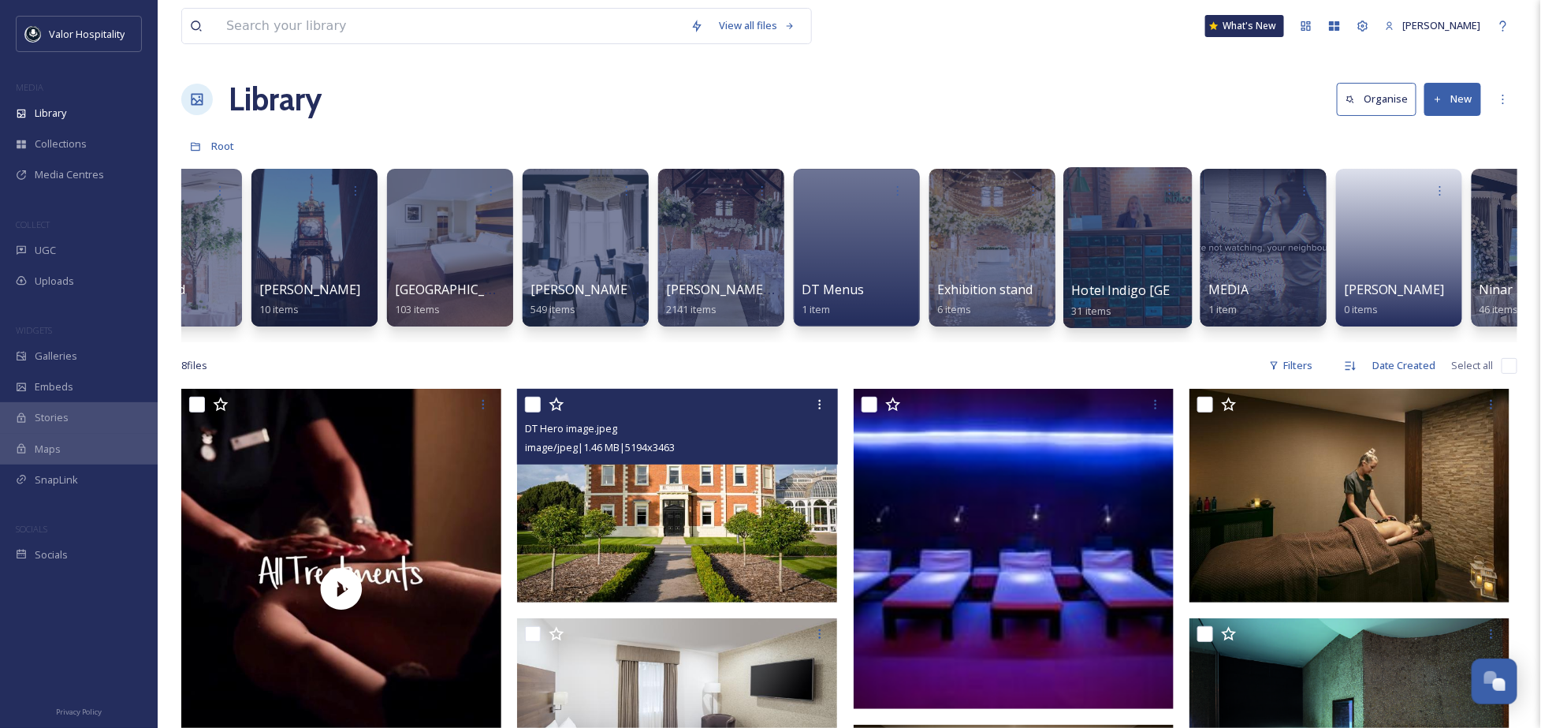
click at [739, 538] on img at bounding box center [677, 496] width 320 height 214
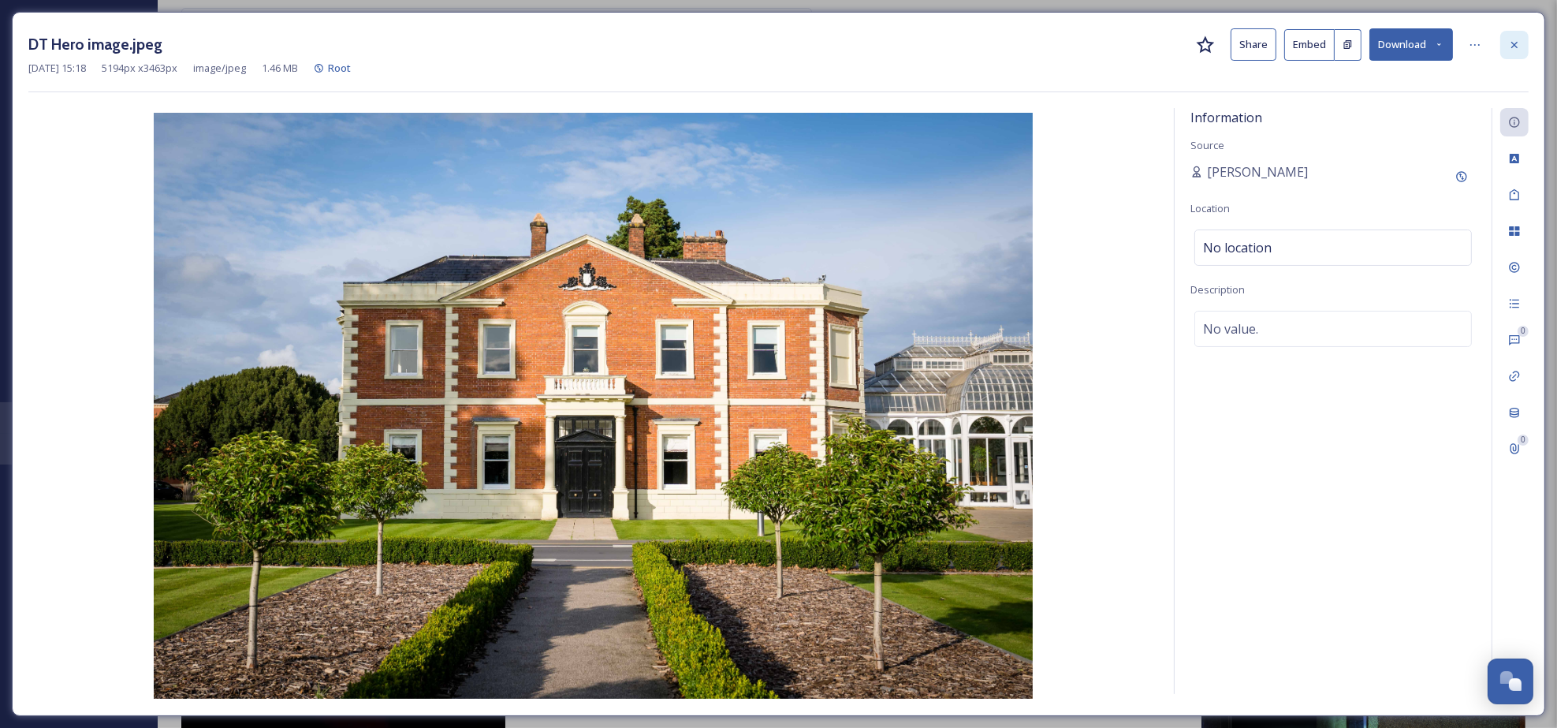
click at [1519, 40] on icon at bounding box center [1514, 45] width 13 height 13
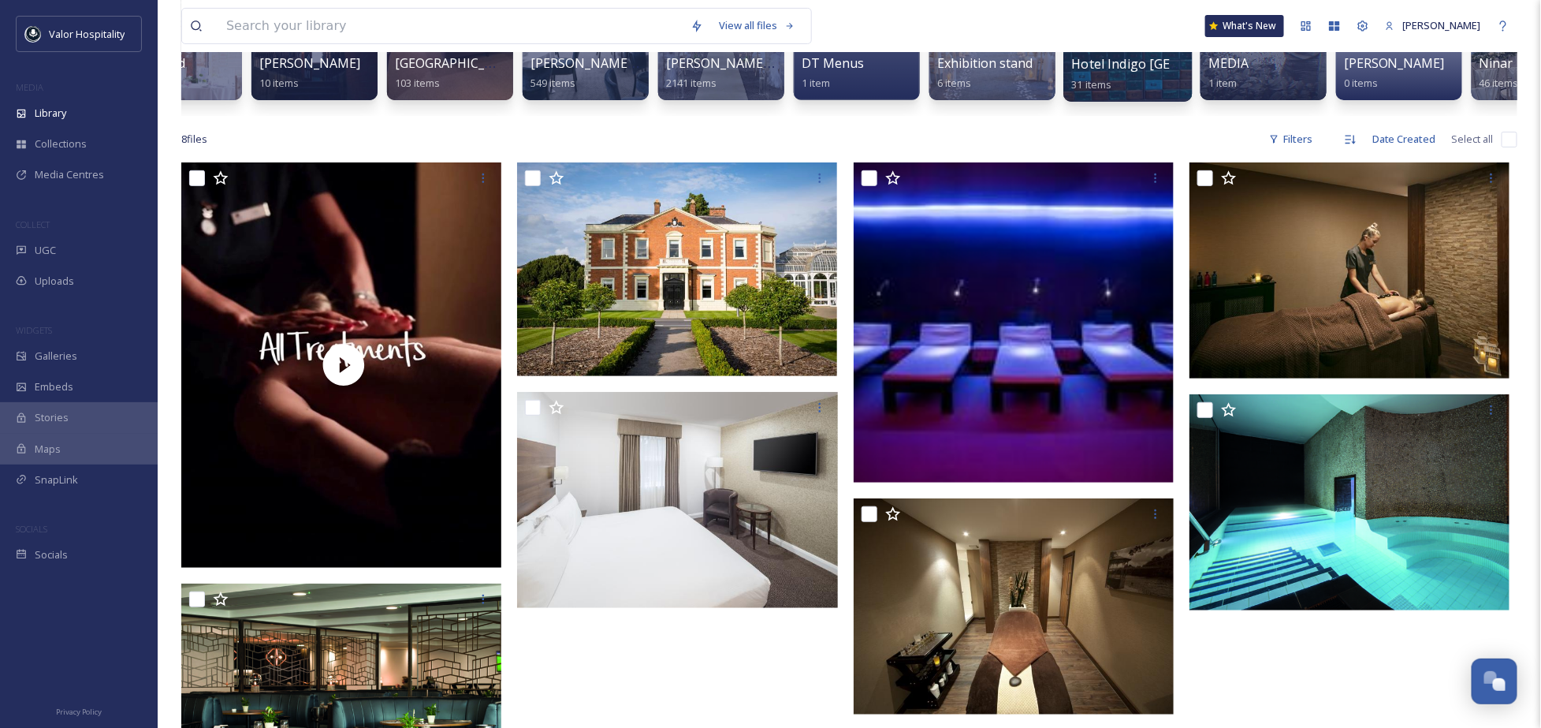
scroll to position [315, 0]
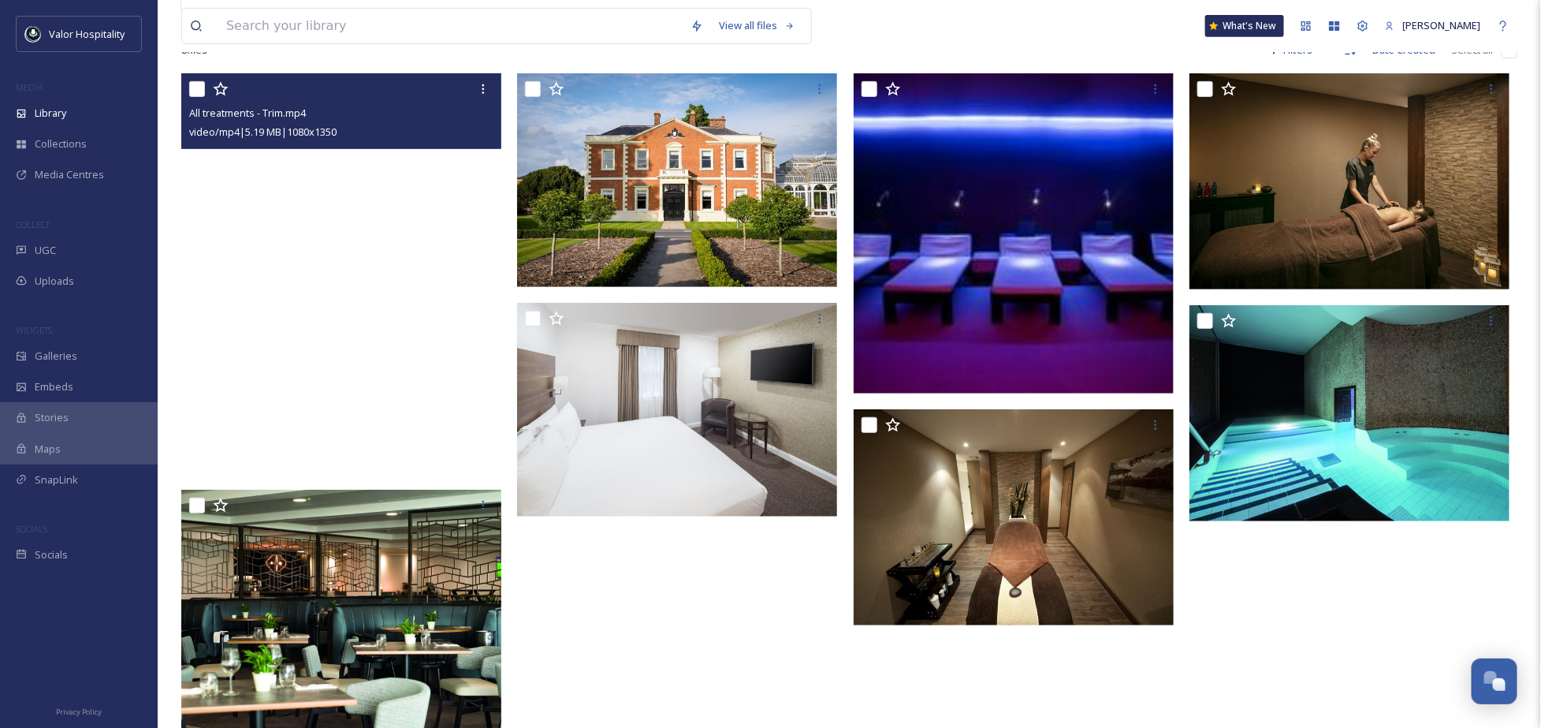
click at [333, 300] on video "All treatments - Trim.mp4" at bounding box center [341, 273] width 320 height 400
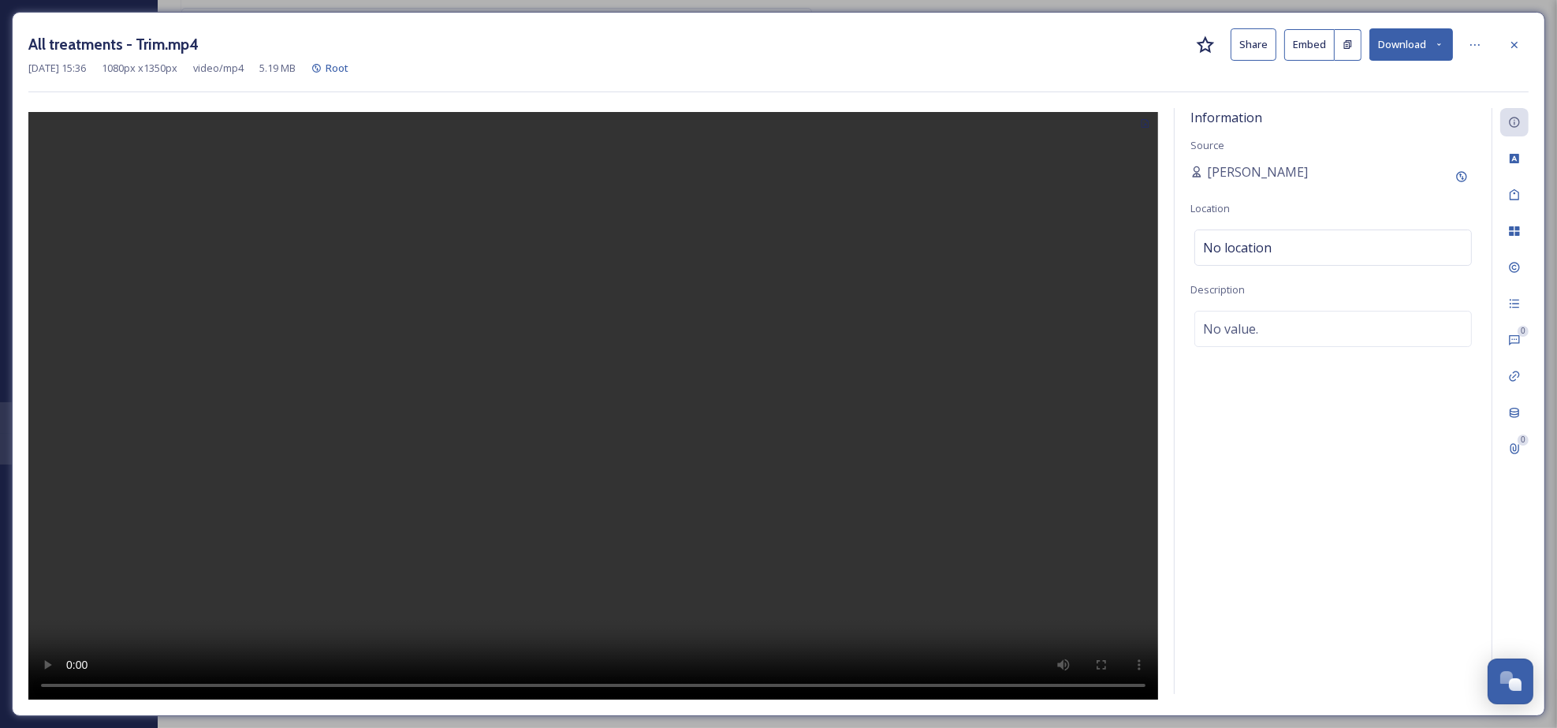
click at [549, 542] on video at bounding box center [592, 407] width 1129 height 590
click at [516, 473] on video at bounding box center [592, 407] width 1129 height 590
click at [1511, 49] on icon at bounding box center [1514, 45] width 13 height 13
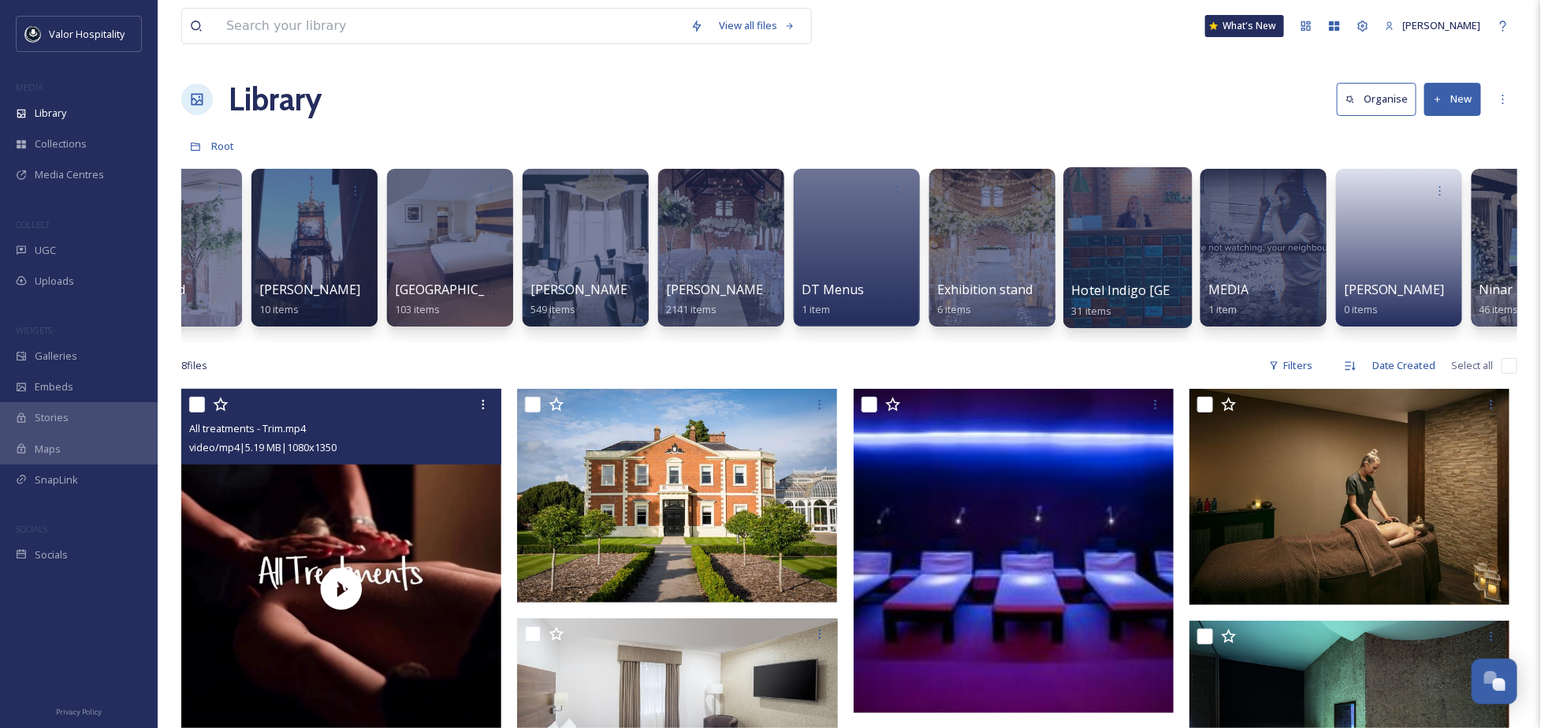
click at [620, 118] on div "Library Organise New" at bounding box center [849, 99] width 1336 height 47
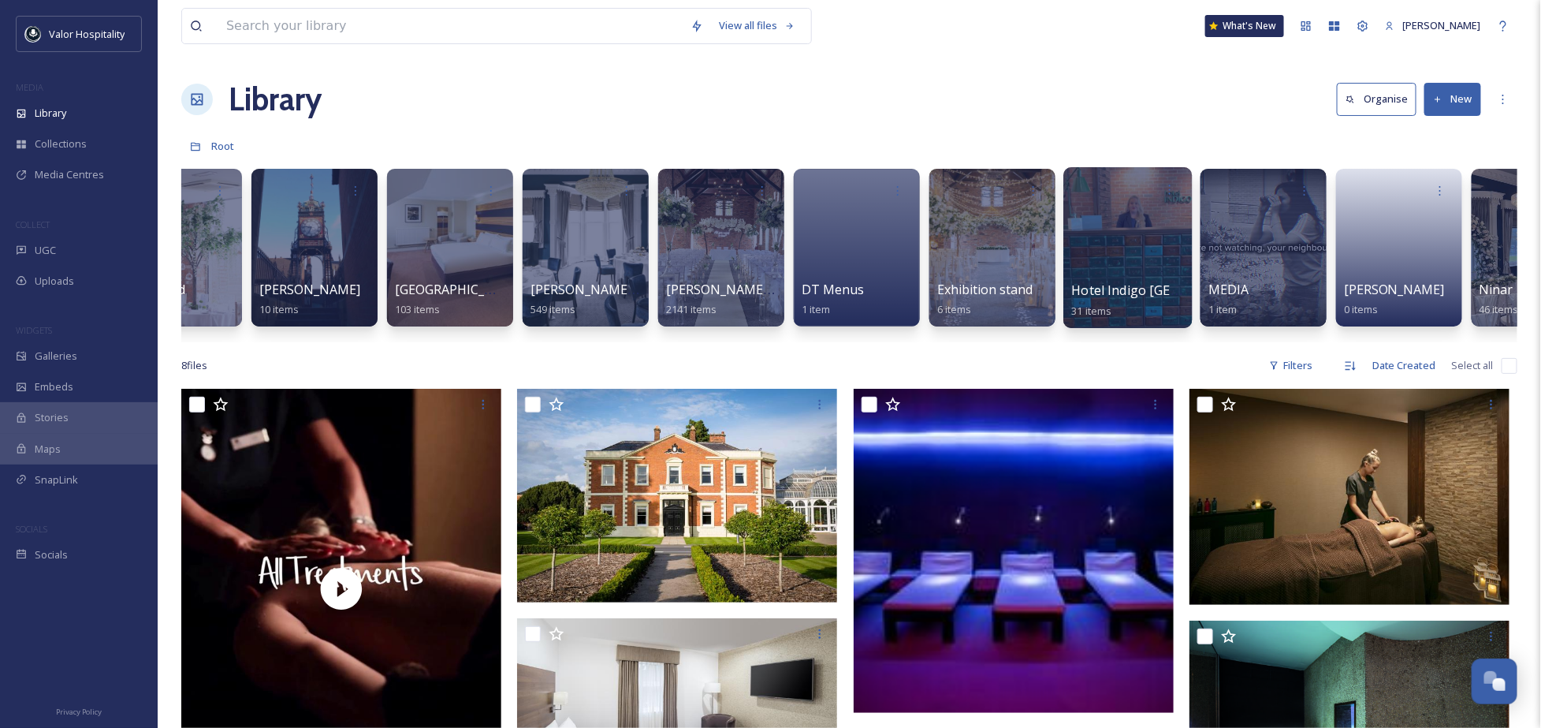
drag, startPoint x: 385, startPoint y: 131, endPoint x: 415, endPoint y: 99, distance: 43.5
click at [385, 131] on div "Root" at bounding box center [849, 146] width 1336 height 30
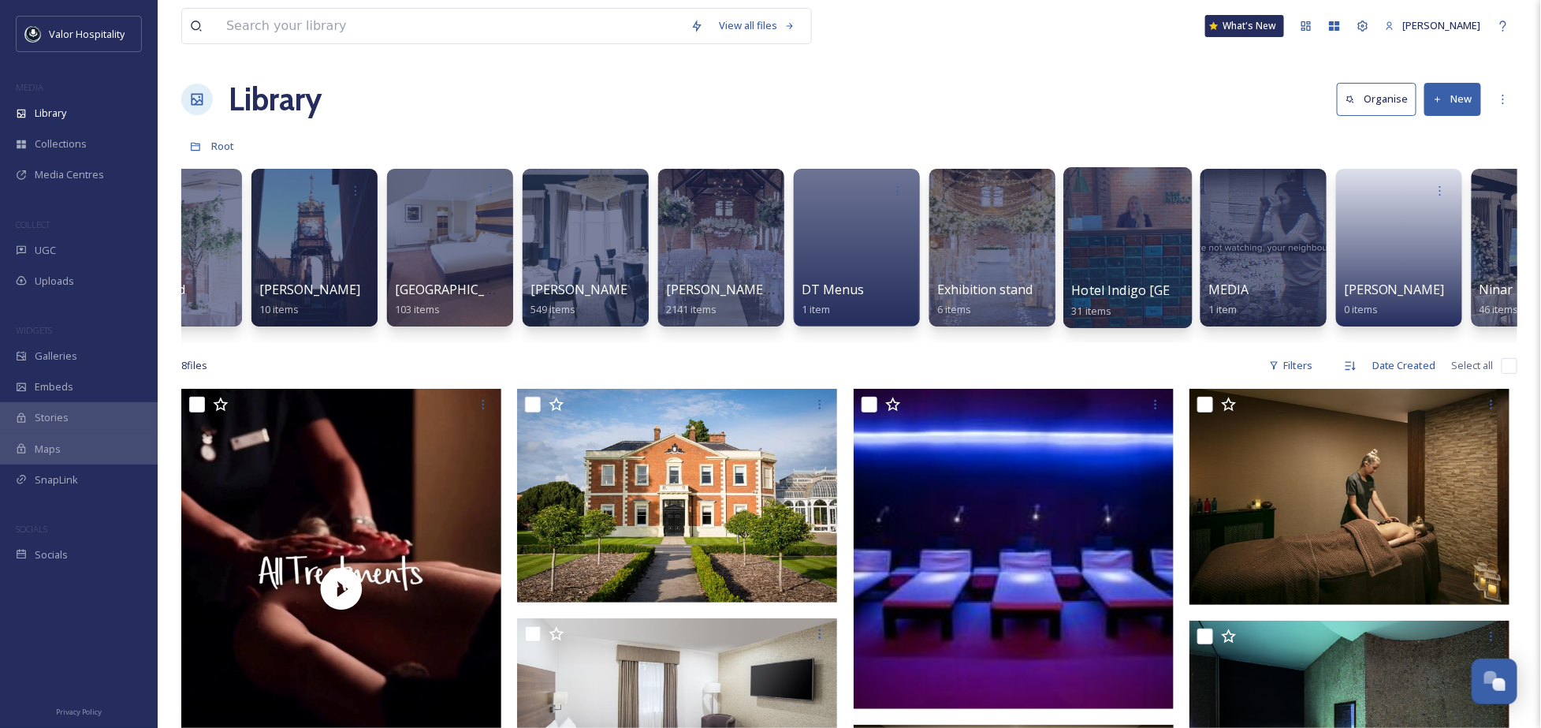
click at [1152, 211] on div at bounding box center [1127, 247] width 128 height 161
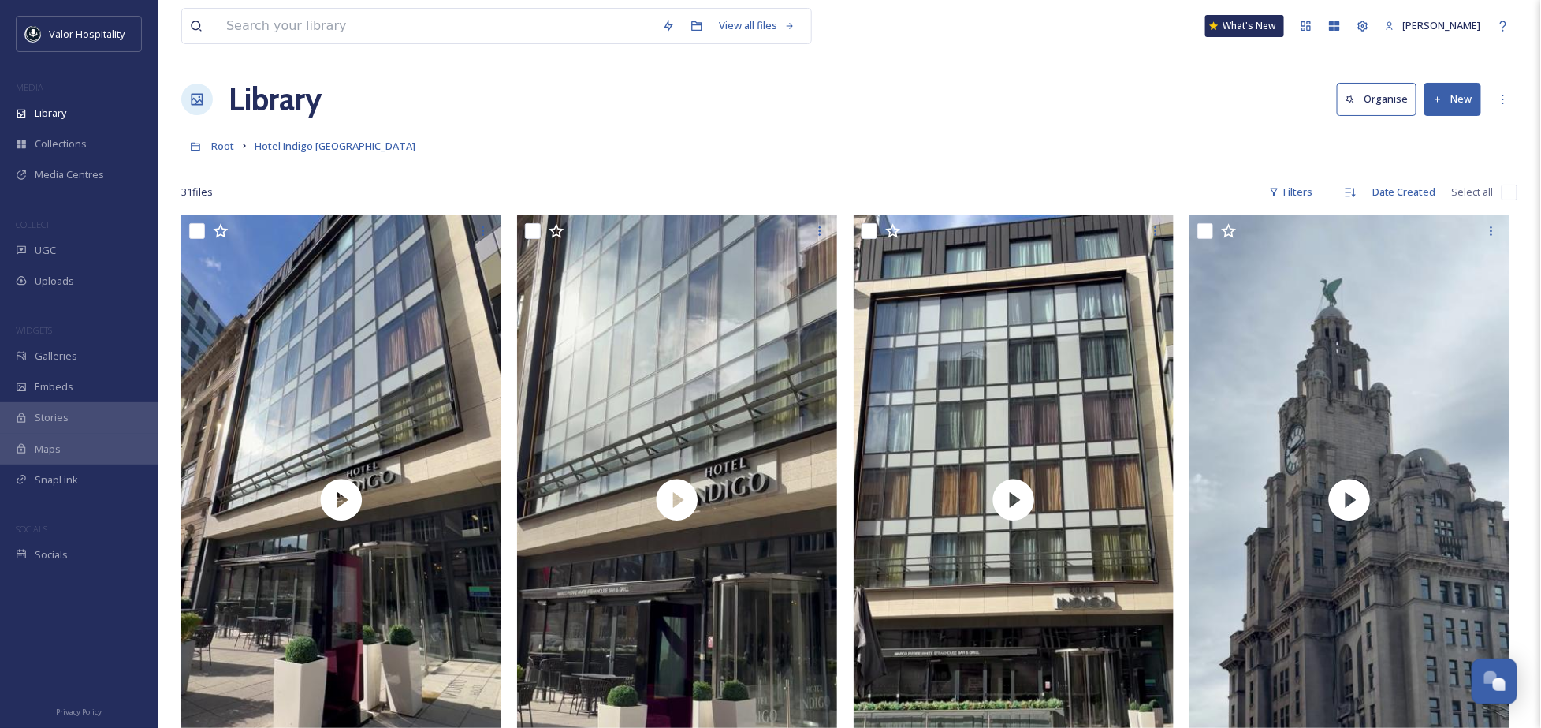
click at [585, 102] on div "Library Organise New" at bounding box center [849, 99] width 1336 height 47
